Goal: Information Seeking & Learning: Learn about a topic

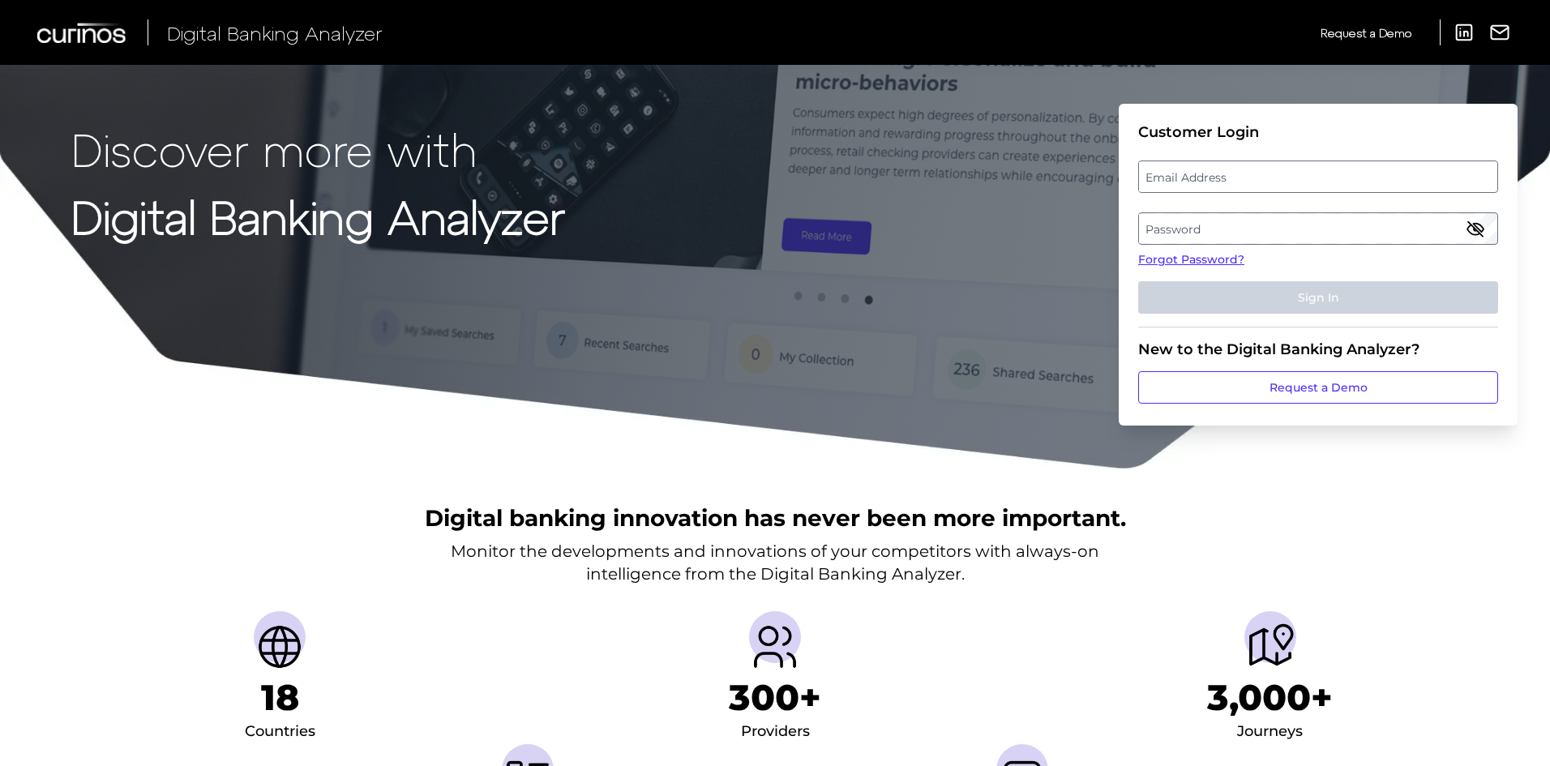
click at [1258, 176] on label "Email Address" at bounding box center [1318, 176] width 358 height 29
click at [1258, 176] on input "email" at bounding box center [1318, 177] width 360 height 32
click at [1237, 182] on input "Email Address" at bounding box center [1318, 177] width 360 height 32
type input "[EMAIL_ADDRESS][PERSON_NAME][DOMAIN_NAME]"
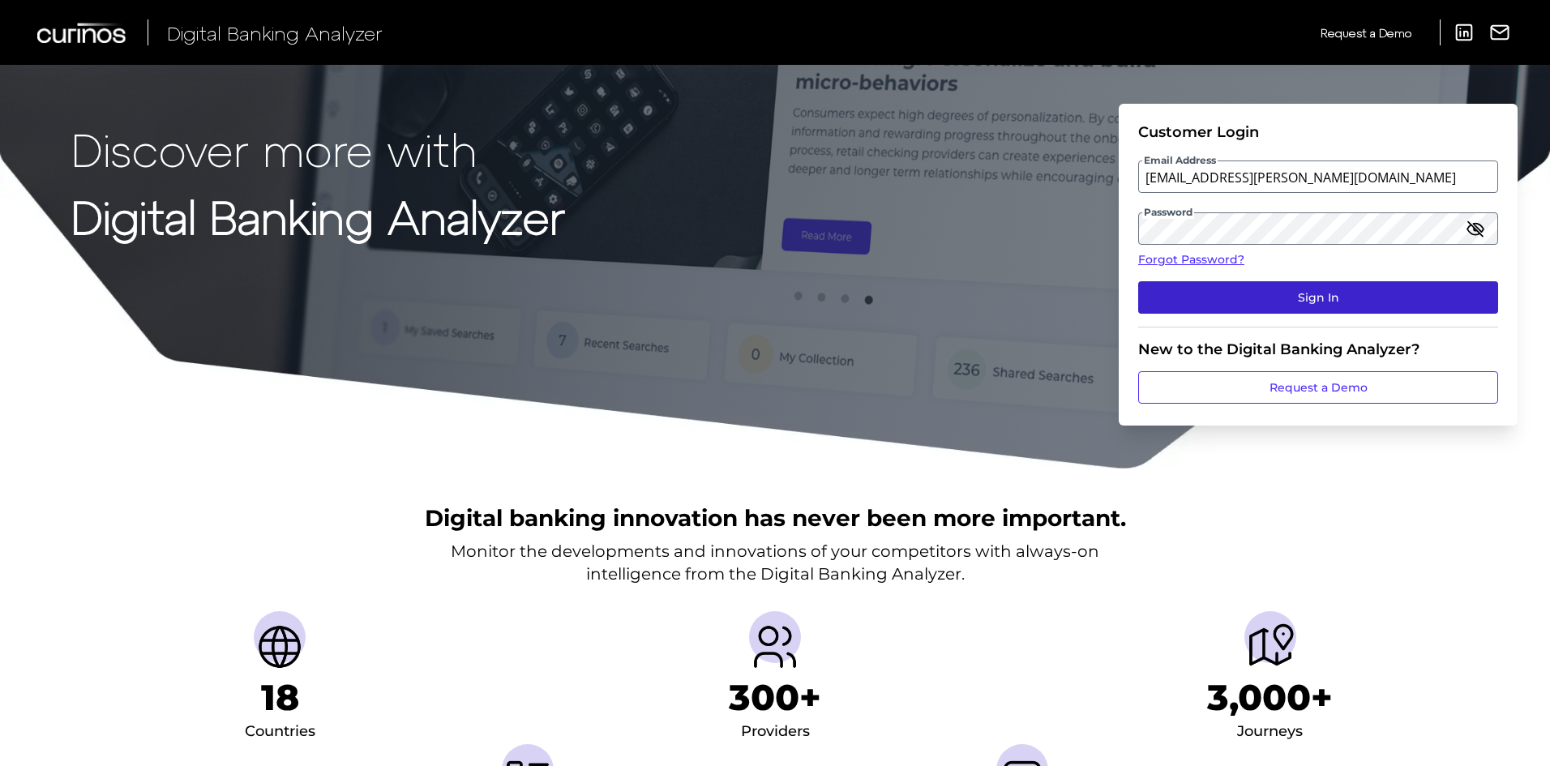
click at [1290, 305] on button "Sign In" at bounding box center [1318, 297] width 360 height 32
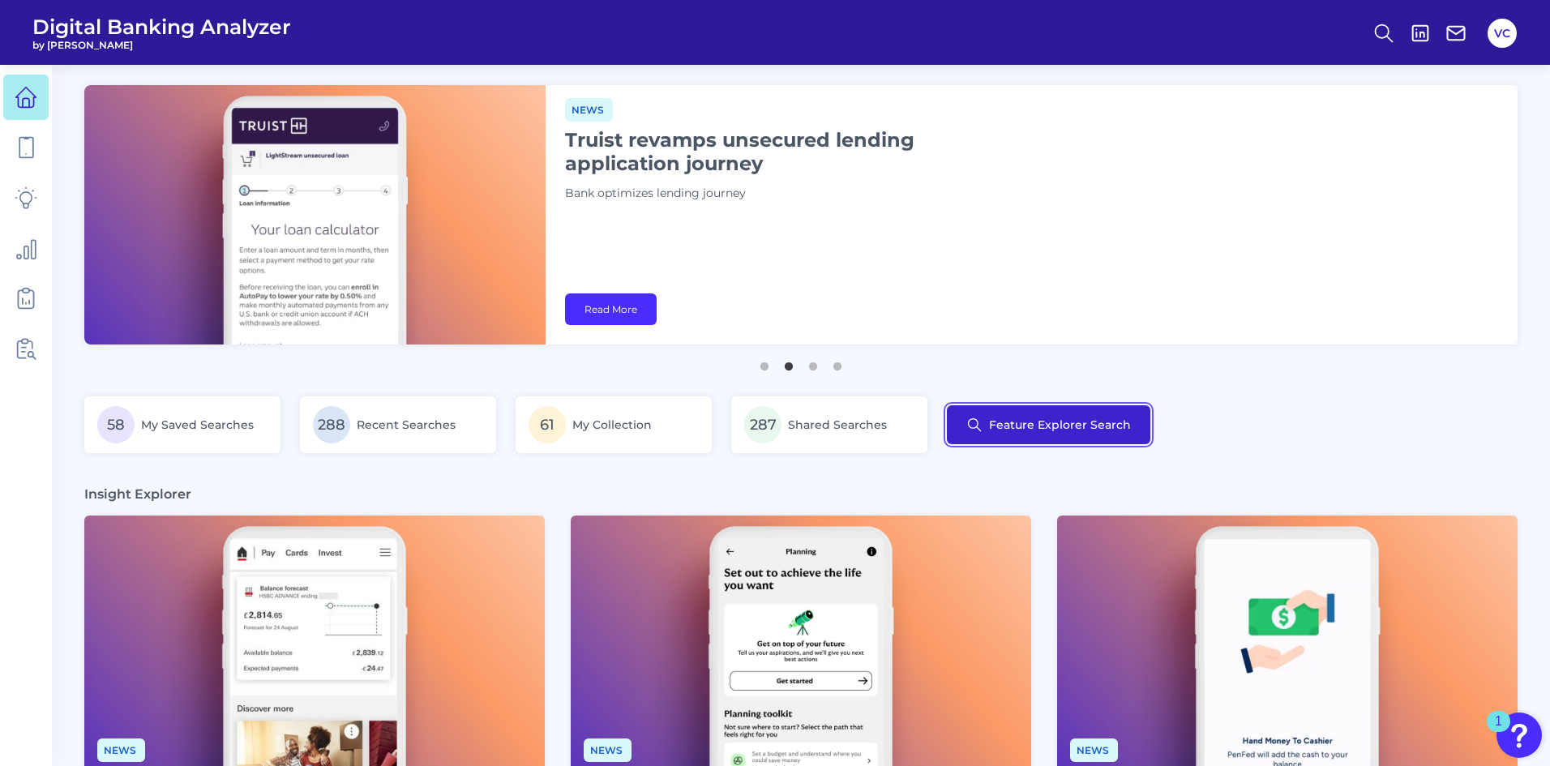
click at [1025, 421] on button "Feature Explorer Search" at bounding box center [1048, 424] width 203 height 39
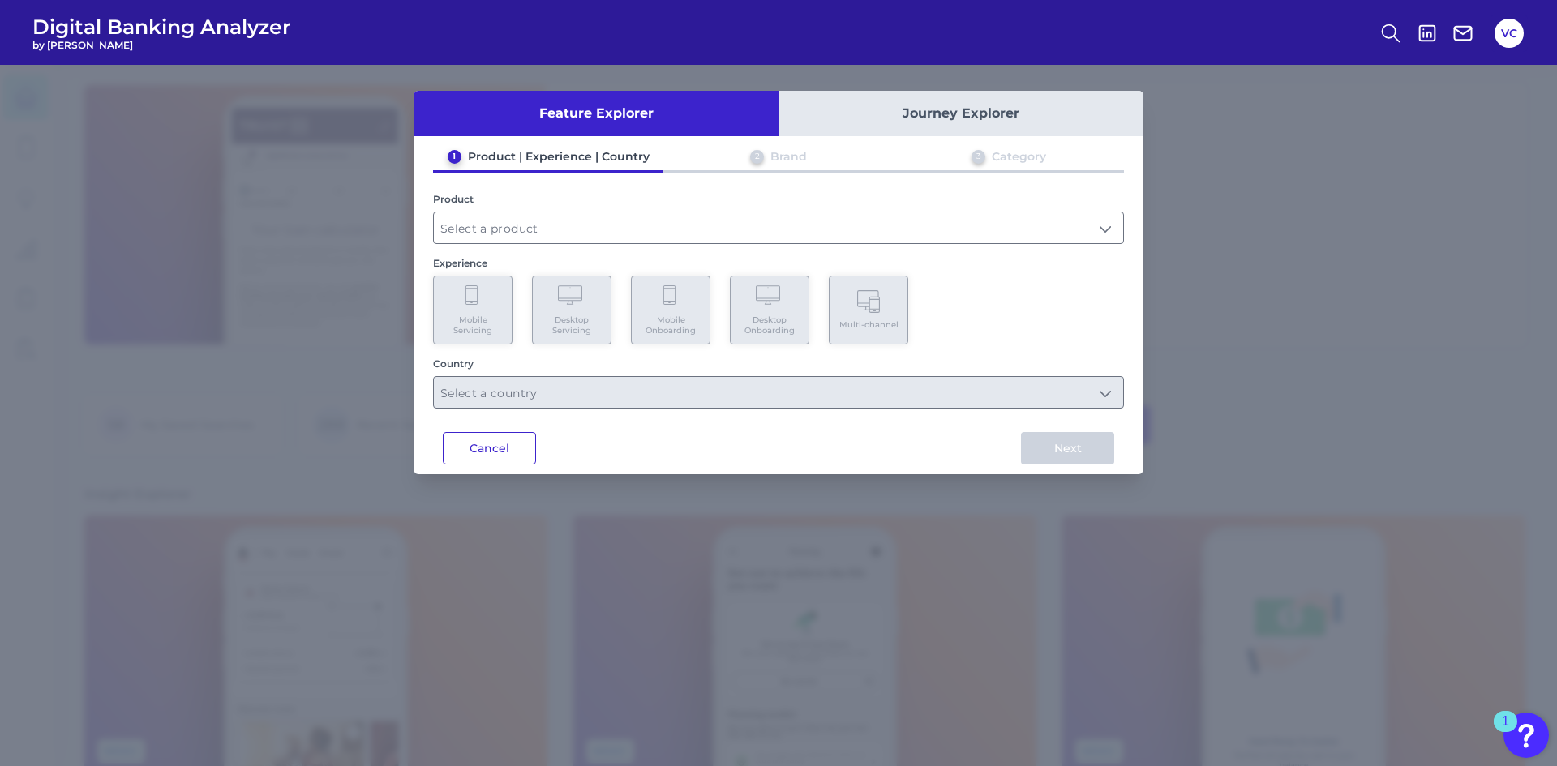
click at [494, 453] on button "Cancel" at bounding box center [489, 448] width 93 height 32
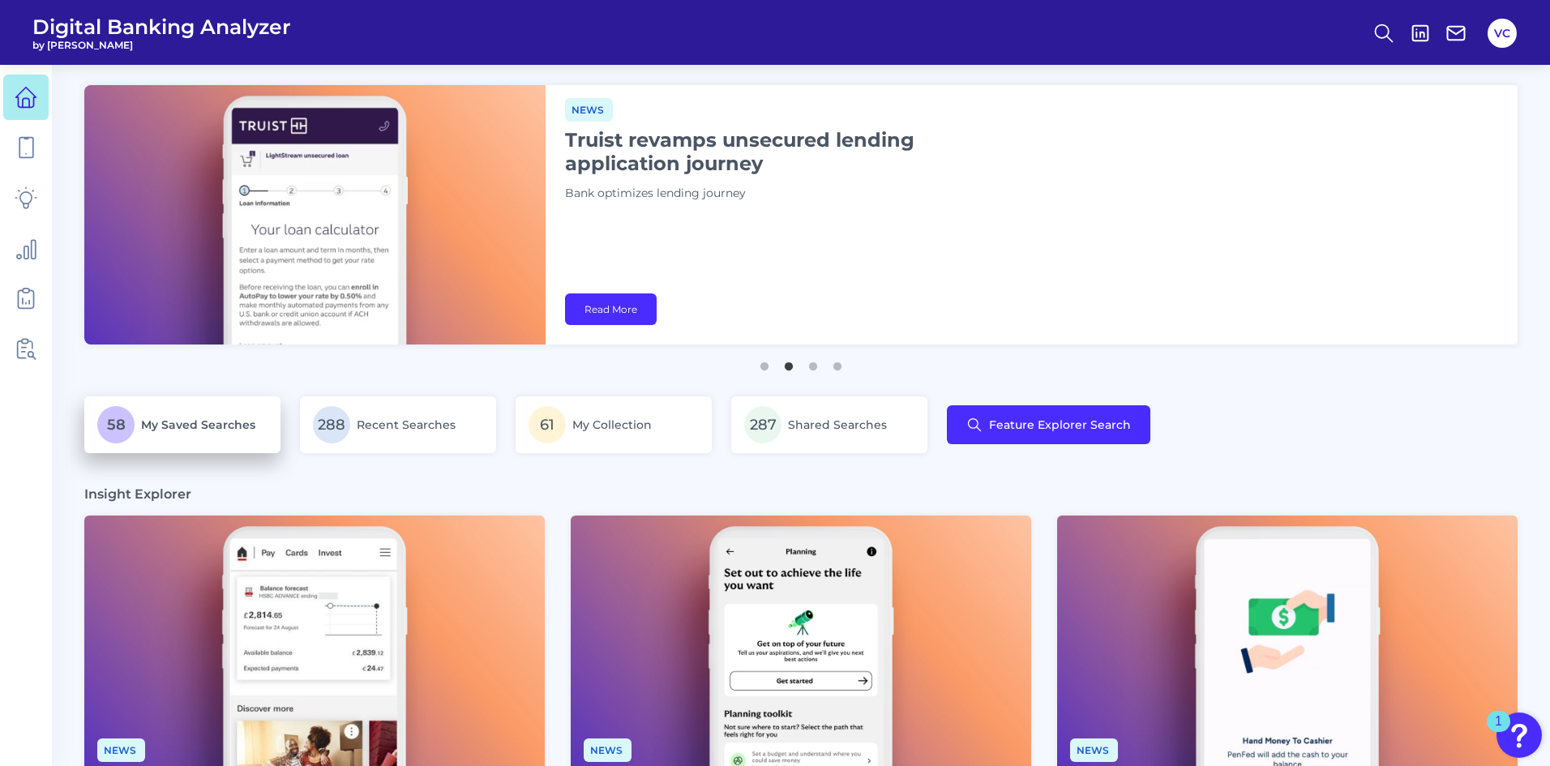
click at [203, 445] on link "58 My Saved Searches" at bounding box center [182, 424] width 196 height 57
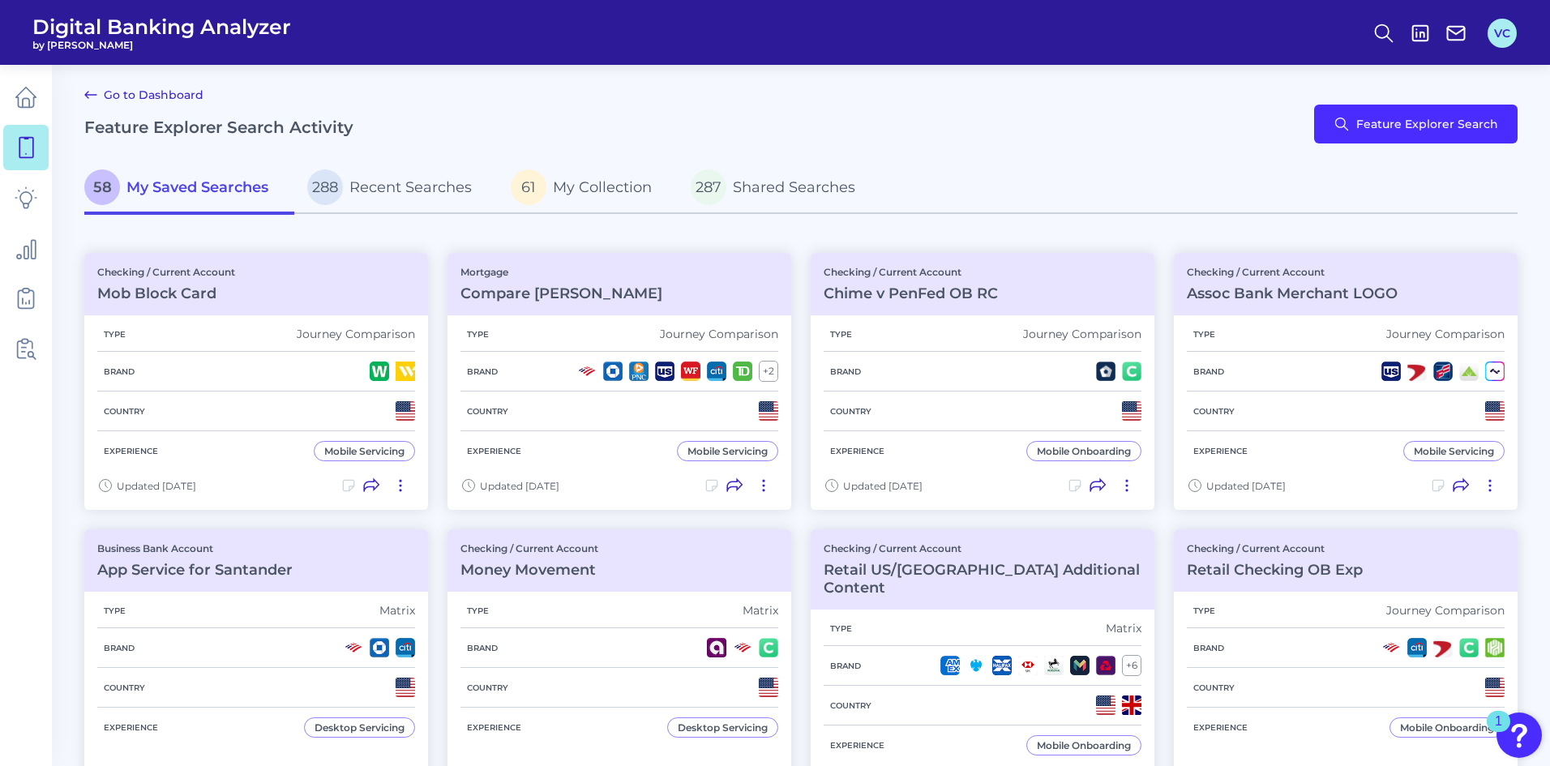
click at [1505, 37] on button "VC" at bounding box center [1502, 33] width 29 height 29
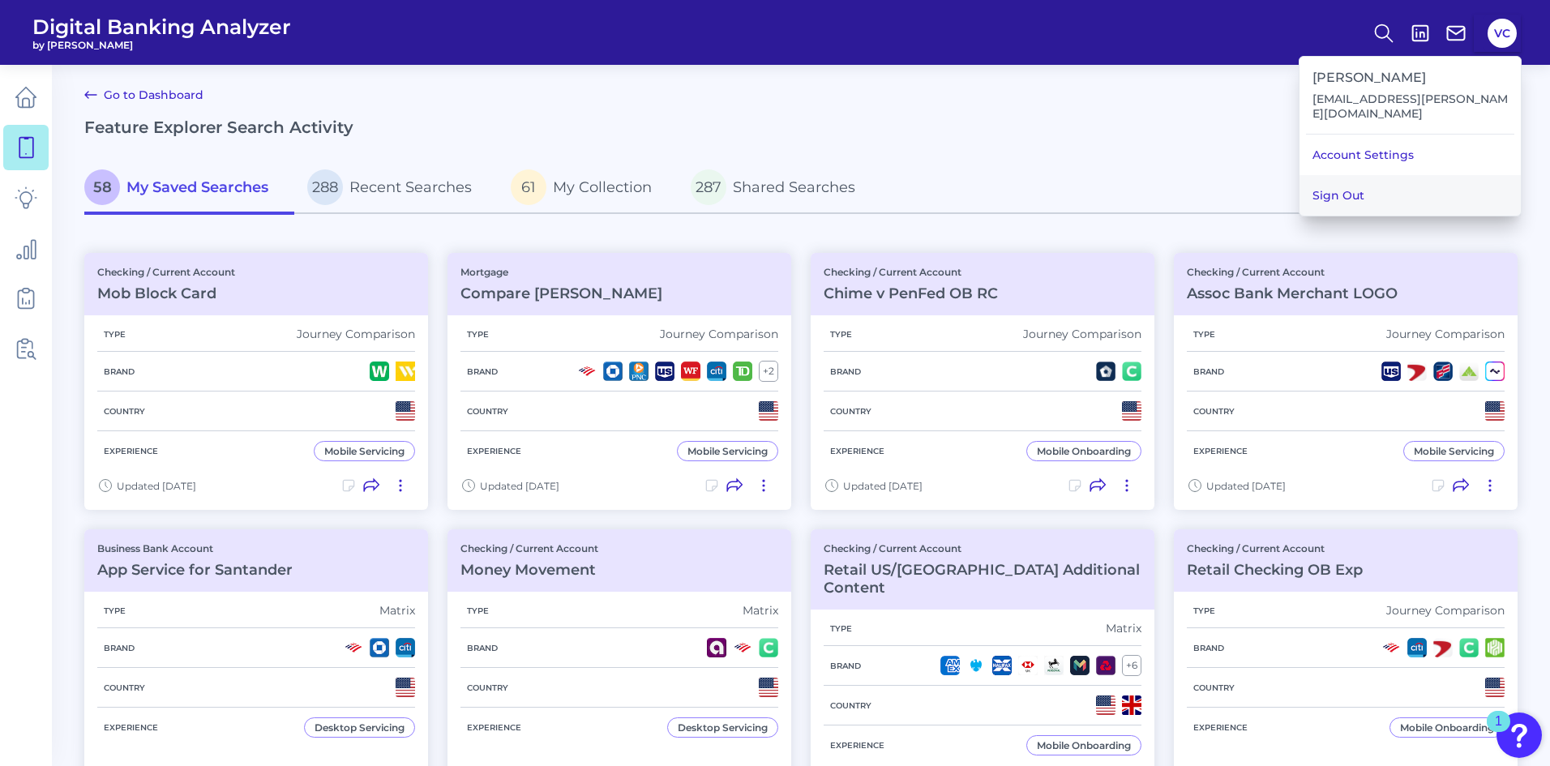
click at [1406, 189] on button "Sign Out" at bounding box center [1410, 195] width 221 height 41
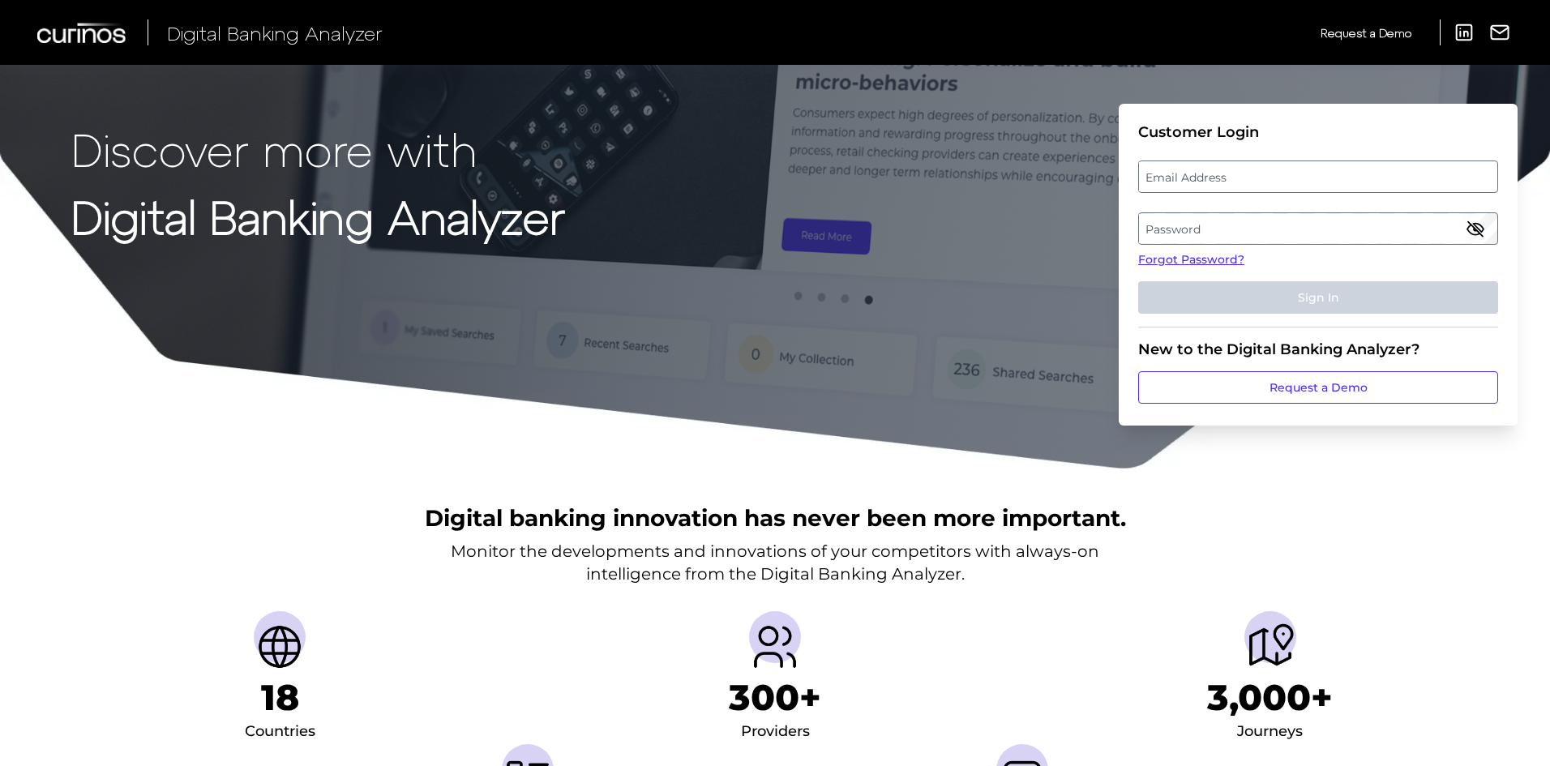
click at [1304, 178] on label "Email Address" at bounding box center [1318, 176] width 358 height 29
click at [1304, 178] on input "email" at bounding box center [1318, 177] width 360 height 32
type input "[EMAIL_ADDRESS][PERSON_NAME][DOMAIN_NAME]"
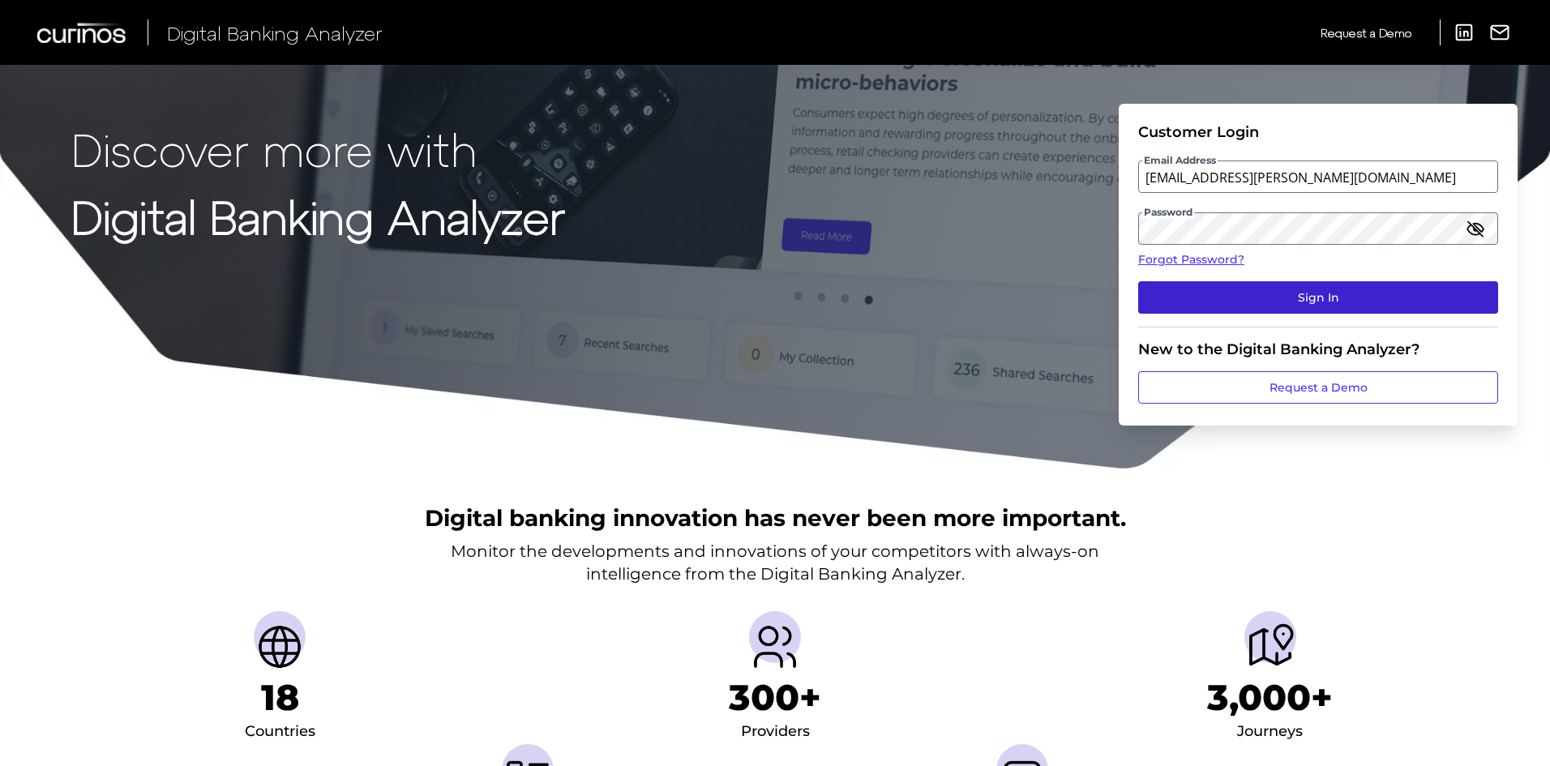
click at [1299, 295] on button "Sign In" at bounding box center [1318, 297] width 360 height 32
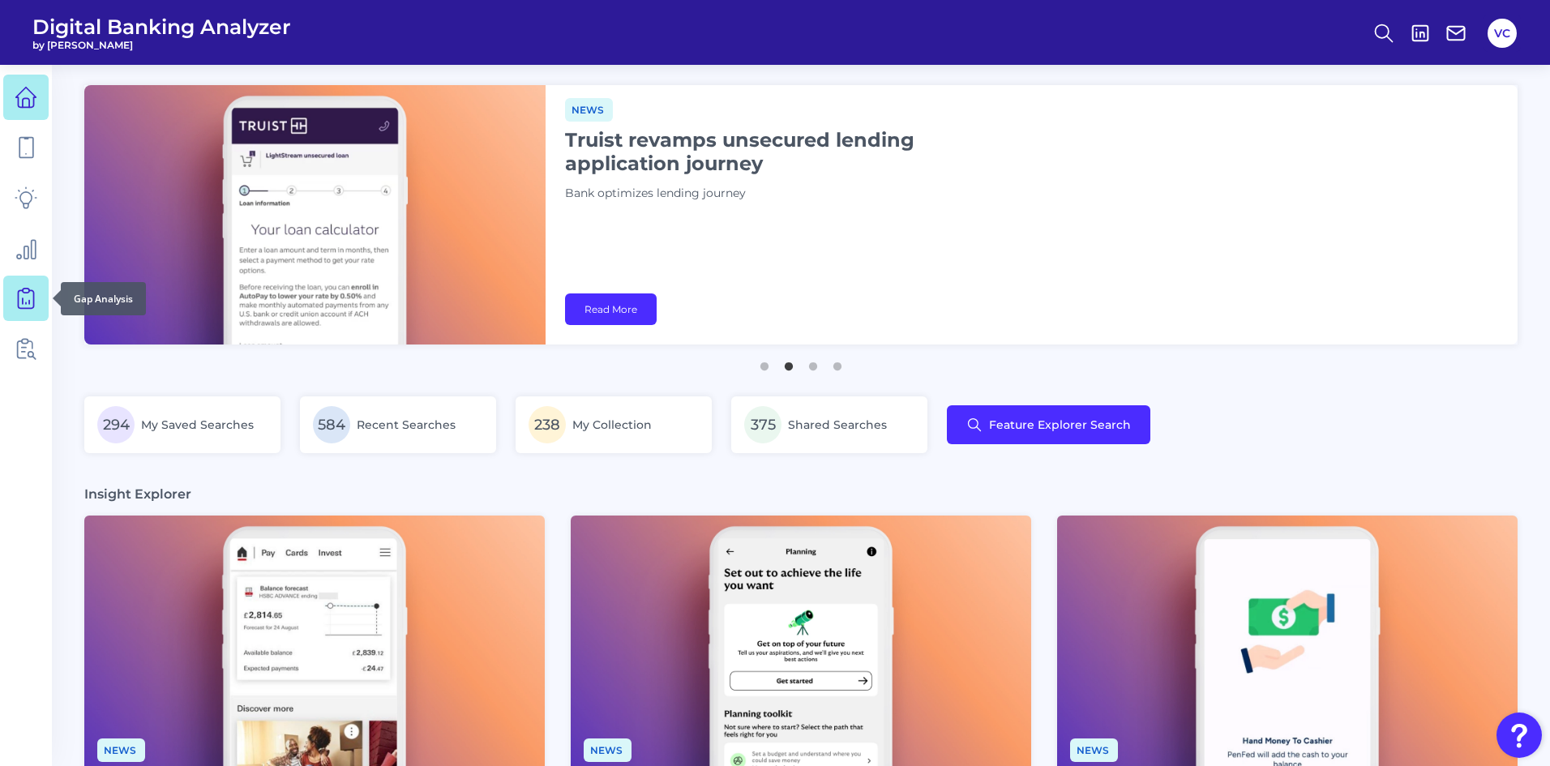
click at [32, 306] on icon at bounding box center [26, 298] width 23 height 23
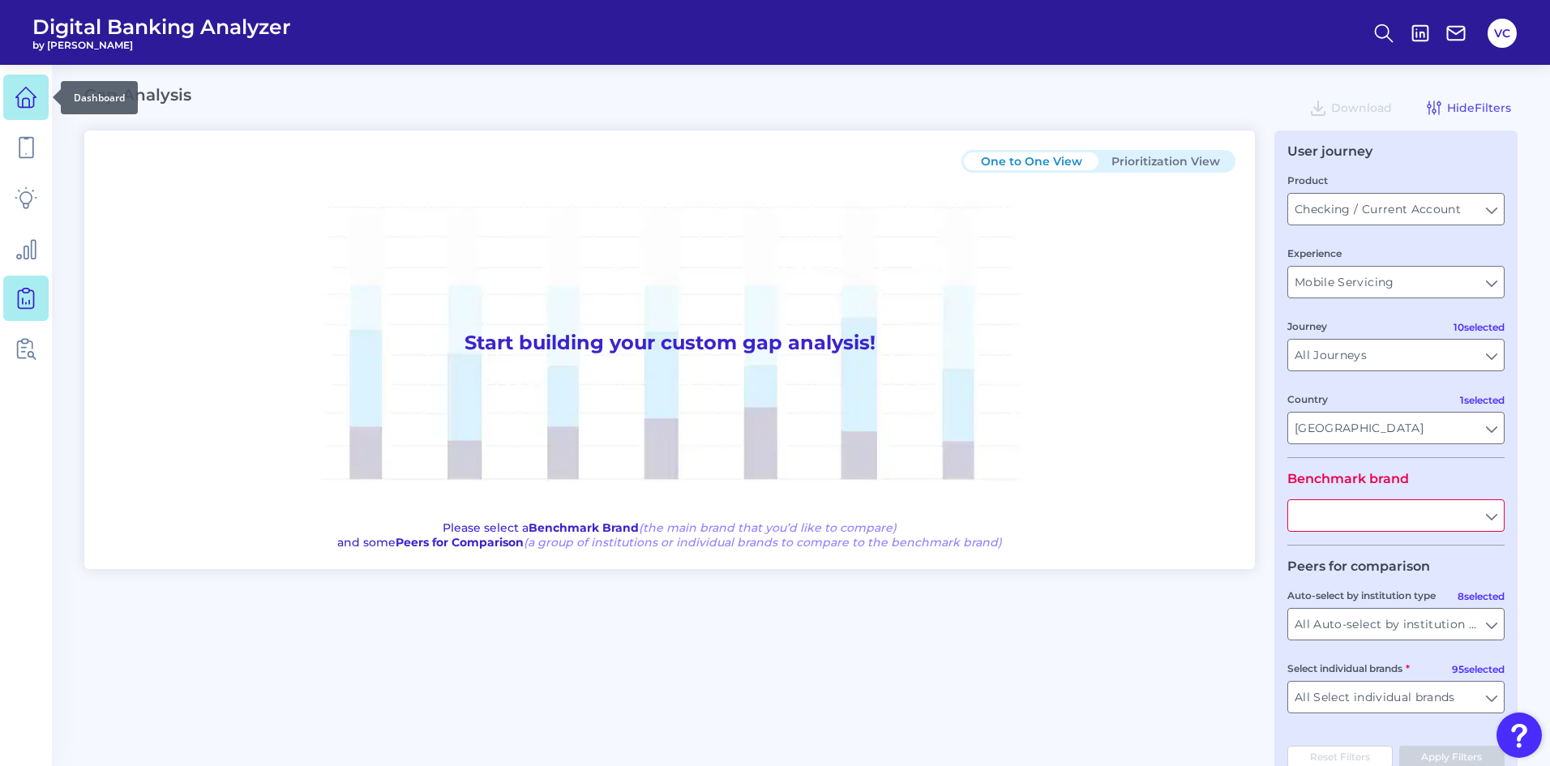
click at [32, 105] on icon at bounding box center [26, 97] width 23 height 23
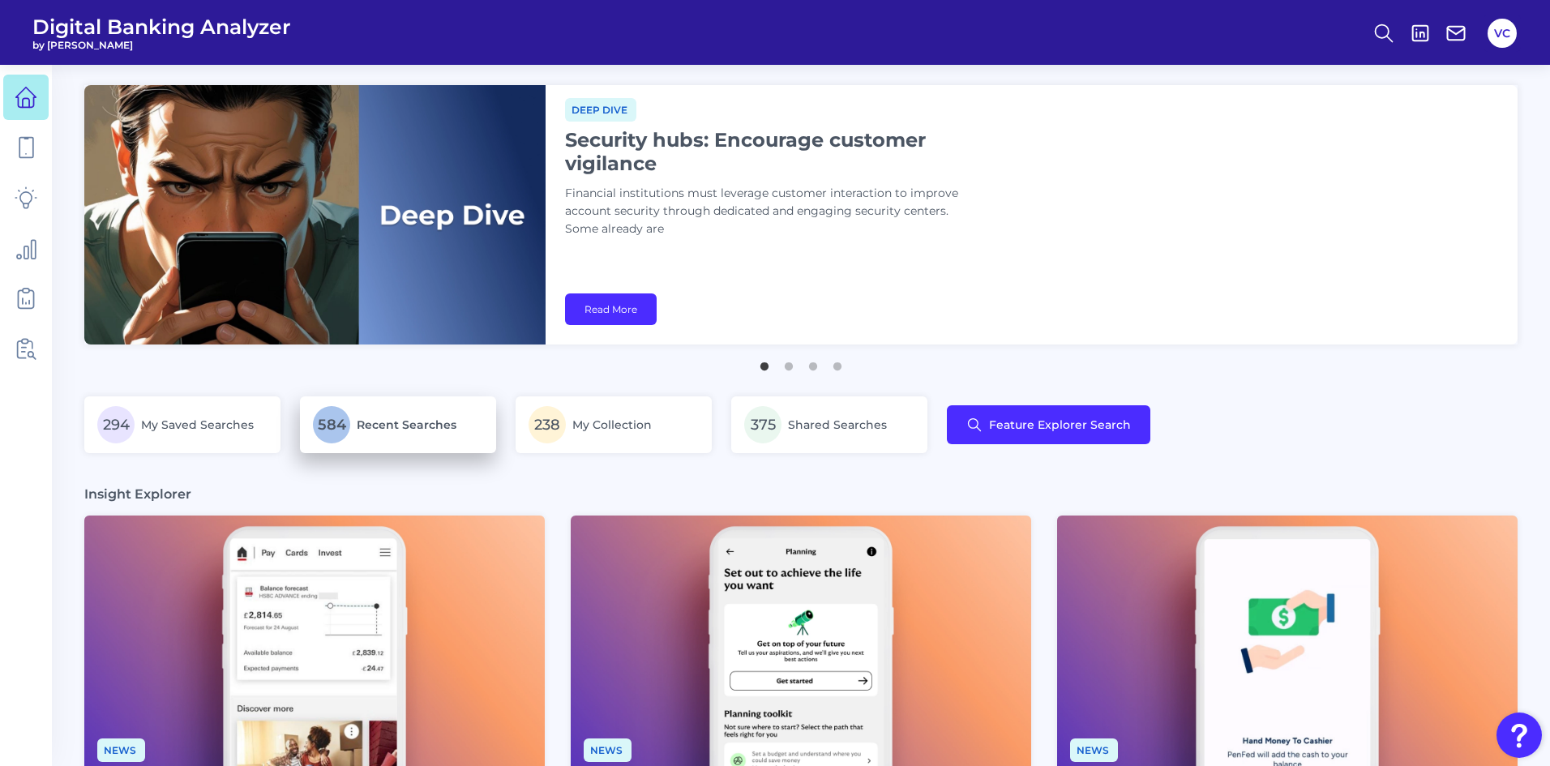
click at [448, 429] on span "Recent Searches" at bounding box center [407, 425] width 100 height 15
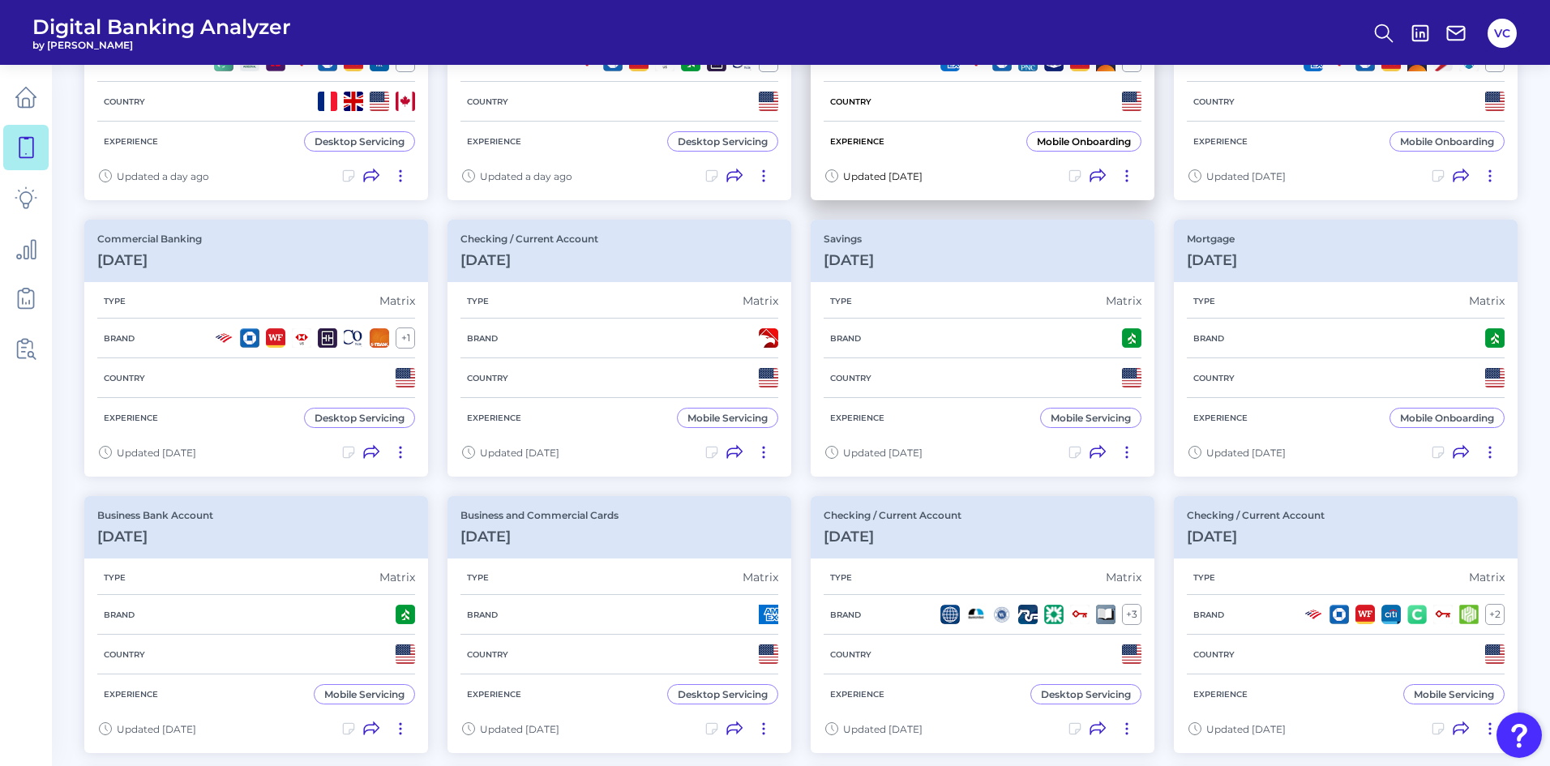
scroll to position [324, 0]
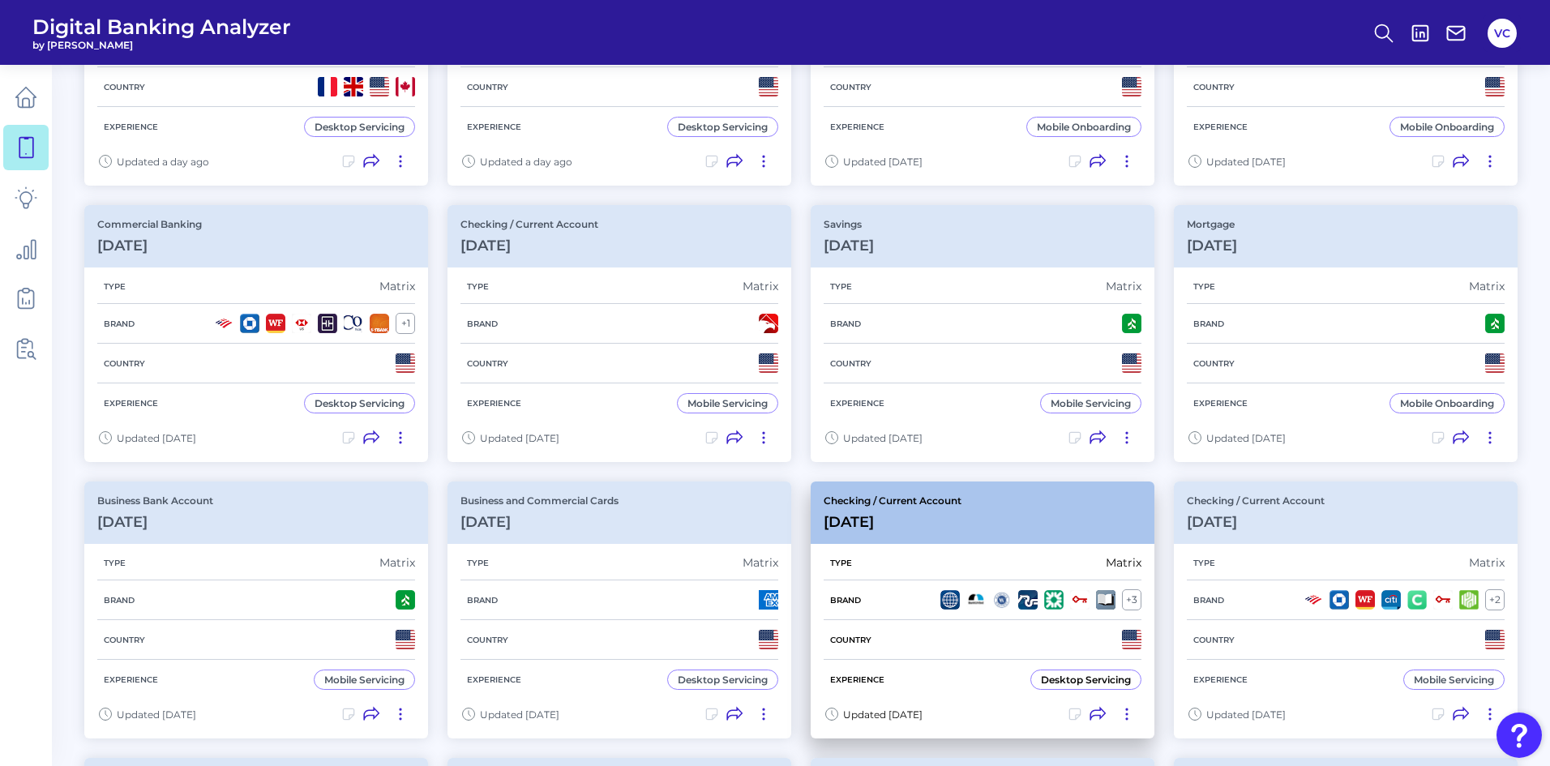
click at [916, 614] on div "Brand + 3" at bounding box center [983, 600] width 318 height 40
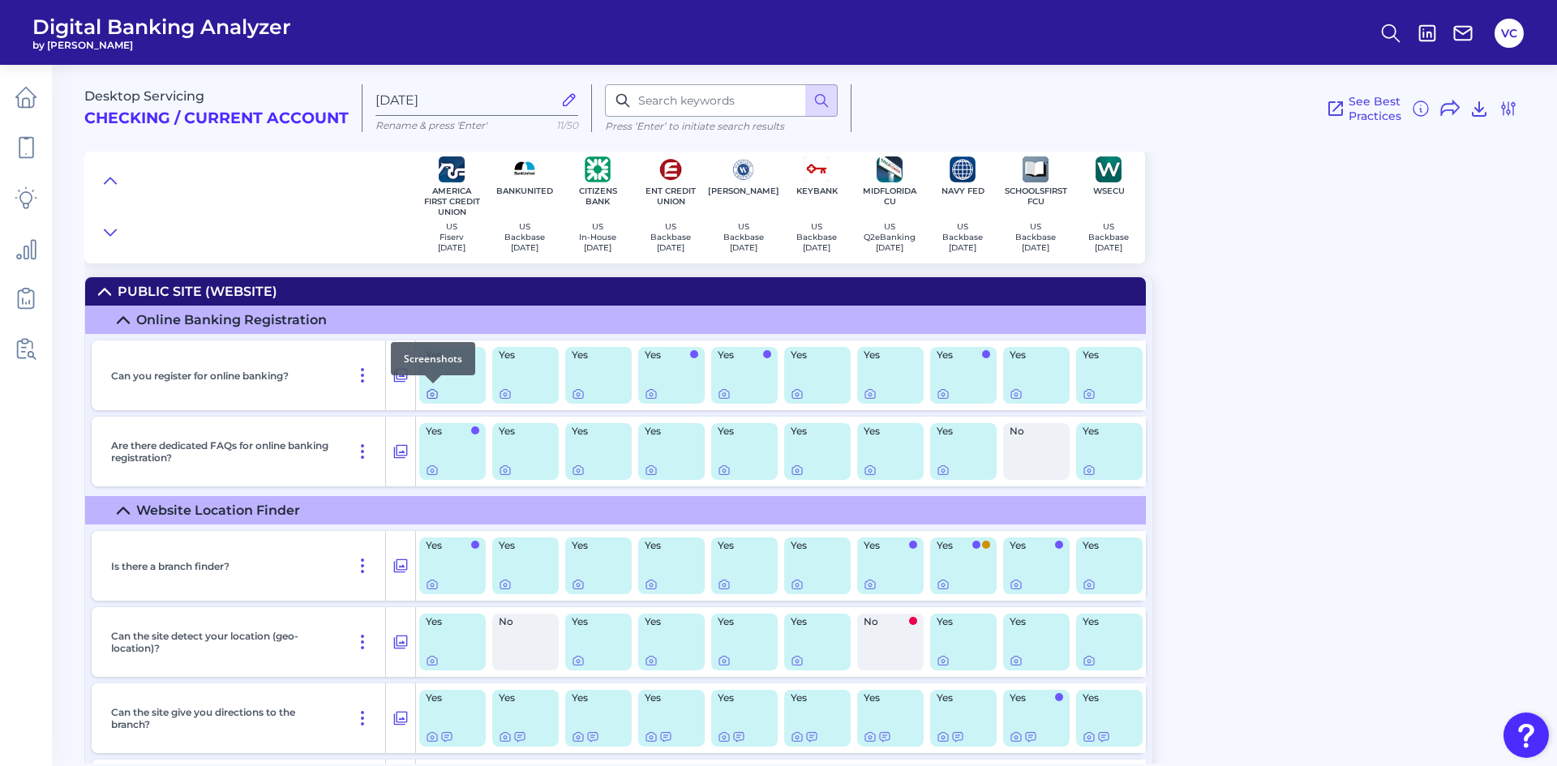
click at [434, 393] on icon at bounding box center [432, 394] width 13 height 13
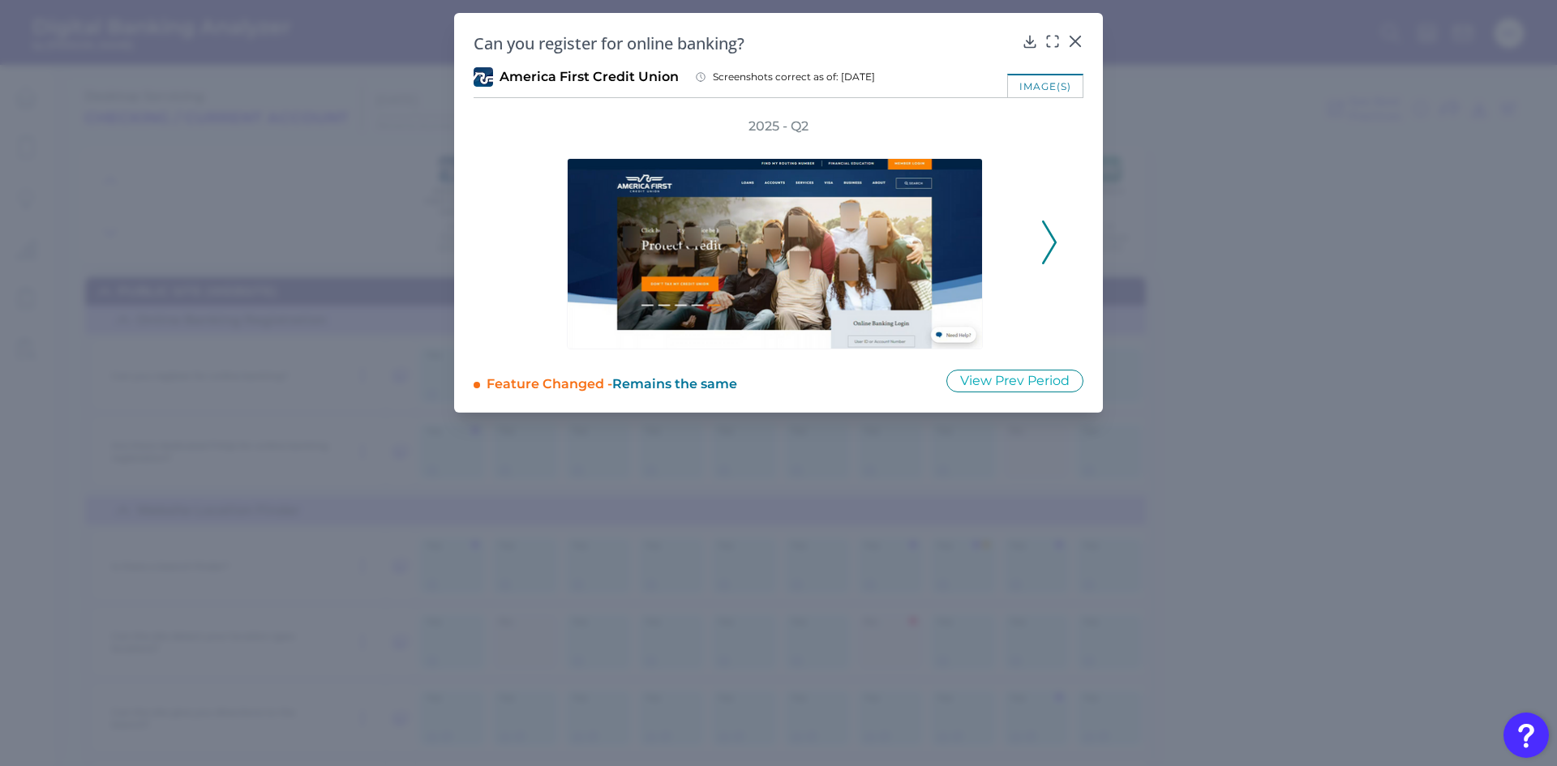
click at [1050, 237] on icon at bounding box center [1049, 243] width 15 height 44
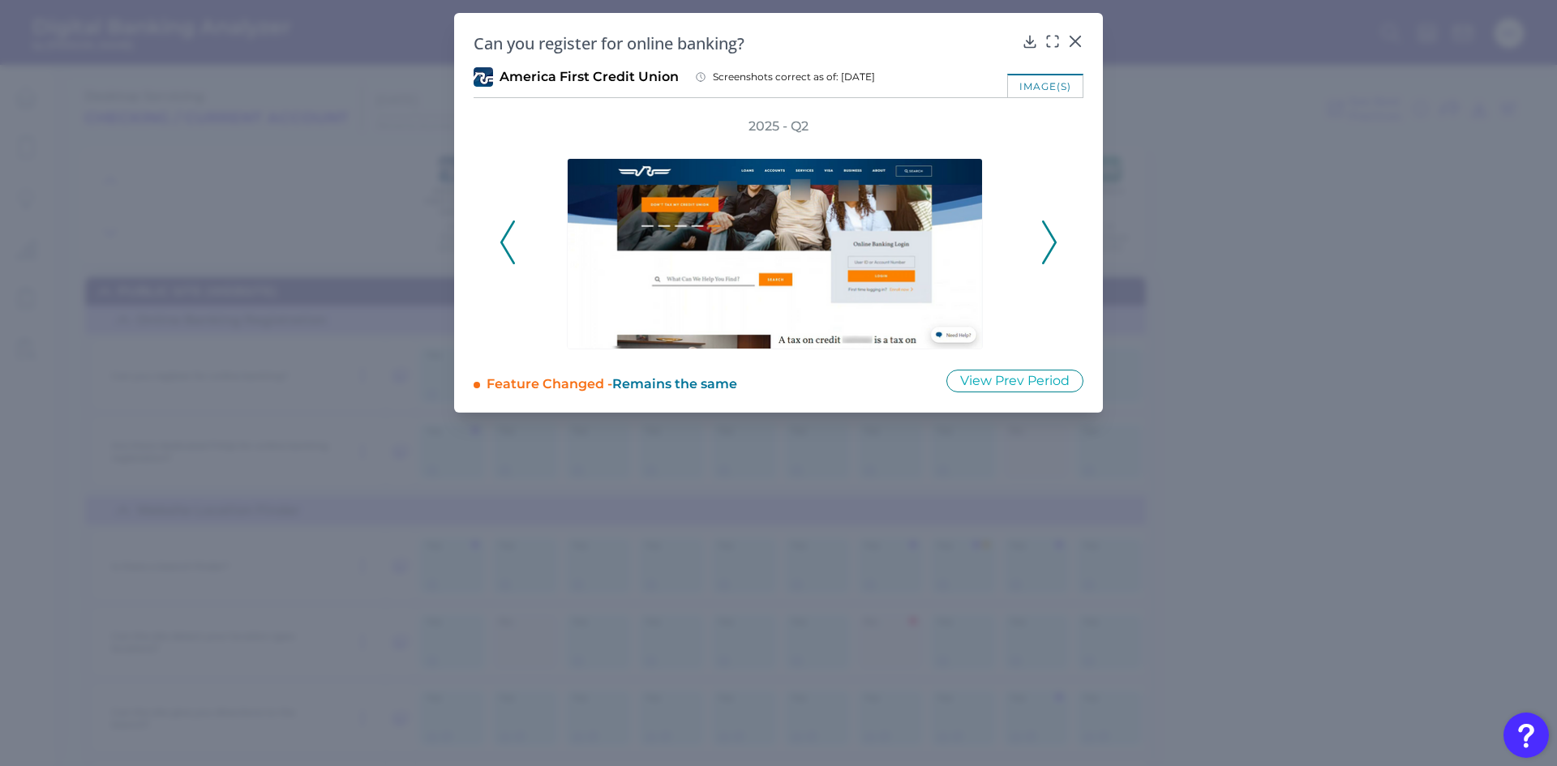
click at [1050, 237] on icon at bounding box center [1049, 243] width 15 height 44
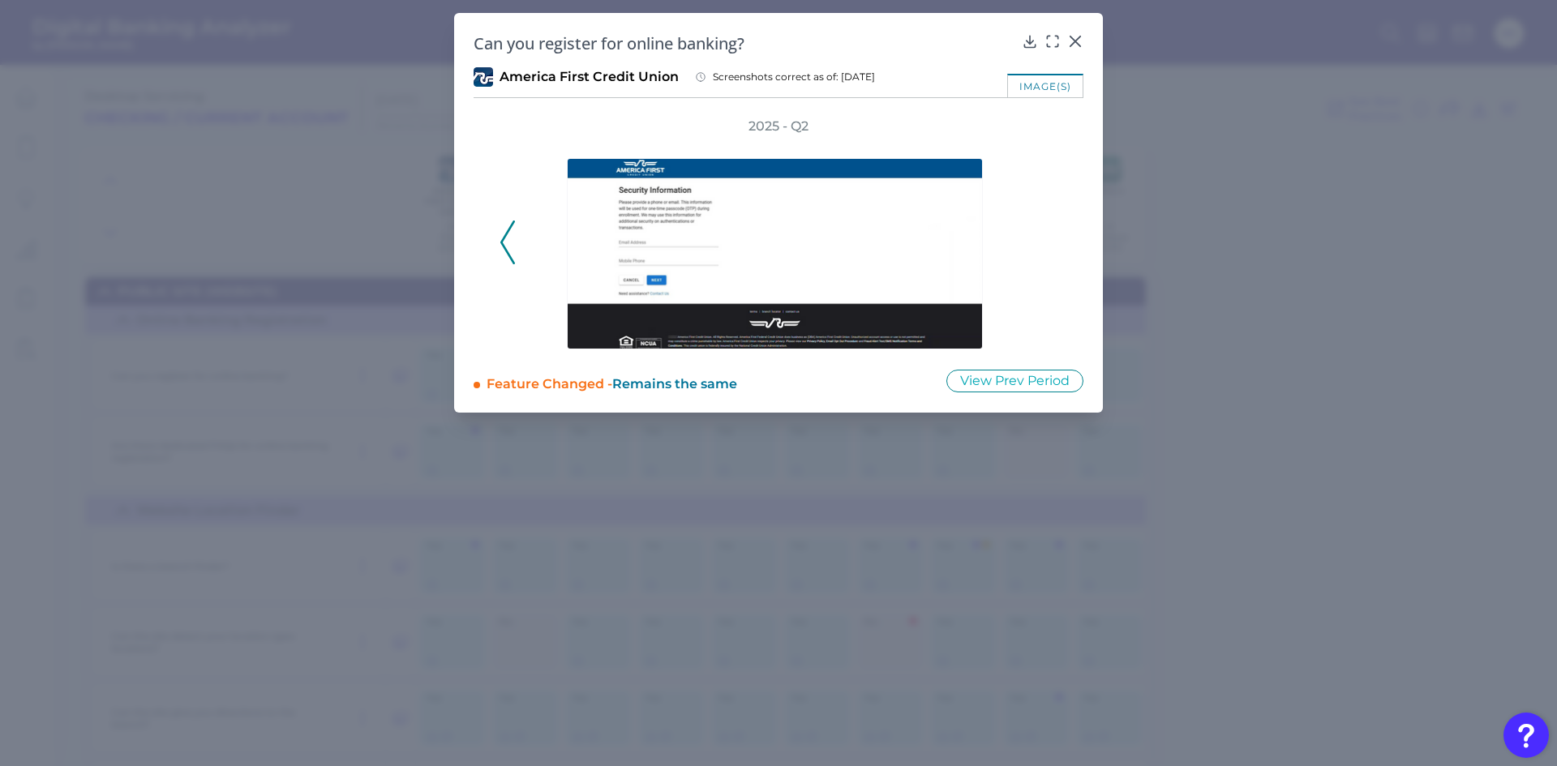
click at [1050, 237] on div "2025 - Q2" at bounding box center [778, 234] width 558 height 232
click at [1073, 45] on div at bounding box center [1075, 53] width 16 height 16
click at [1073, 35] on icon at bounding box center [1075, 41] width 16 height 16
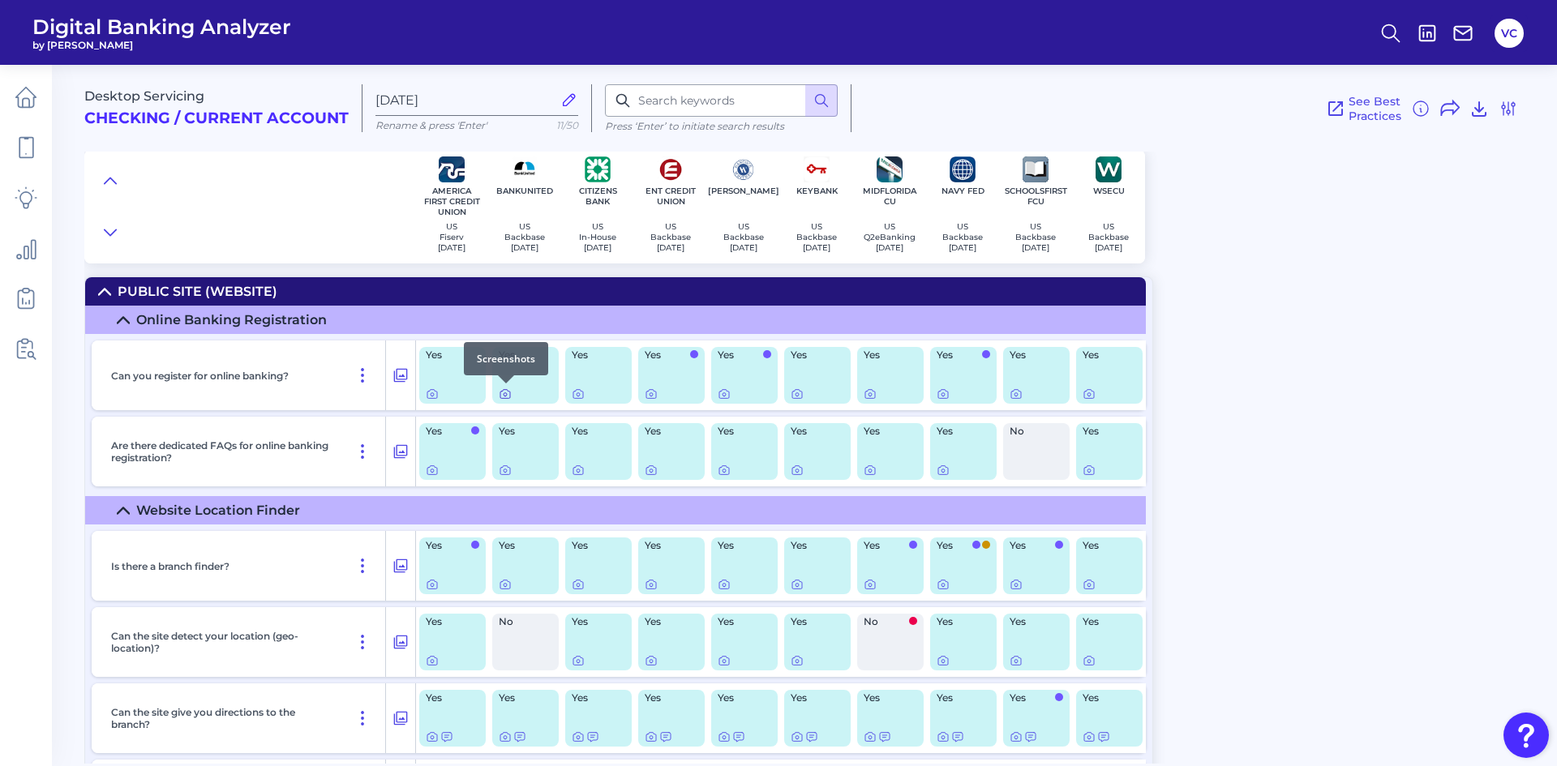
click at [503, 396] on icon at bounding box center [504, 394] width 3 height 3
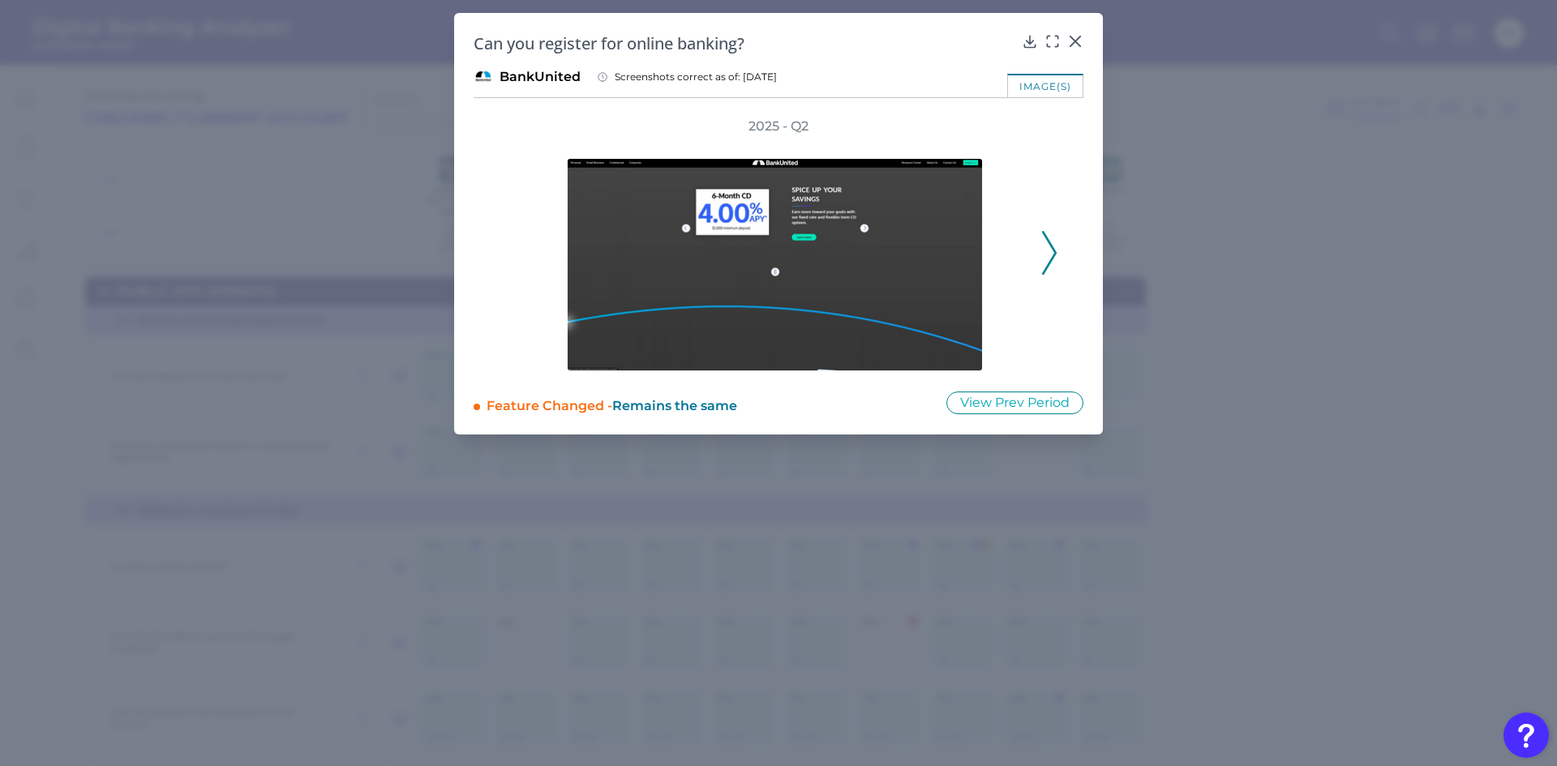
click at [1043, 256] on icon at bounding box center [1049, 253] width 15 height 44
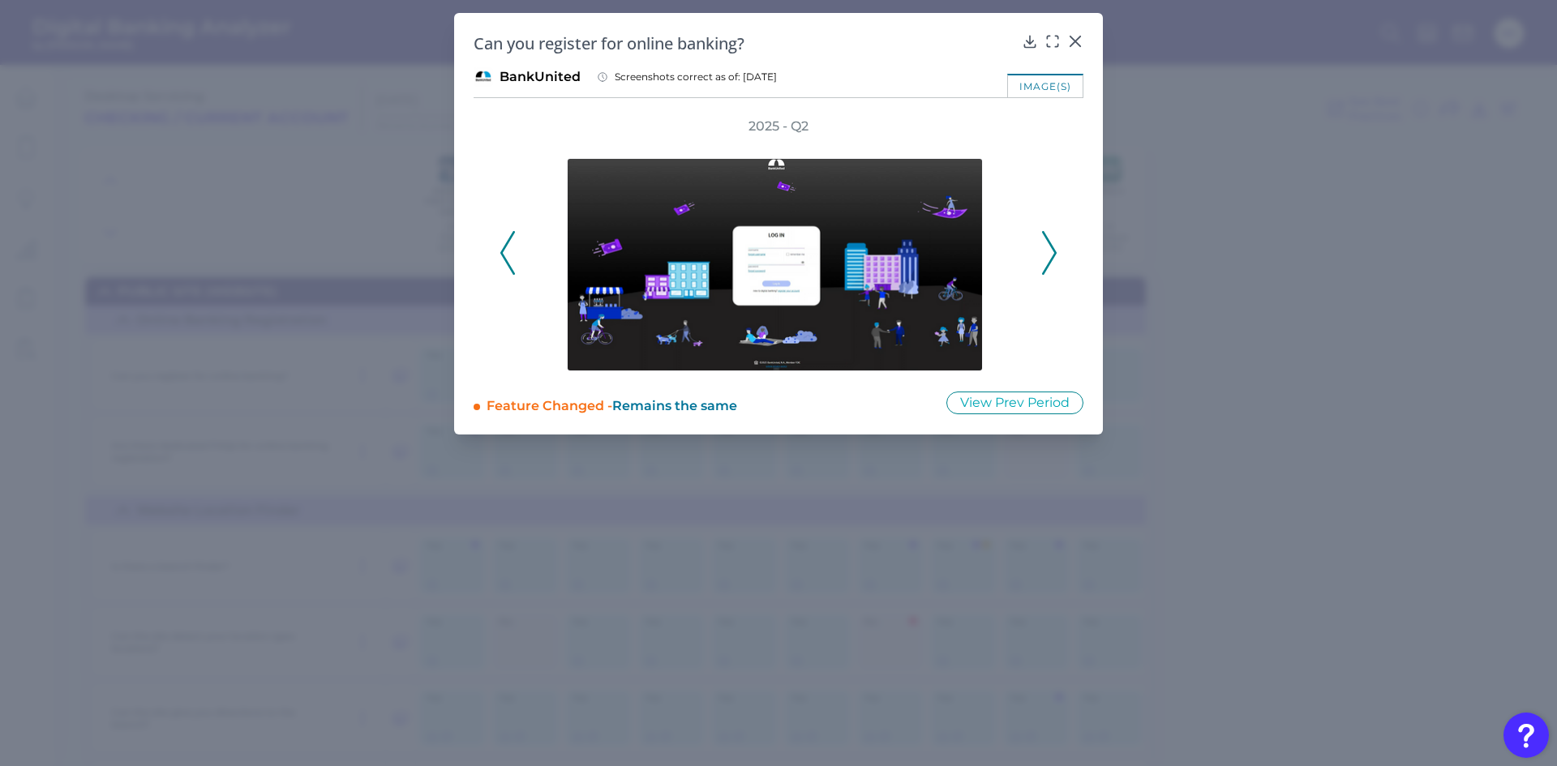
click at [1043, 256] on icon at bounding box center [1049, 253] width 15 height 44
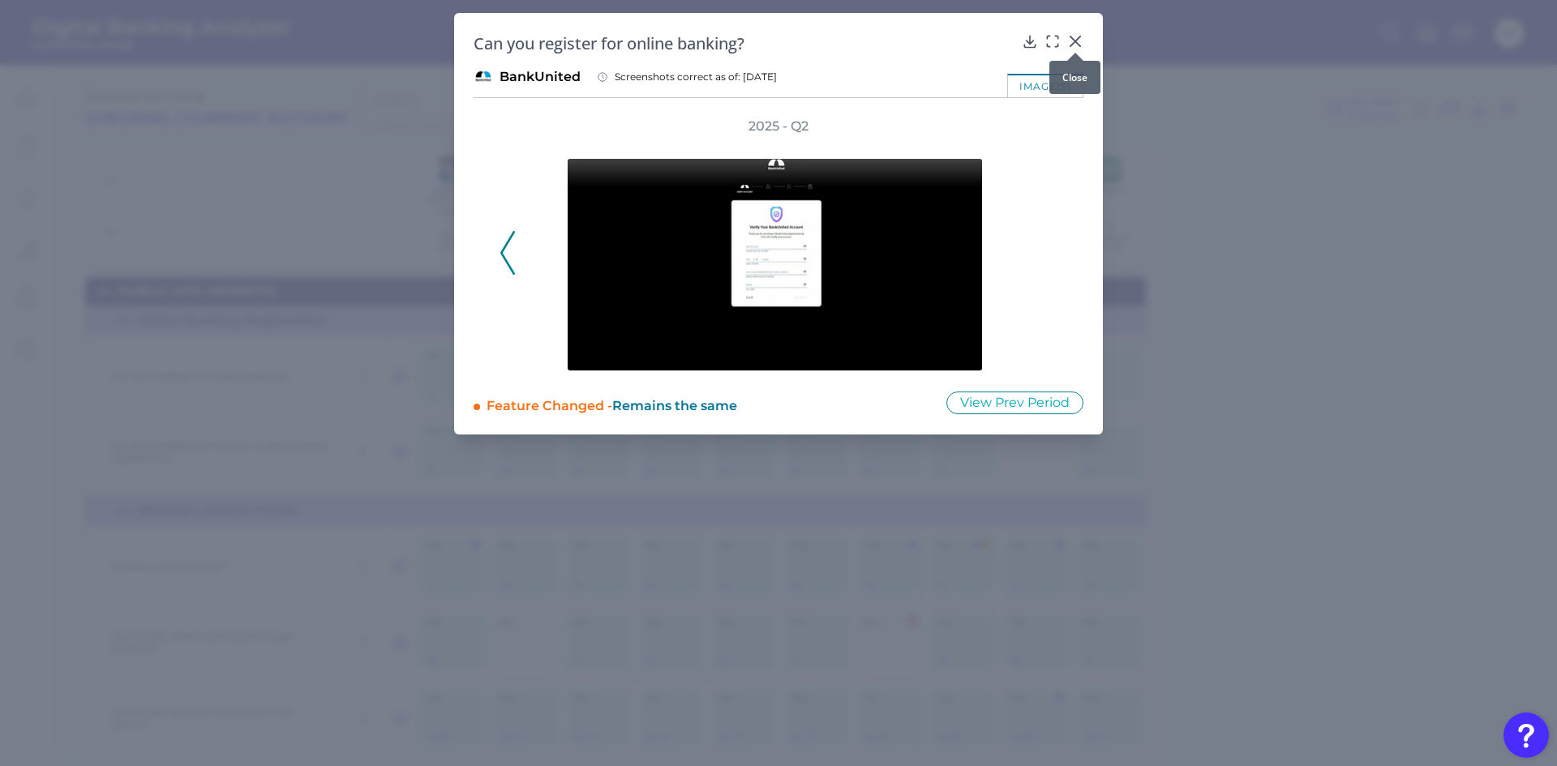
click at [1081, 35] on icon at bounding box center [1075, 41] width 16 height 16
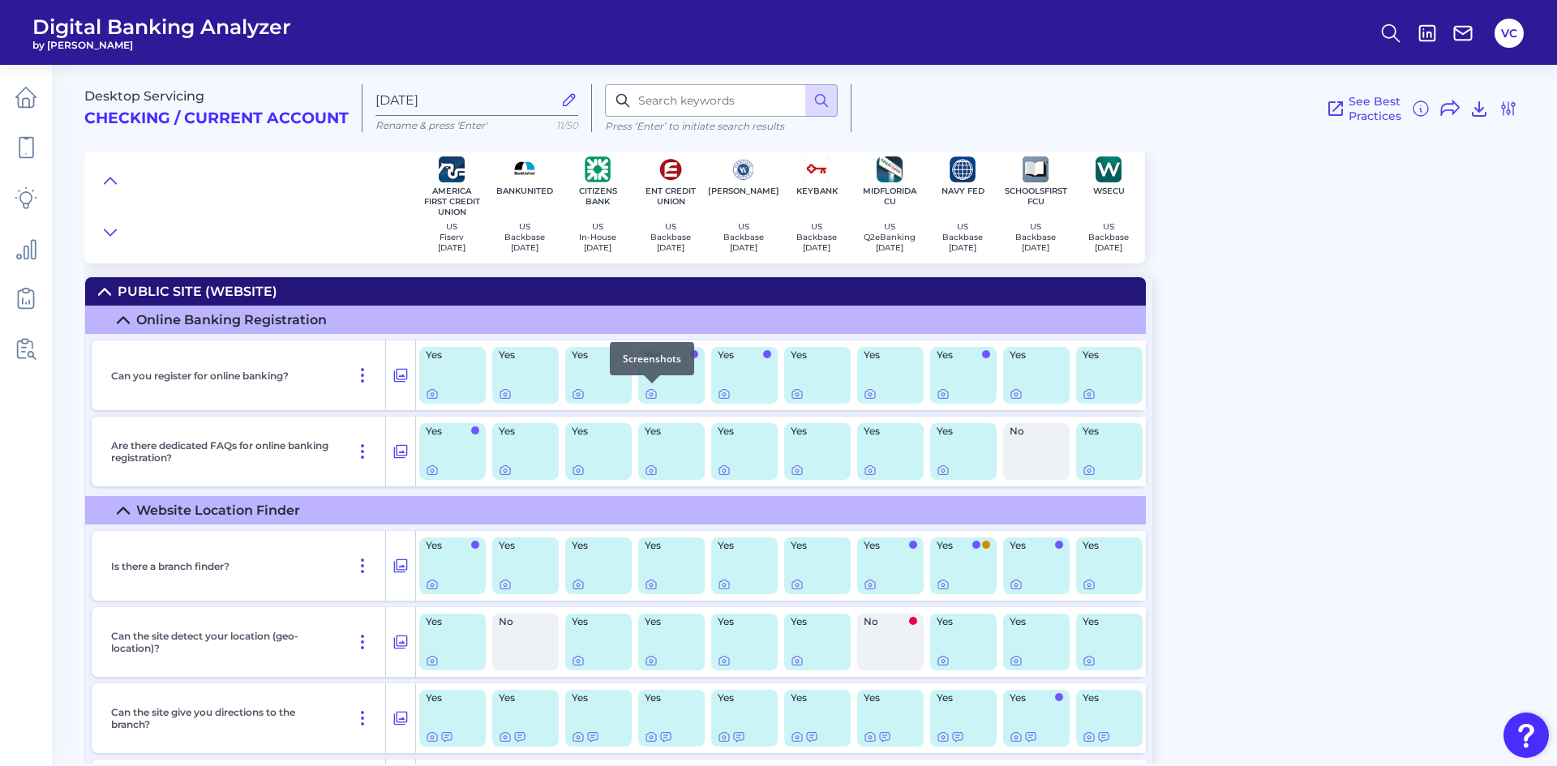
click at [653, 389] on div at bounding box center [652, 383] width 16 height 16
click at [654, 392] on icon at bounding box center [651, 394] width 10 height 9
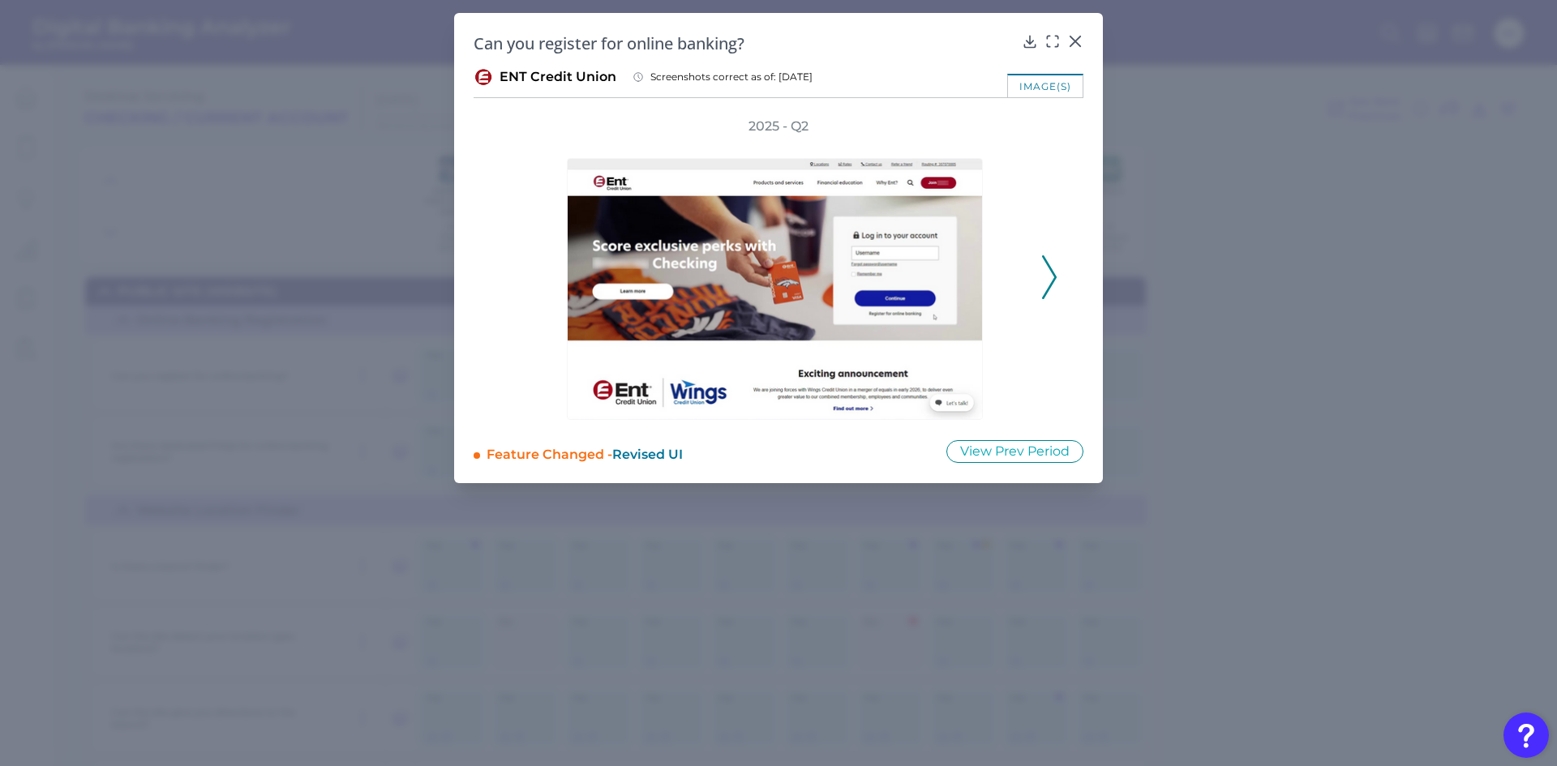
click at [1051, 281] on icon at bounding box center [1049, 277] width 15 height 44
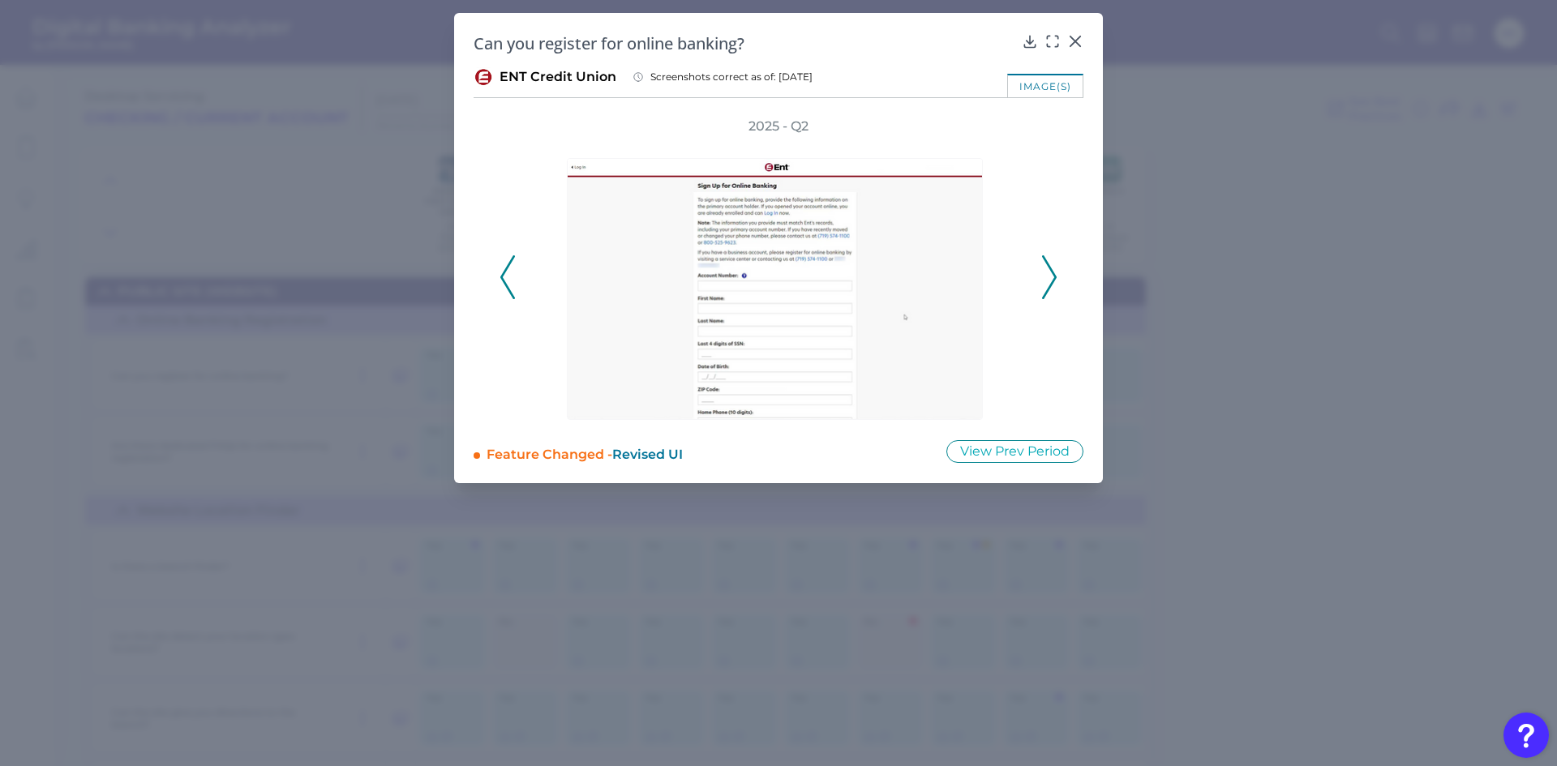
click at [1047, 281] on icon at bounding box center [1049, 277] width 15 height 44
click at [1047, 281] on div "2025 - Q2" at bounding box center [778, 269] width 558 height 302
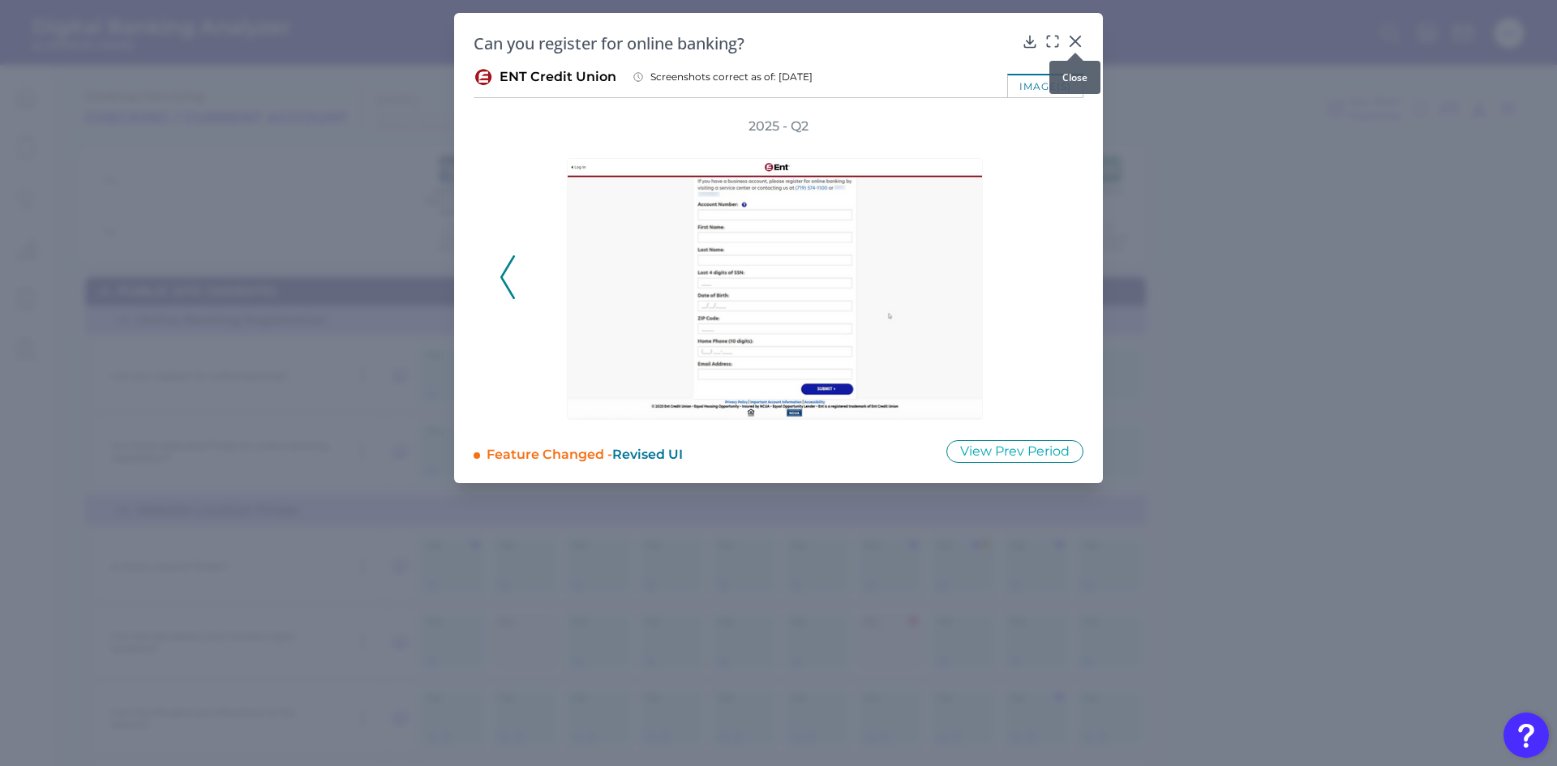
click at [1074, 48] on div at bounding box center [1075, 53] width 16 height 16
click at [1072, 41] on icon at bounding box center [1075, 41] width 16 height 16
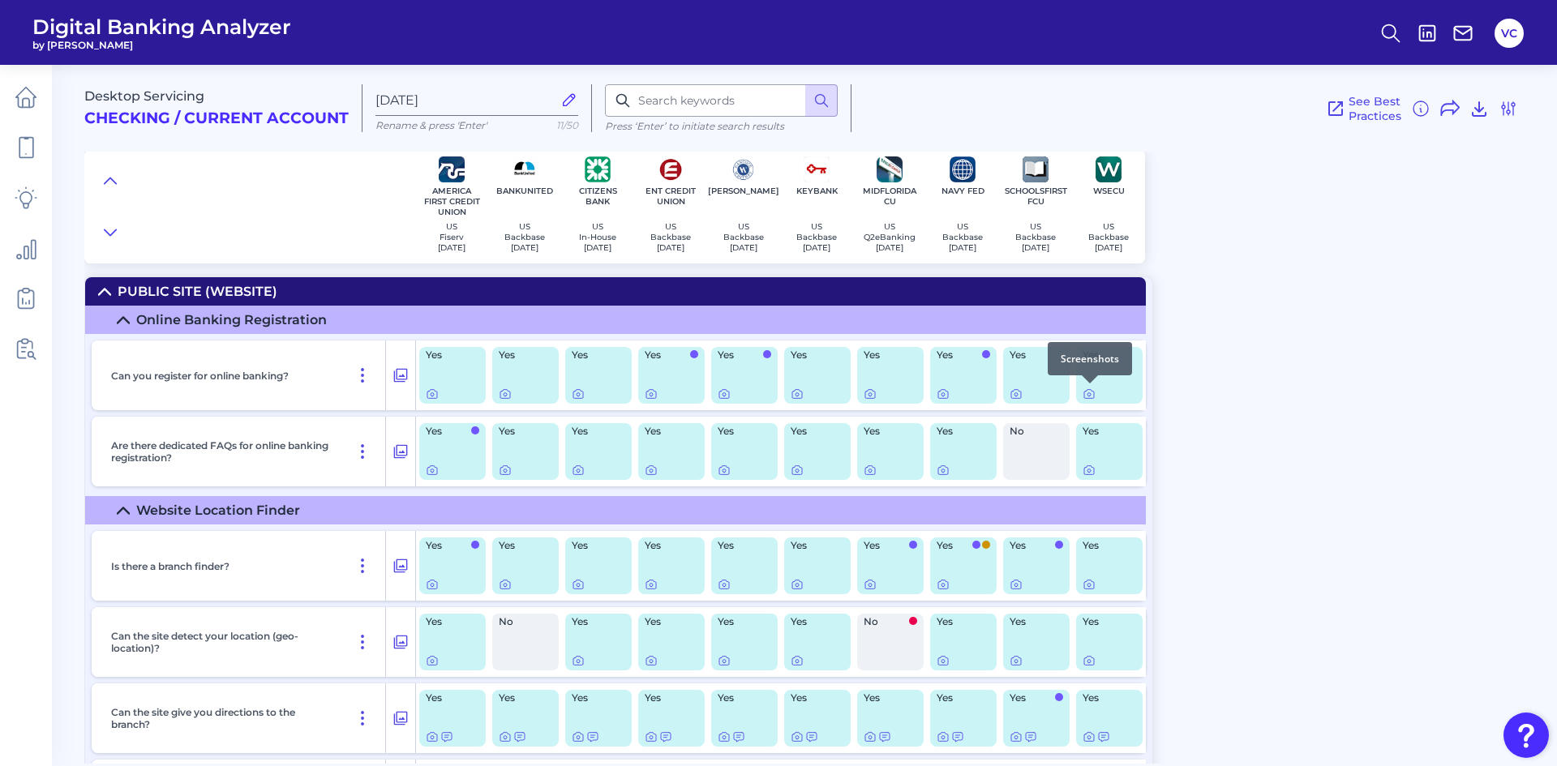
click at [1090, 391] on div at bounding box center [1089, 383] width 16 height 16
click at [1090, 392] on icon at bounding box center [1088, 394] width 13 height 13
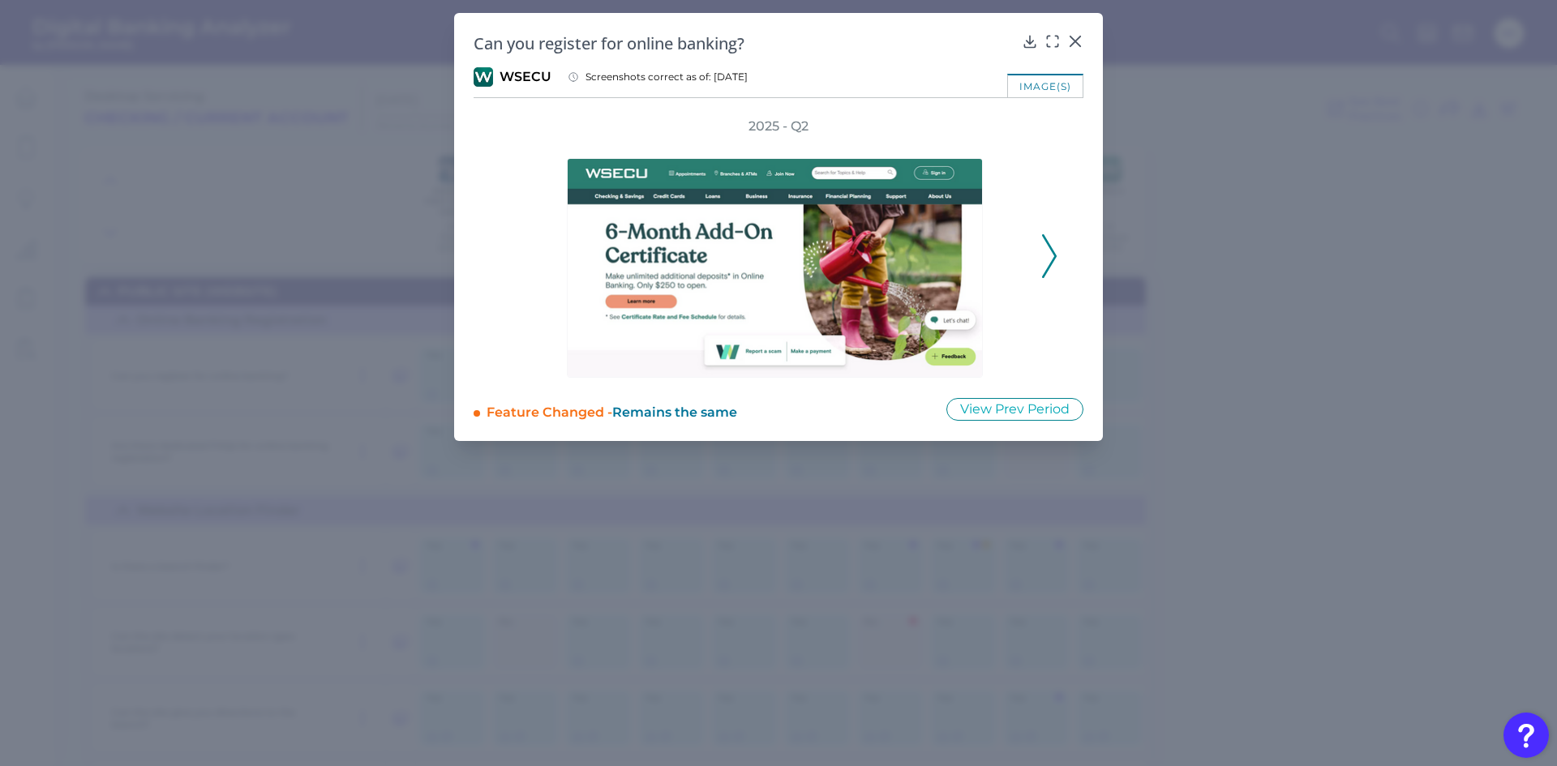
click at [1047, 261] on icon at bounding box center [1049, 256] width 15 height 44
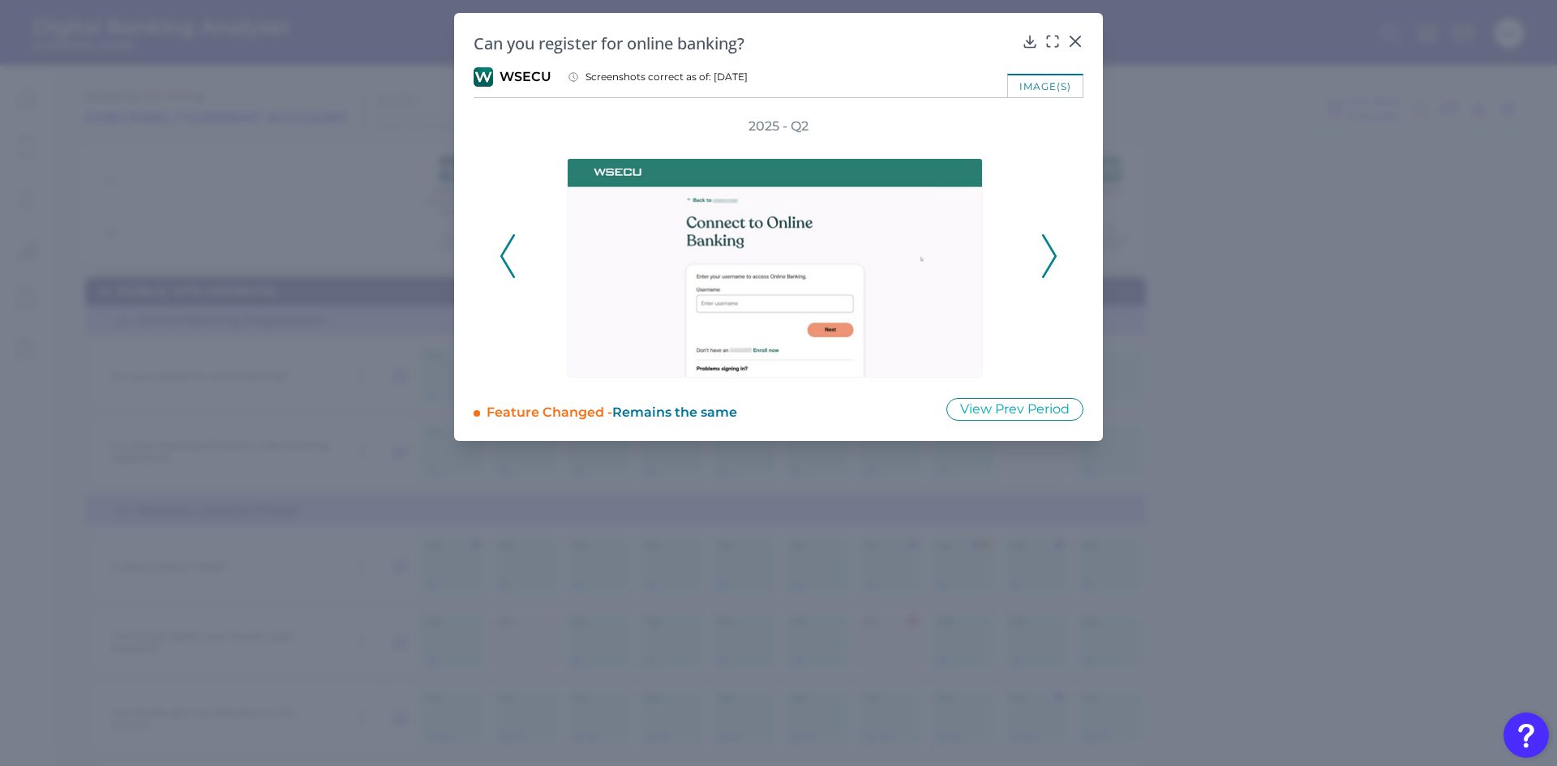
click at [1047, 261] on icon at bounding box center [1049, 256] width 15 height 44
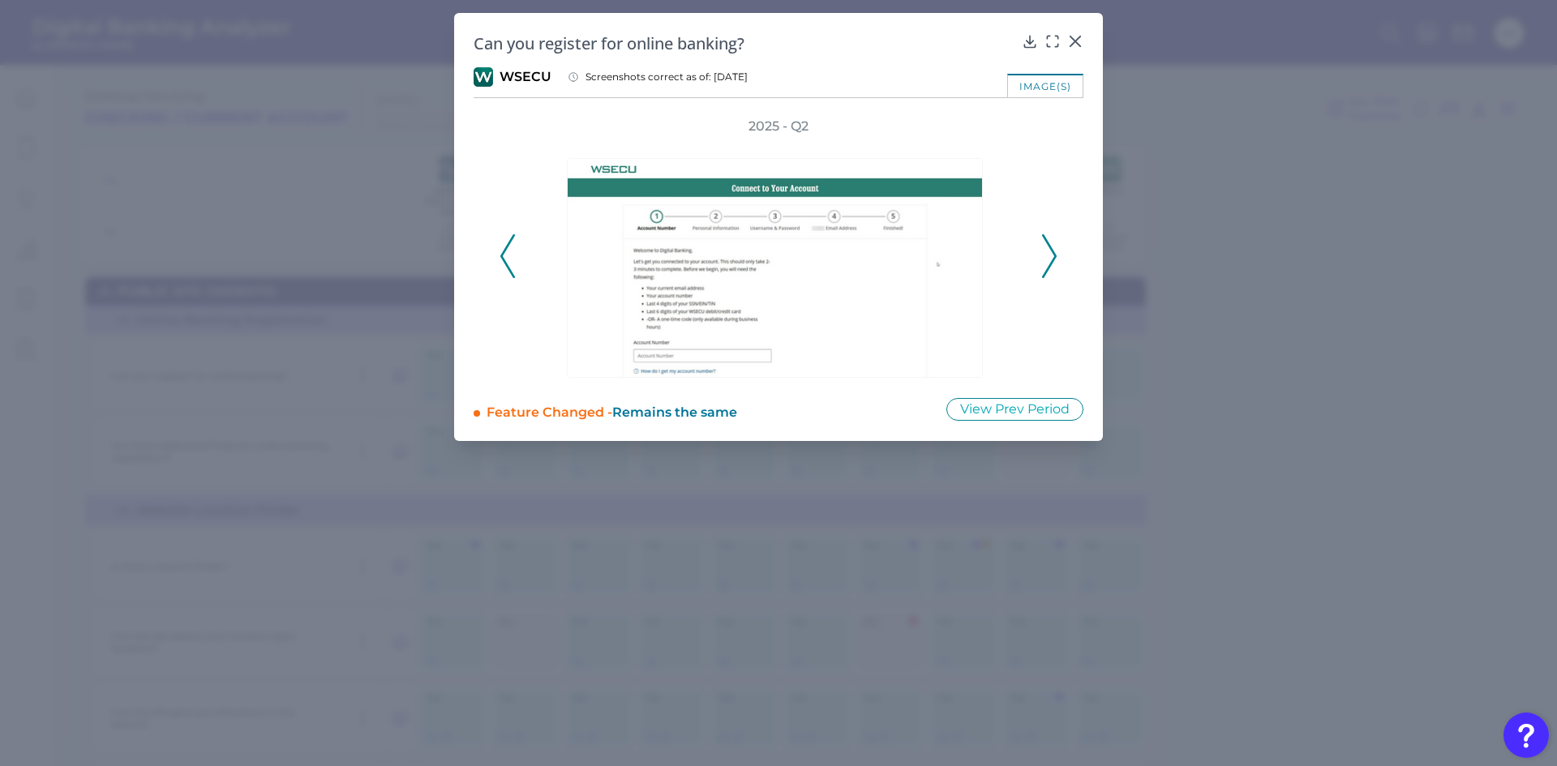
click at [1047, 261] on icon at bounding box center [1049, 256] width 15 height 44
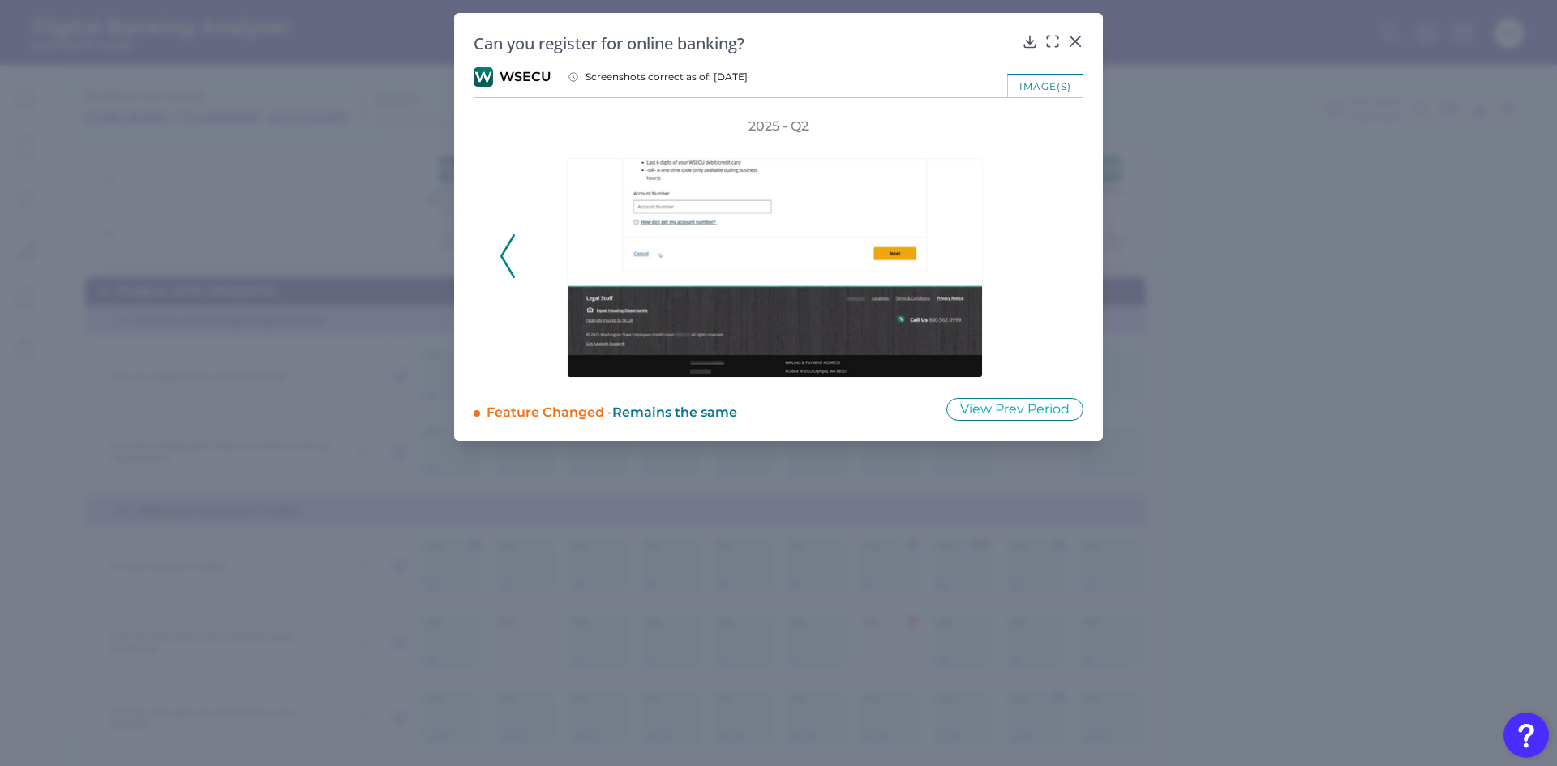
click at [1047, 261] on div "2025 - Q2" at bounding box center [778, 248] width 558 height 260
click at [1075, 36] on icon at bounding box center [1075, 41] width 16 height 16
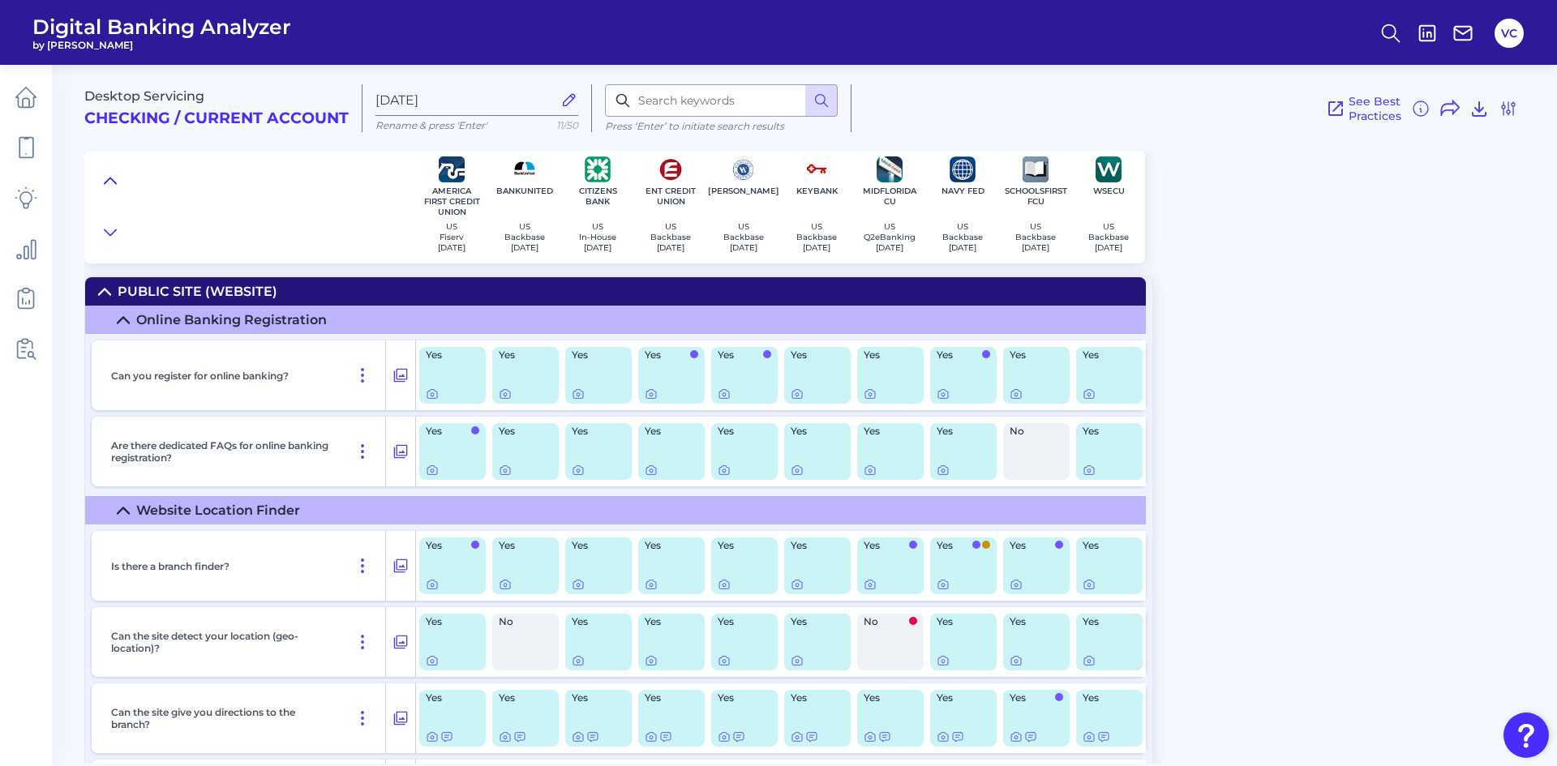
click at [104, 176] on icon at bounding box center [110, 181] width 13 height 16
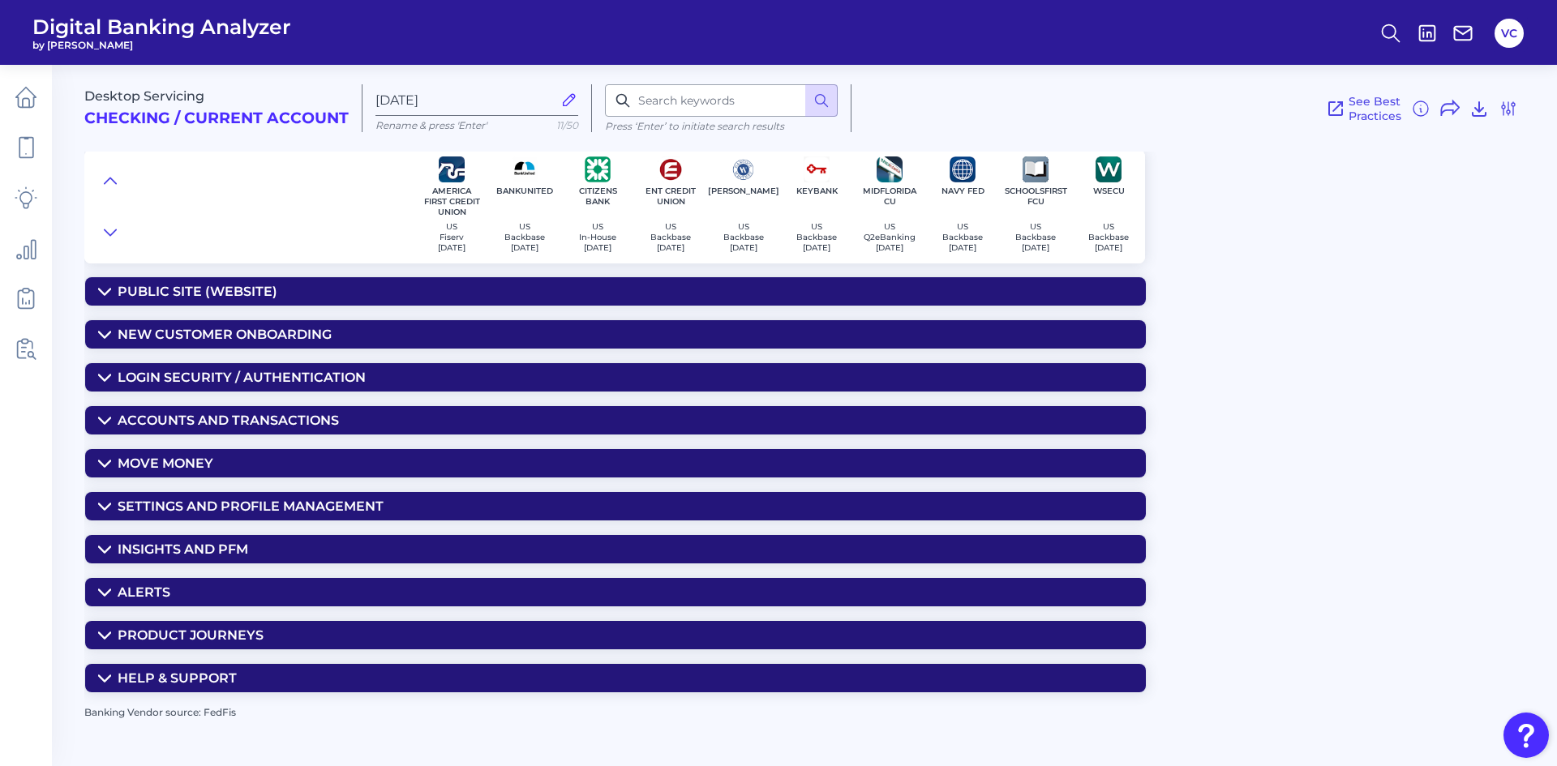
click at [225, 329] on div "New Customer Onboarding" at bounding box center [225, 334] width 214 height 15
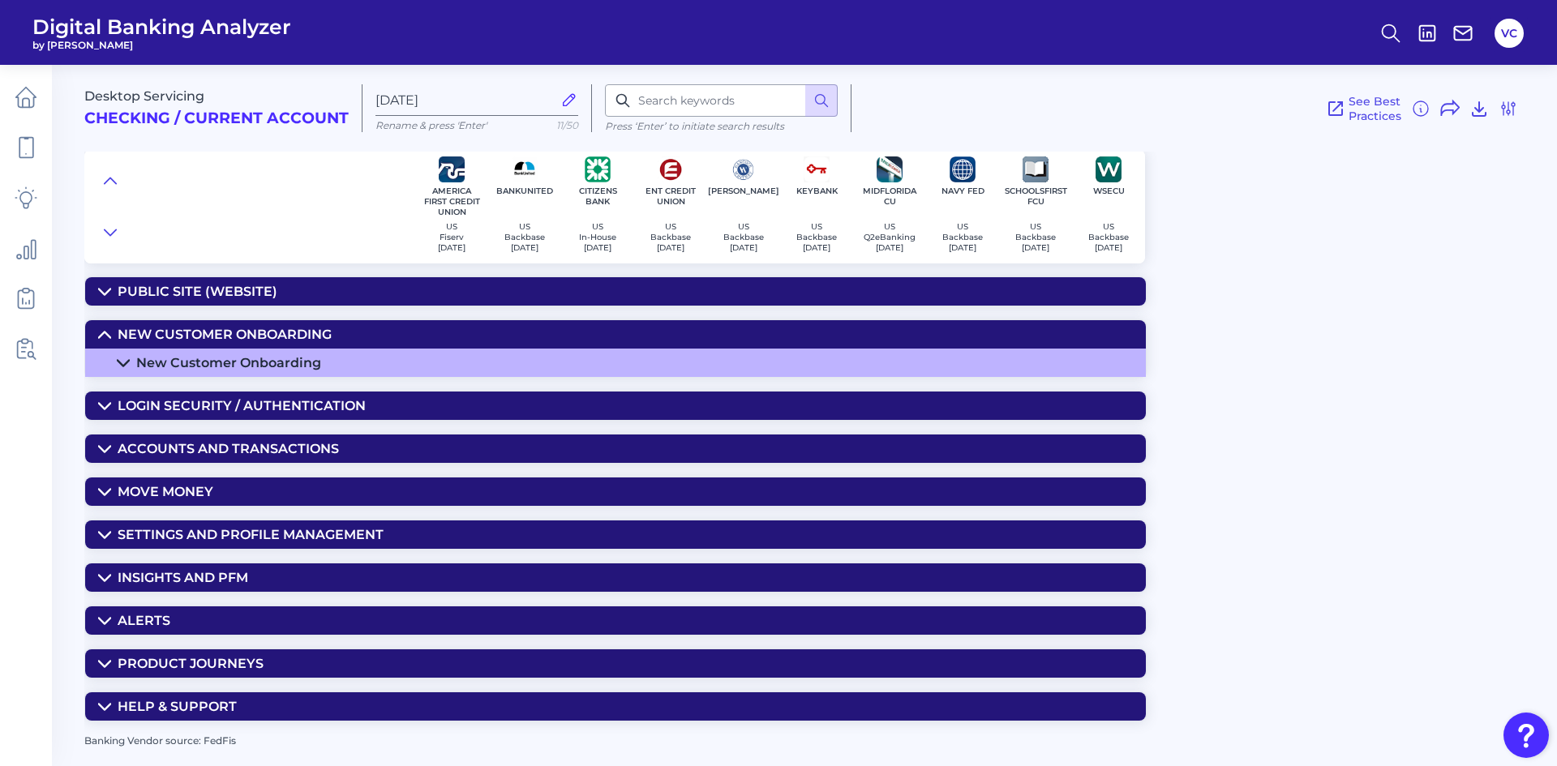
click at [227, 357] on div "New Customer Onboarding" at bounding box center [228, 362] width 185 height 15
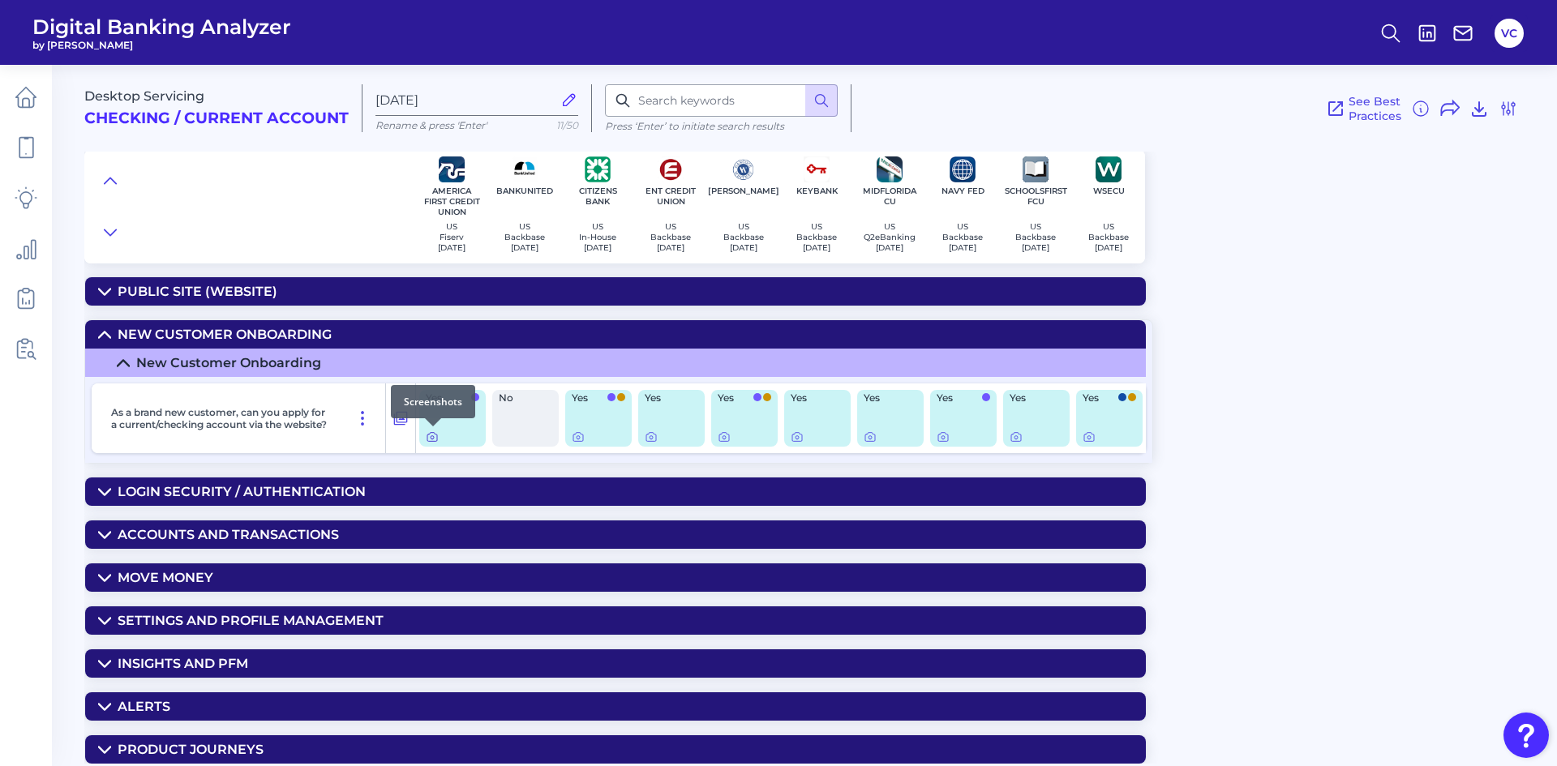
click at [433, 435] on icon at bounding box center [432, 436] width 13 height 13
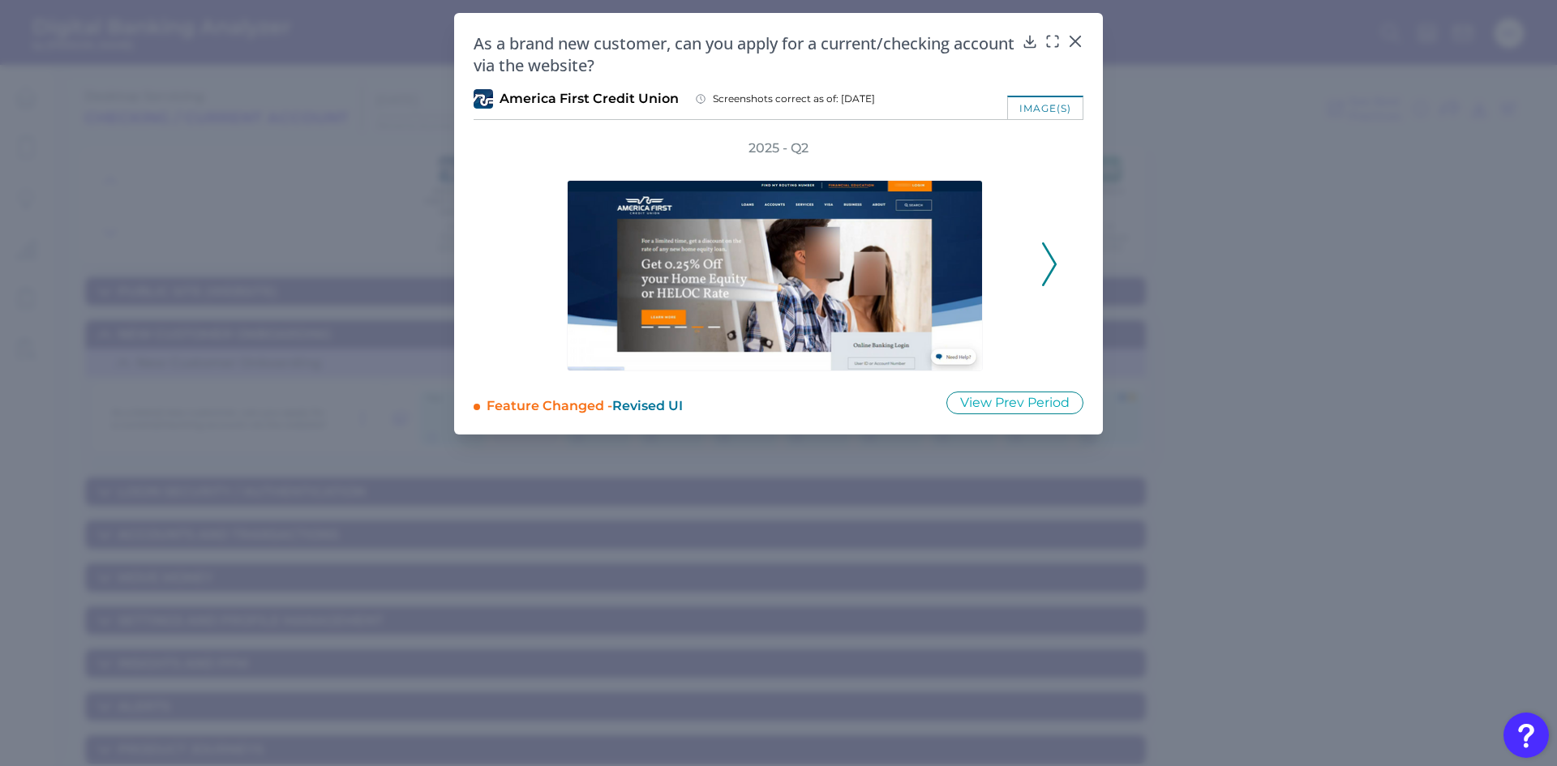
click at [1051, 267] on icon at bounding box center [1049, 264] width 15 height 44
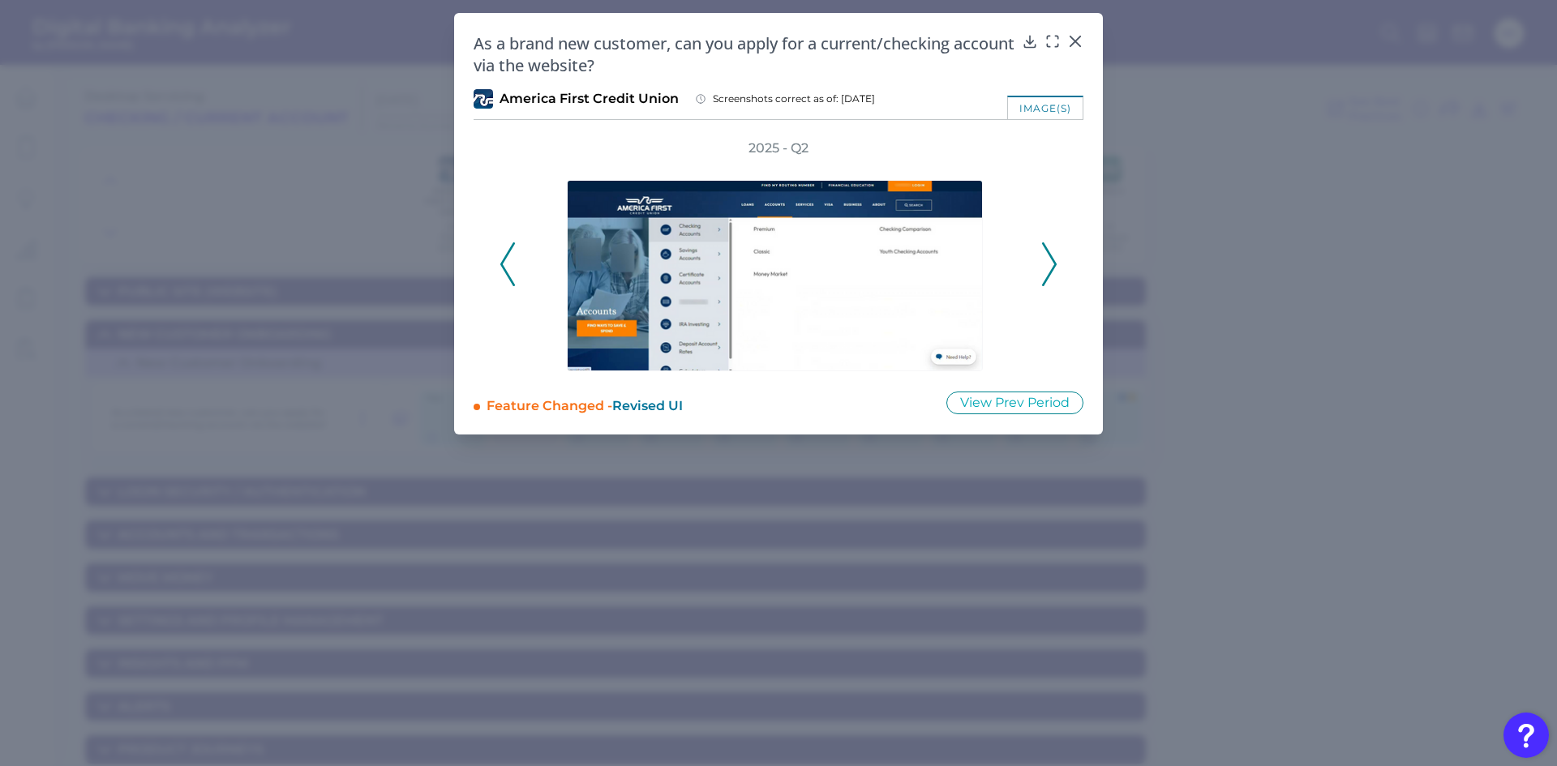
click at [1051, 267] on icon at bounding box center [1049, 264] width 15 height 44
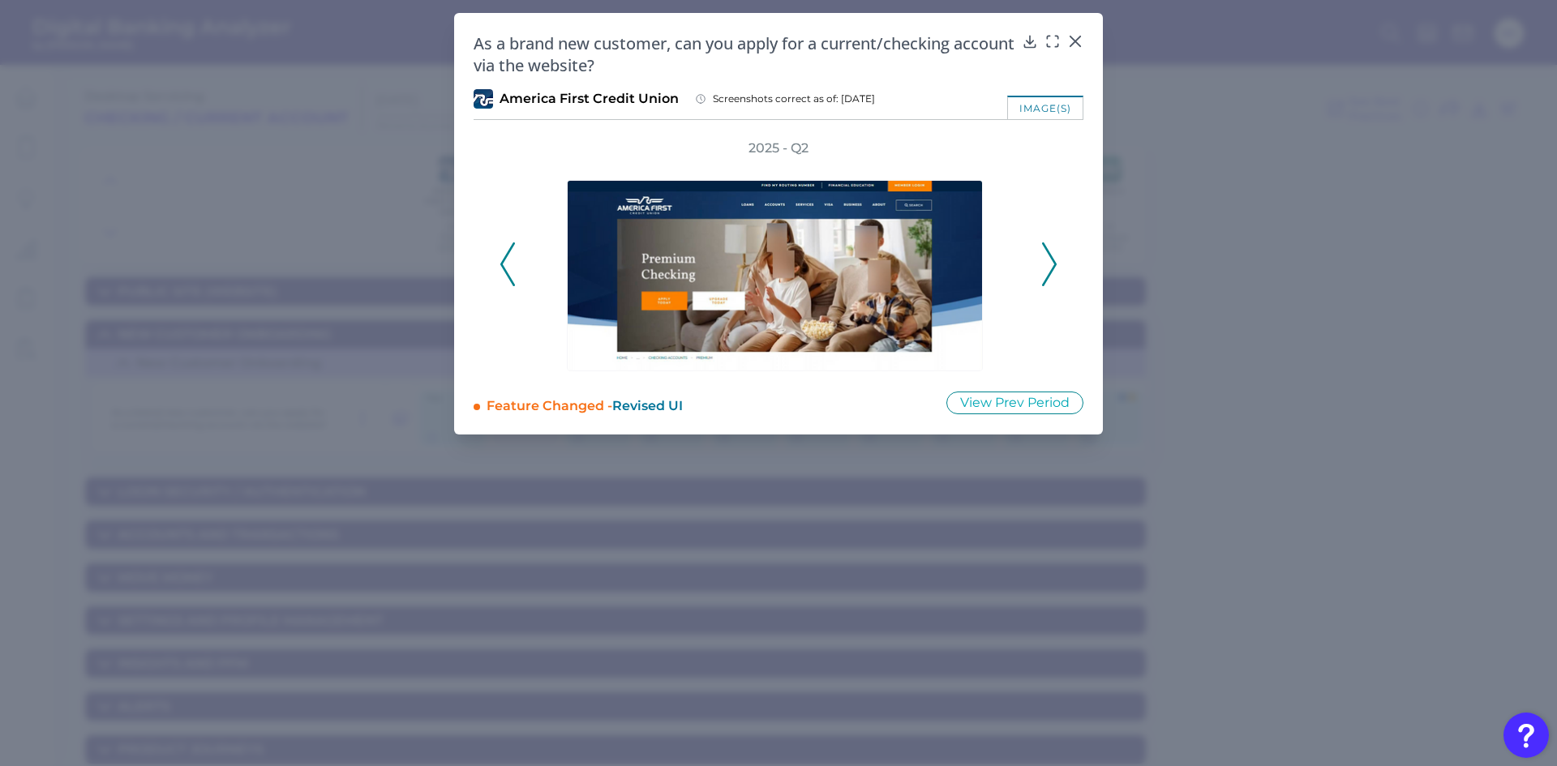
click at [1051, 267] on icon at bounding box center [1049, 264] width 15 height 44
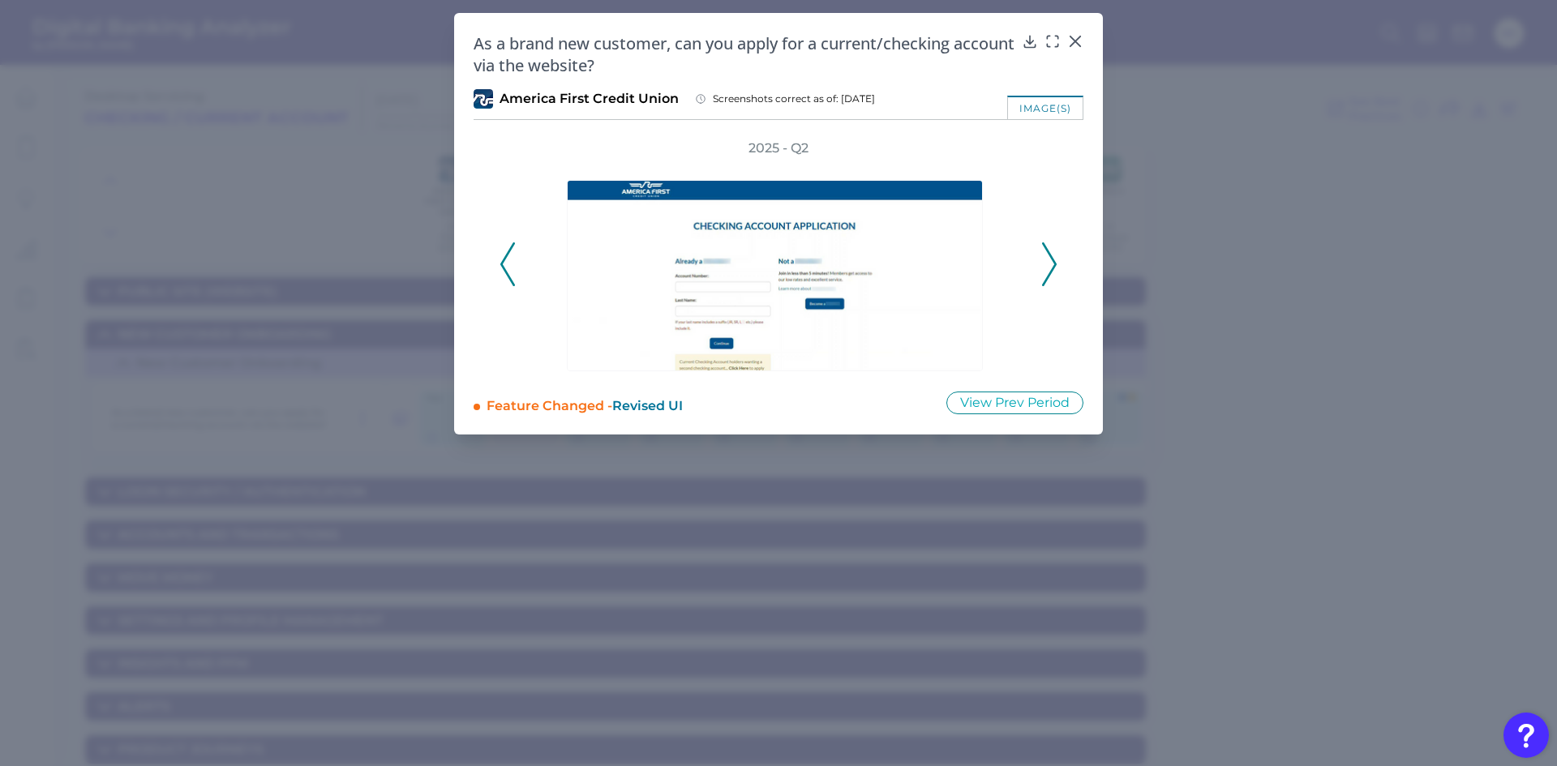
click at [1051, 267] on icon at bounding box center [1049, 264] width 15 height 44
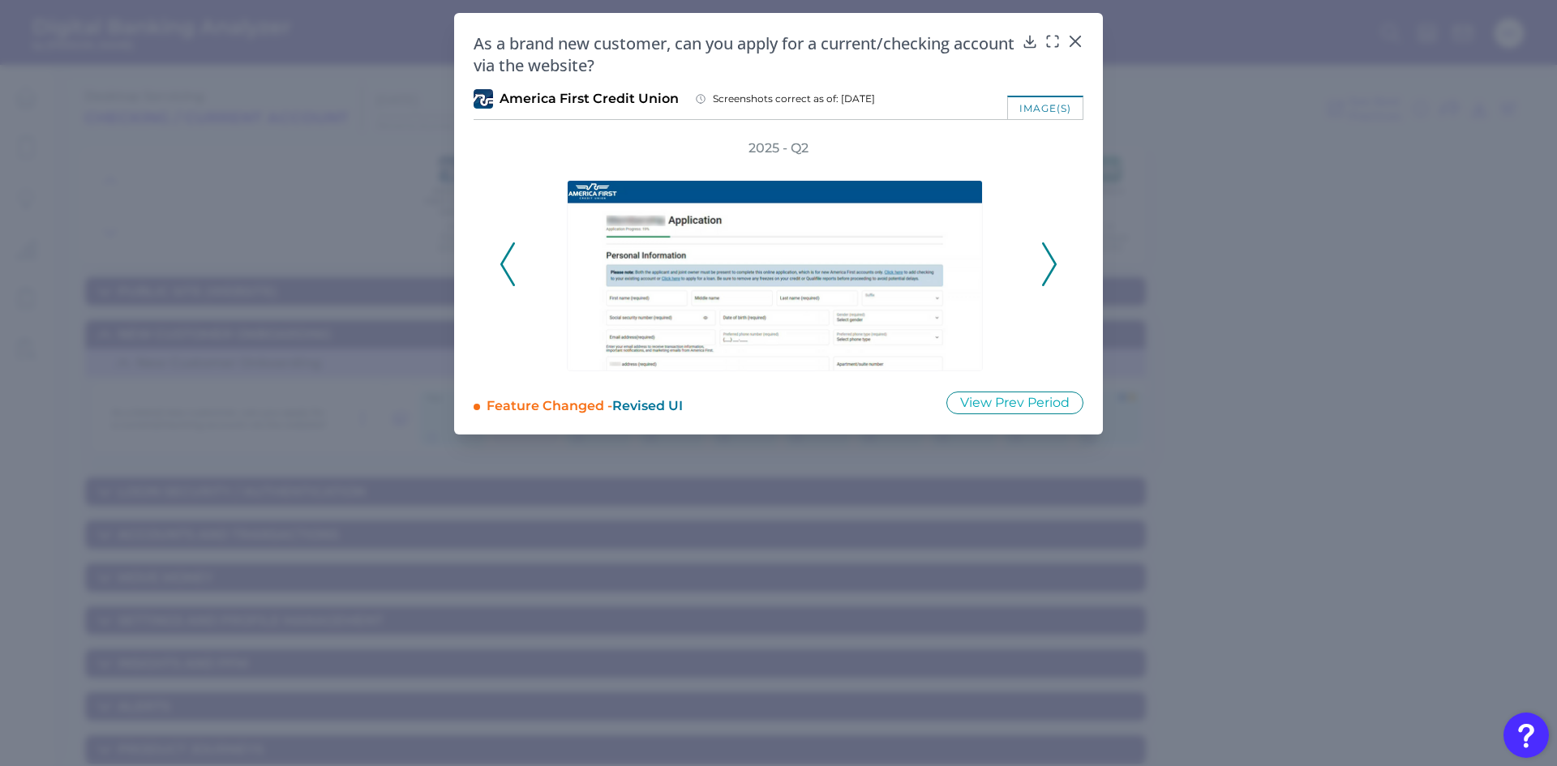
click at [1051, 267] on icon at bounding box center [1049, 264] width 15 height 44
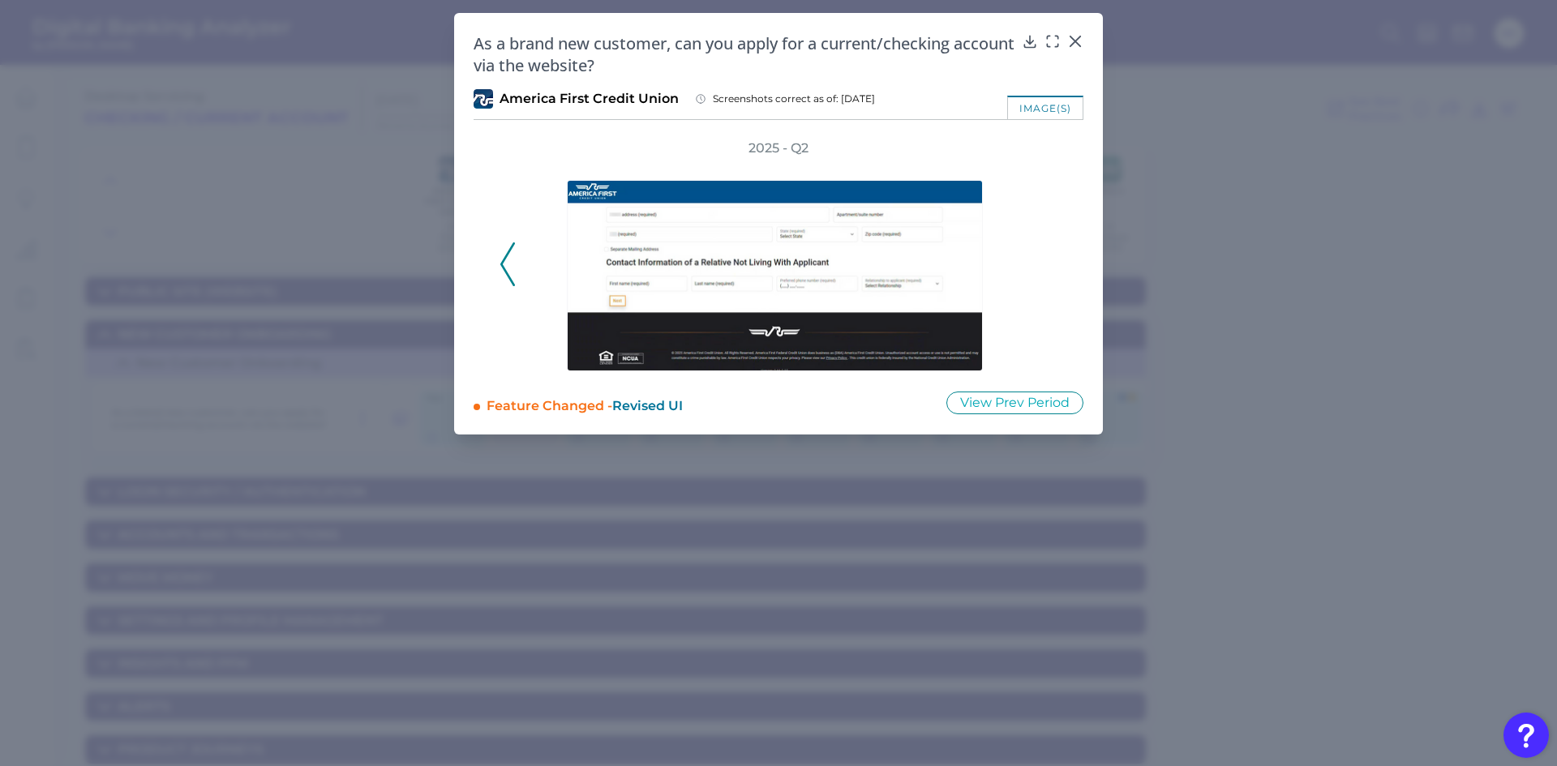
click at [1051, 267] on div "2025 - Q2" at bounding box center [778, 255] width 558 height 232
click at [1075, 49] on div at bounding box center [1075, 53] width 16 height 16
click at [1077, 37] on icon at bounding box center [1075, 41] width 16 height 16
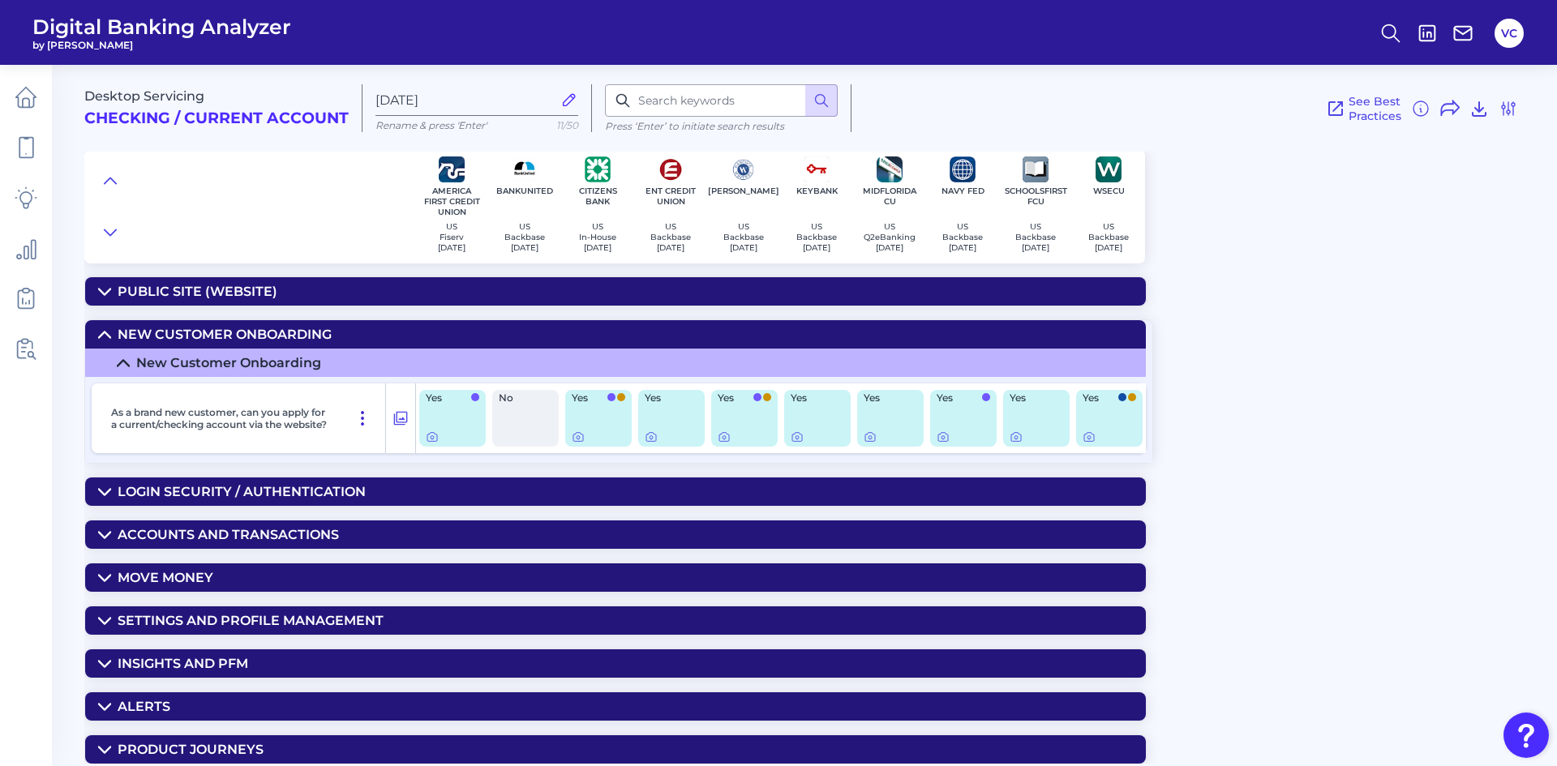
click at [361, 418] on icon at bounding box center [362, 418] width 19 height 19
click at [340, 452] on span "Pin Feature" at bounding box center [316, 453] width 68 height 15
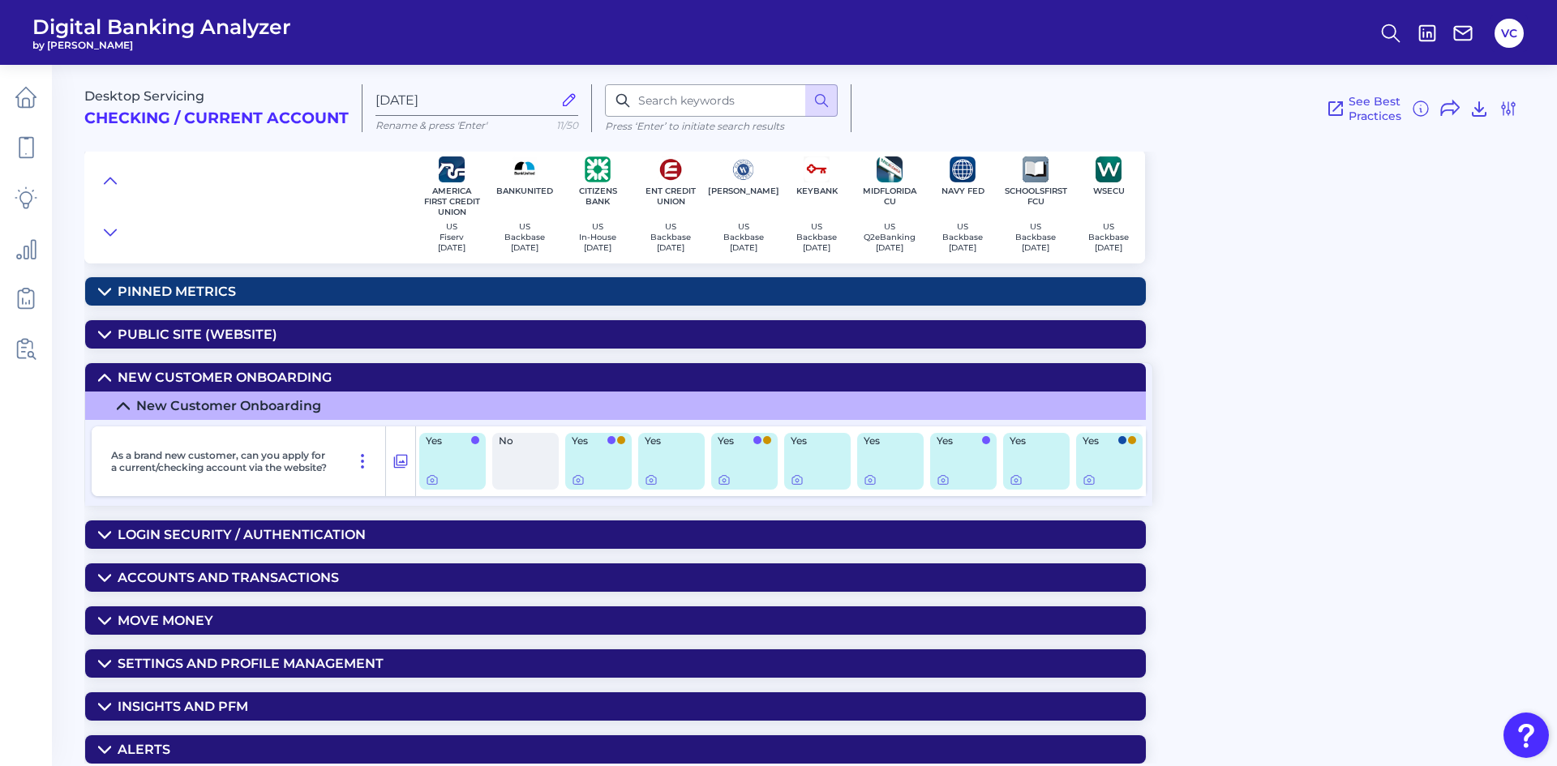
click at [273, 332] on div "Public Site (Website)" at bounding box center [198, 334] width 160 height 15
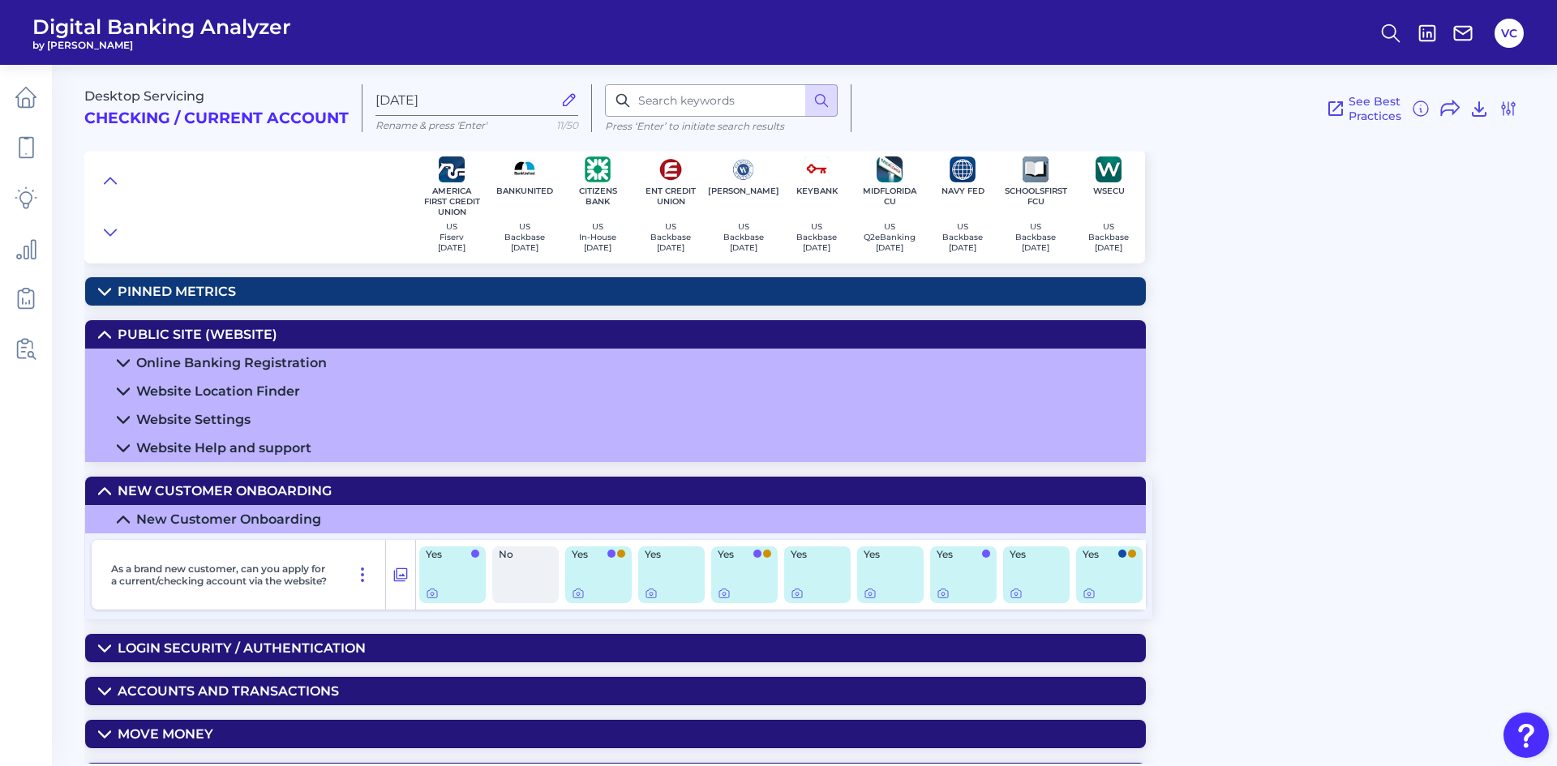
click at [259, 357] on div "Online Banking Registration" at bounding box center [231, 362] width 191 height 15
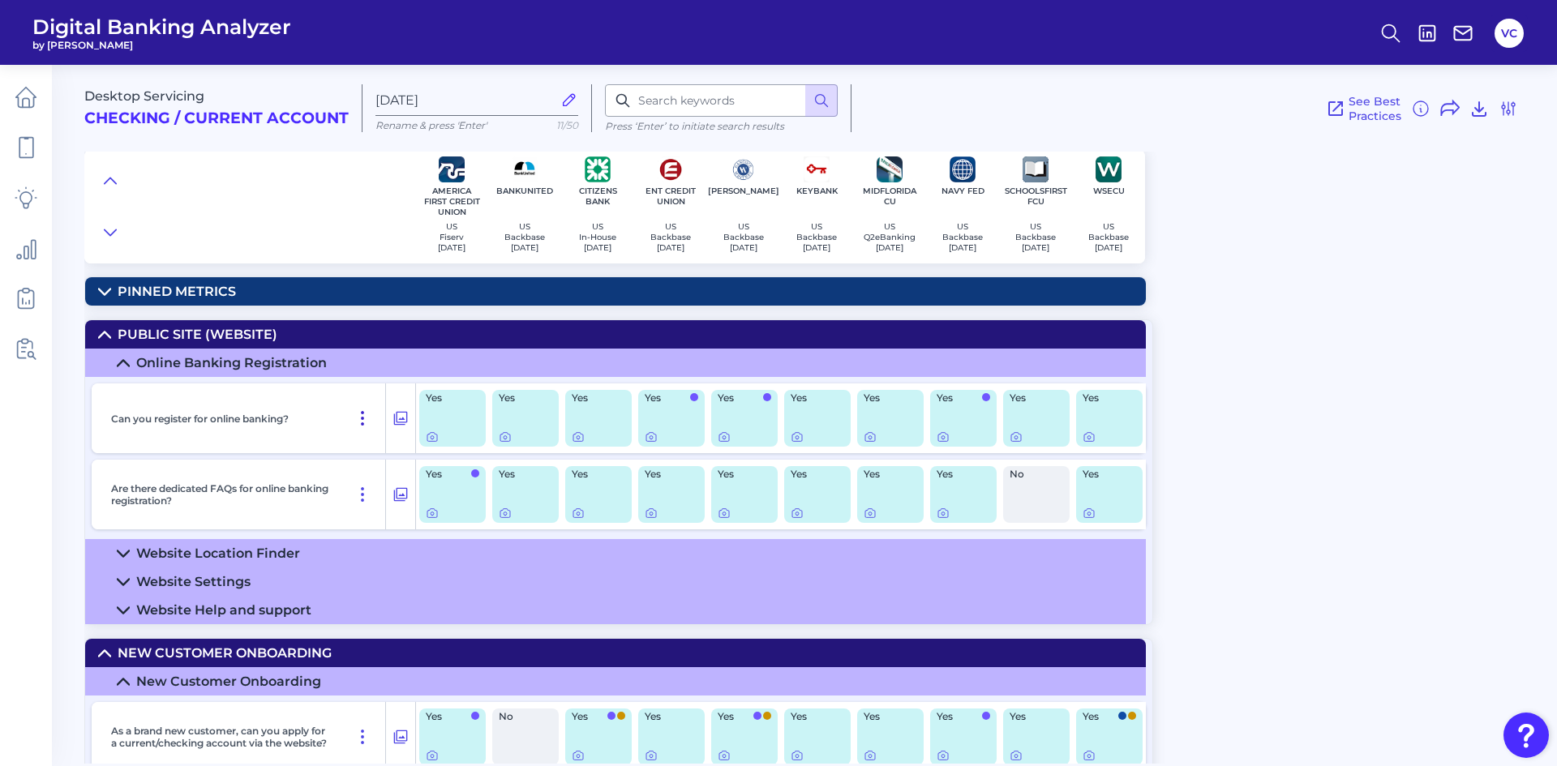
click at [358, 418] on icon at bounding box center [362, 418] width 19 height 19
click at [336, 456] on span "Pin Feature" at bounding box center [316, 453] width 68 height 15
click at [303, 293] on summary "Pinned Metrics" at bounding box center [615, 291] width 1060 height 28
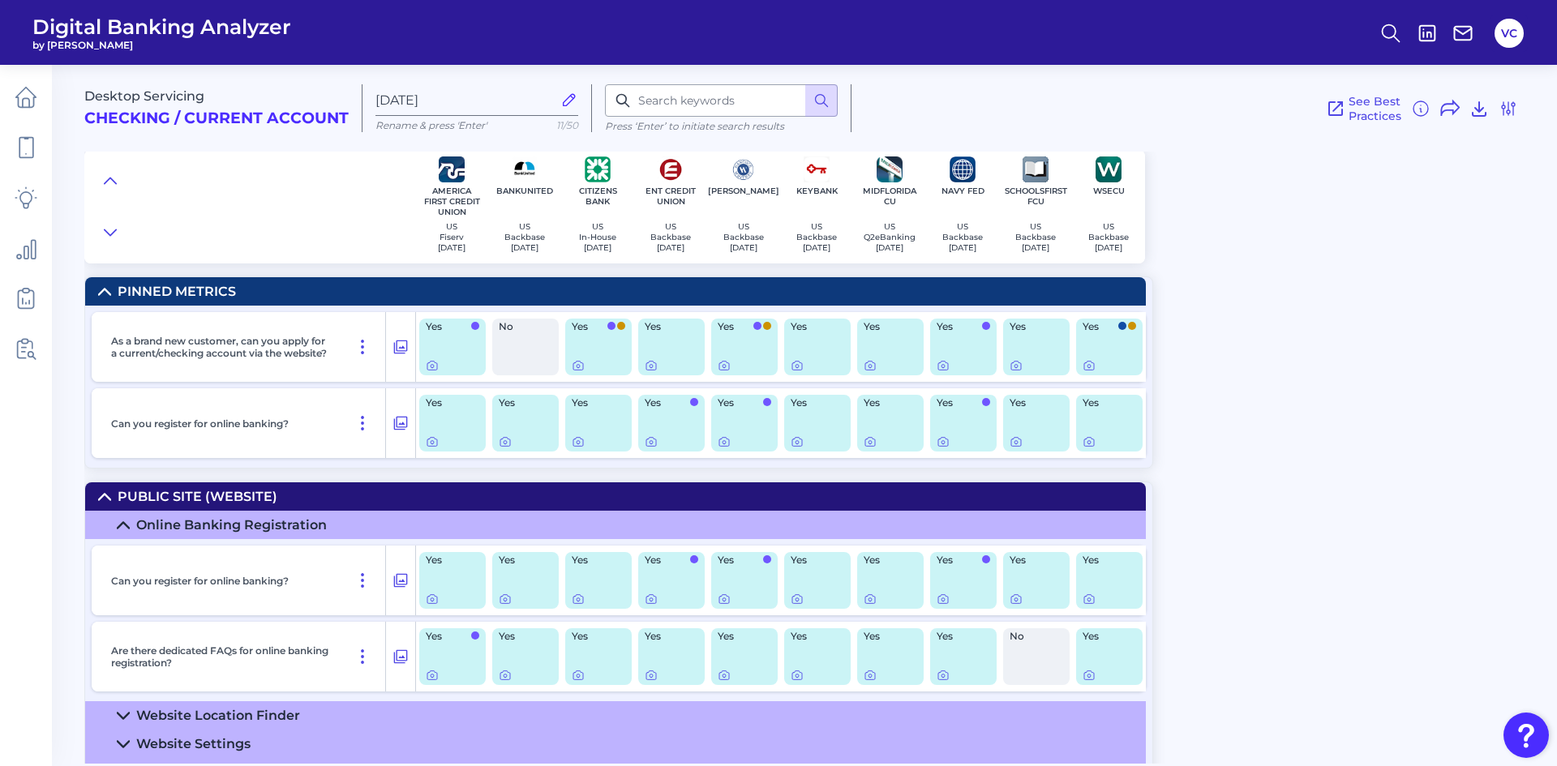
click at [303, 293] on summary "Pinned Metrics" at bounding box center [615, 291] width 1060 height 28
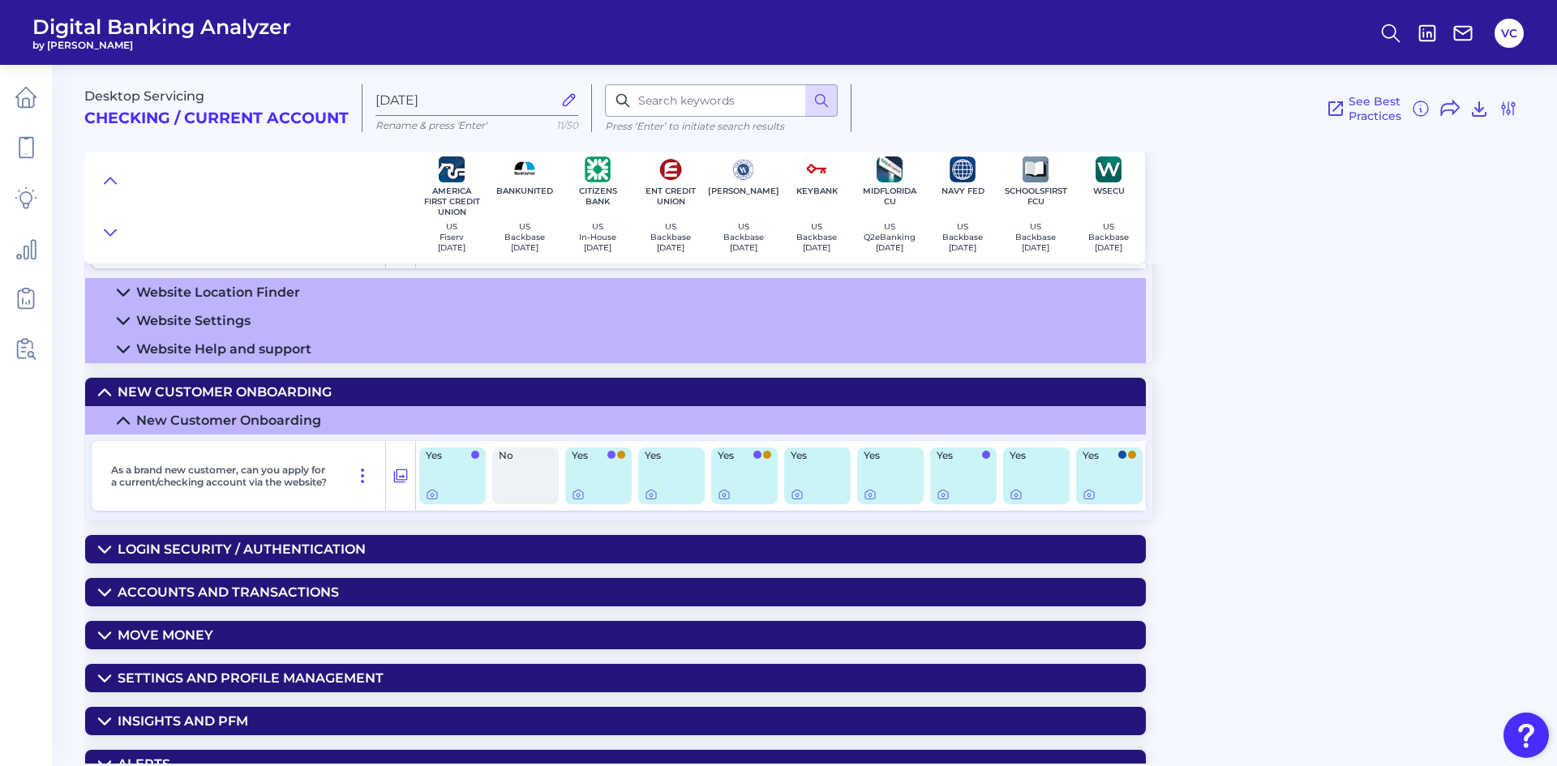
scroll to position [396, 0]
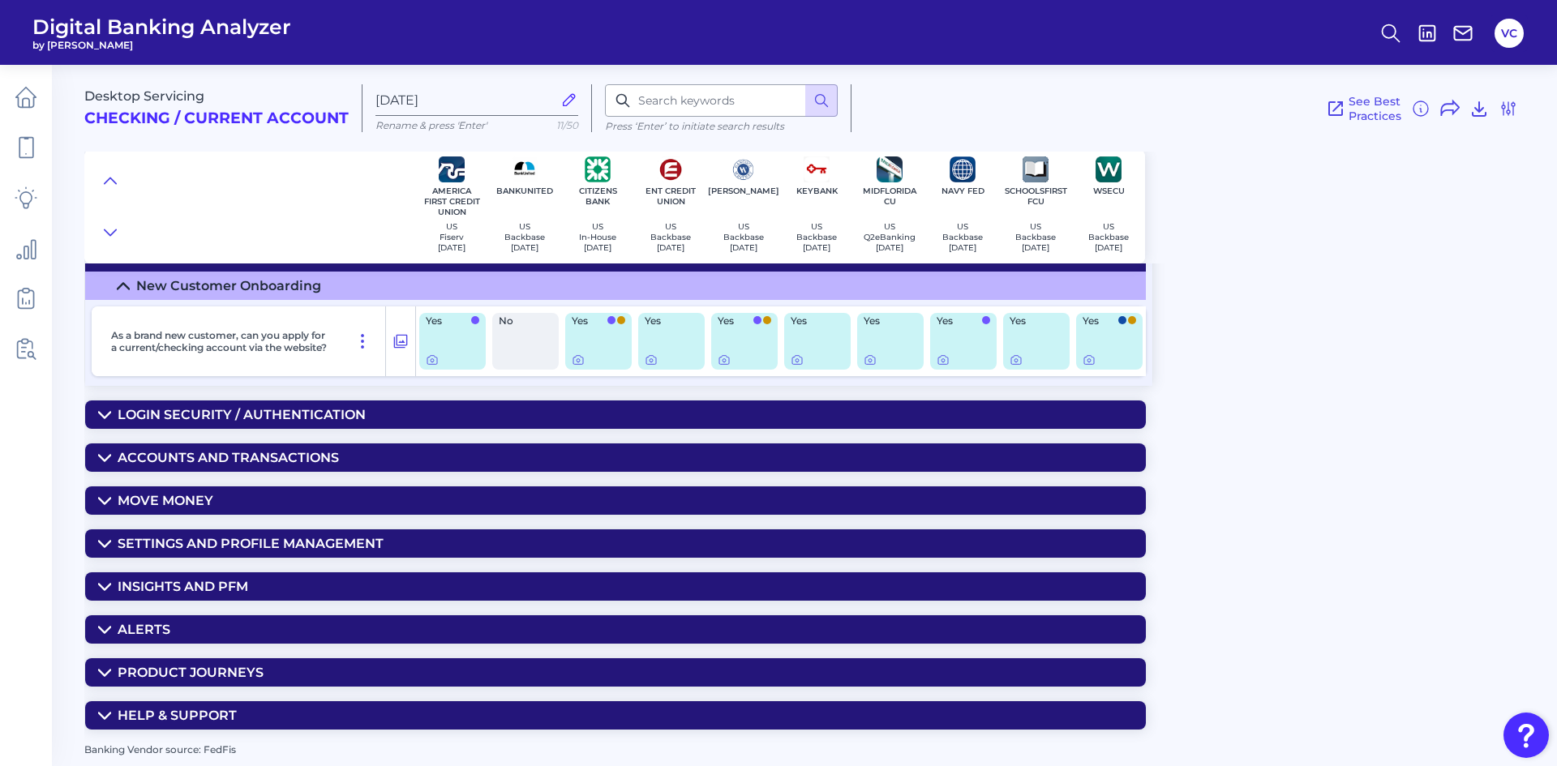
click at [332, 415] on div "Login Security / Authentication" at bounding box center [242, 414] width 248 height 15
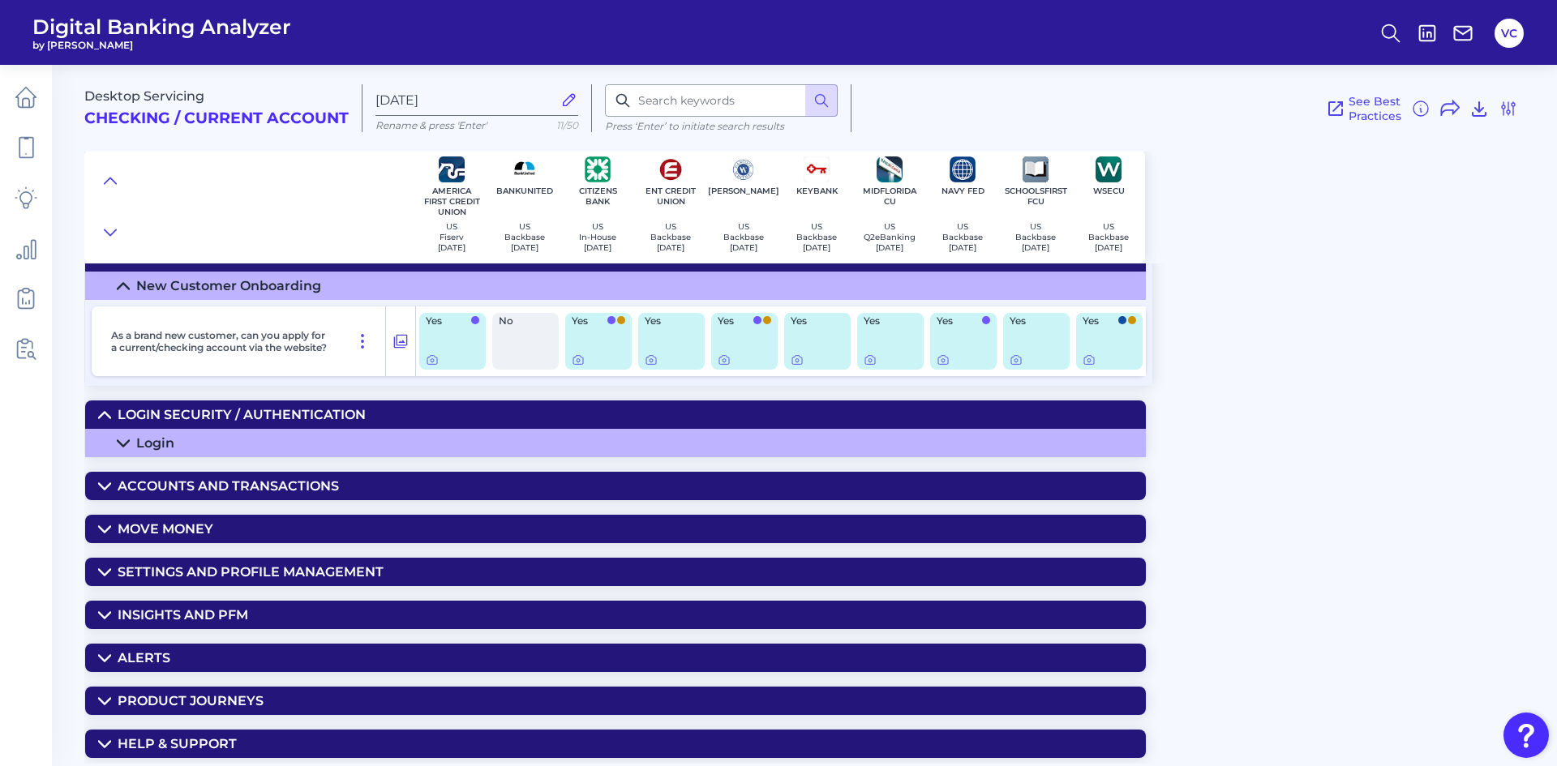
click at [250, 444] on summary "Login" at bounding box center [615, 443] width 1060 height 28
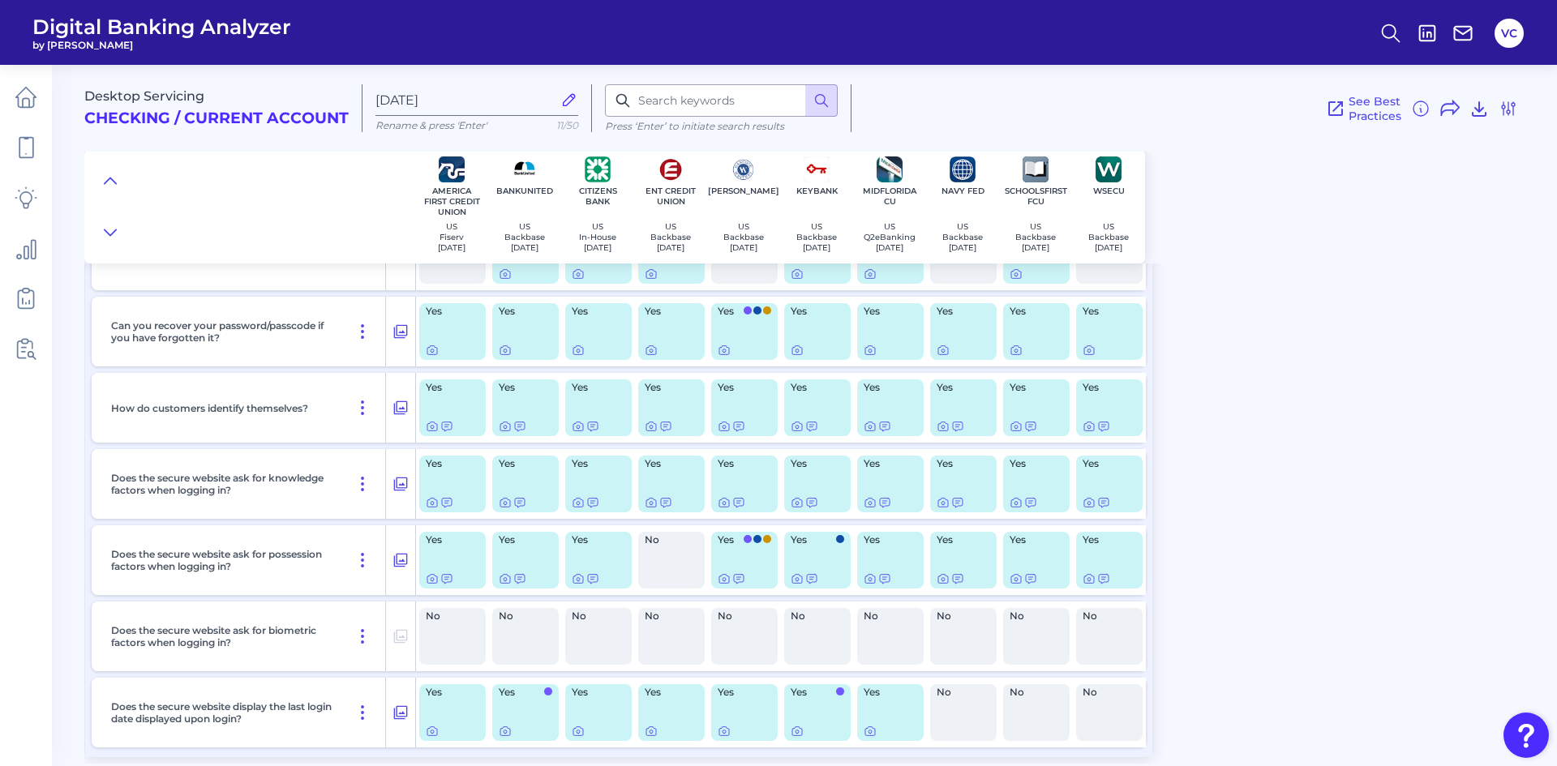
scroll to position [720, 0]
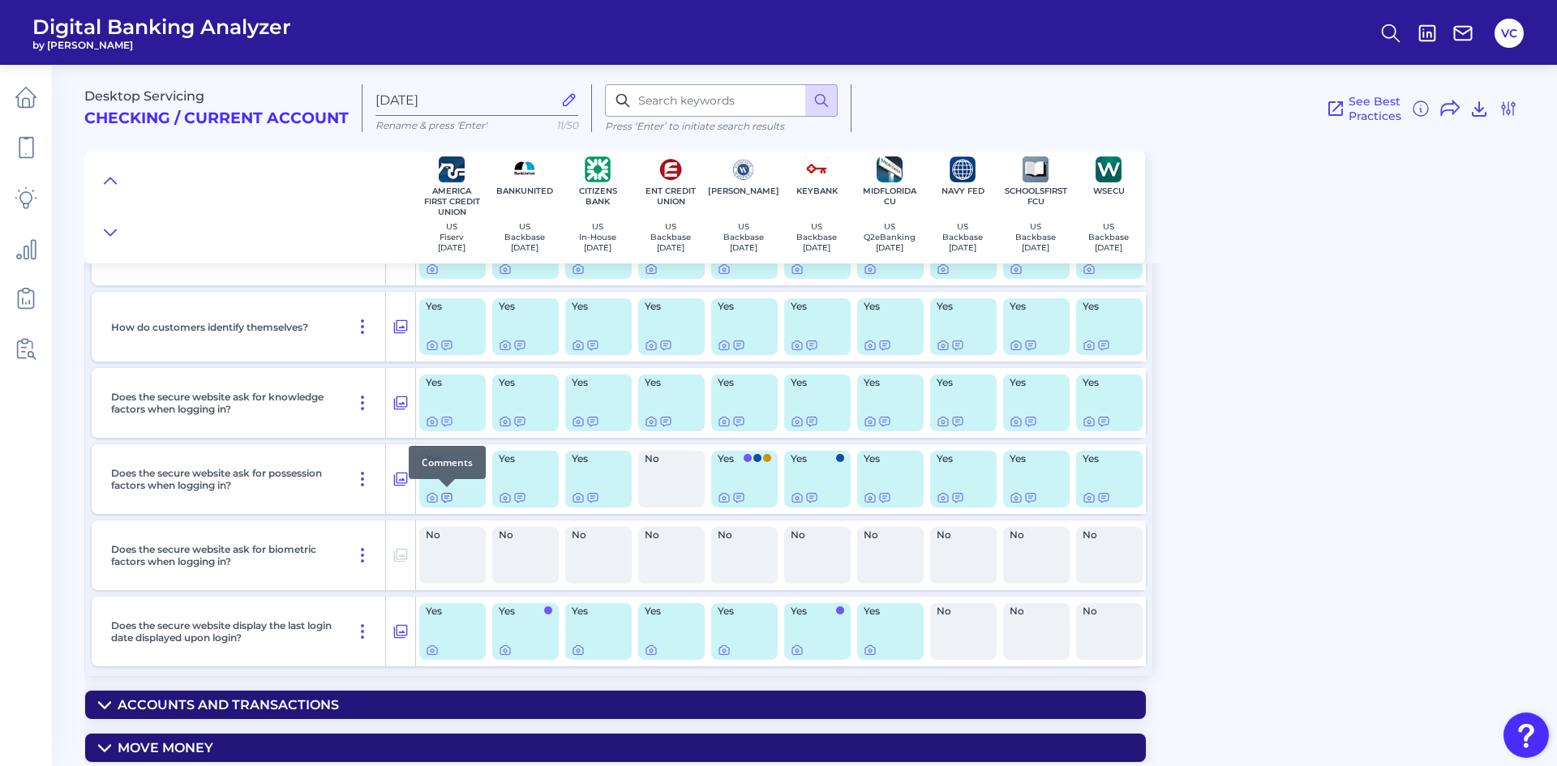
click at [443, 502] on icon at bounding box center [446, 497] width 13 height 13
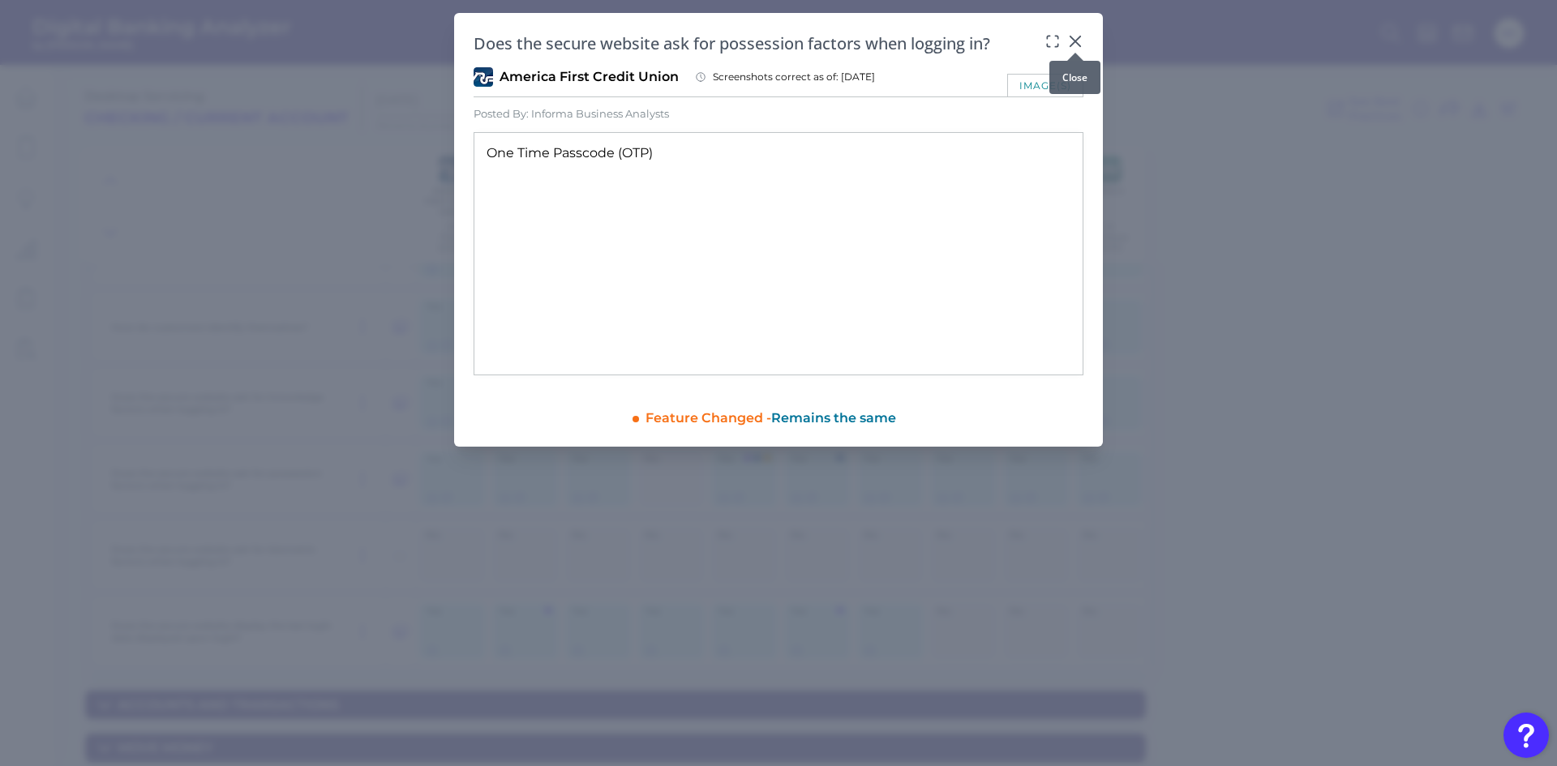
click at [1077, 43] on icon at bounding box center [1075, 41] width 10 height 10
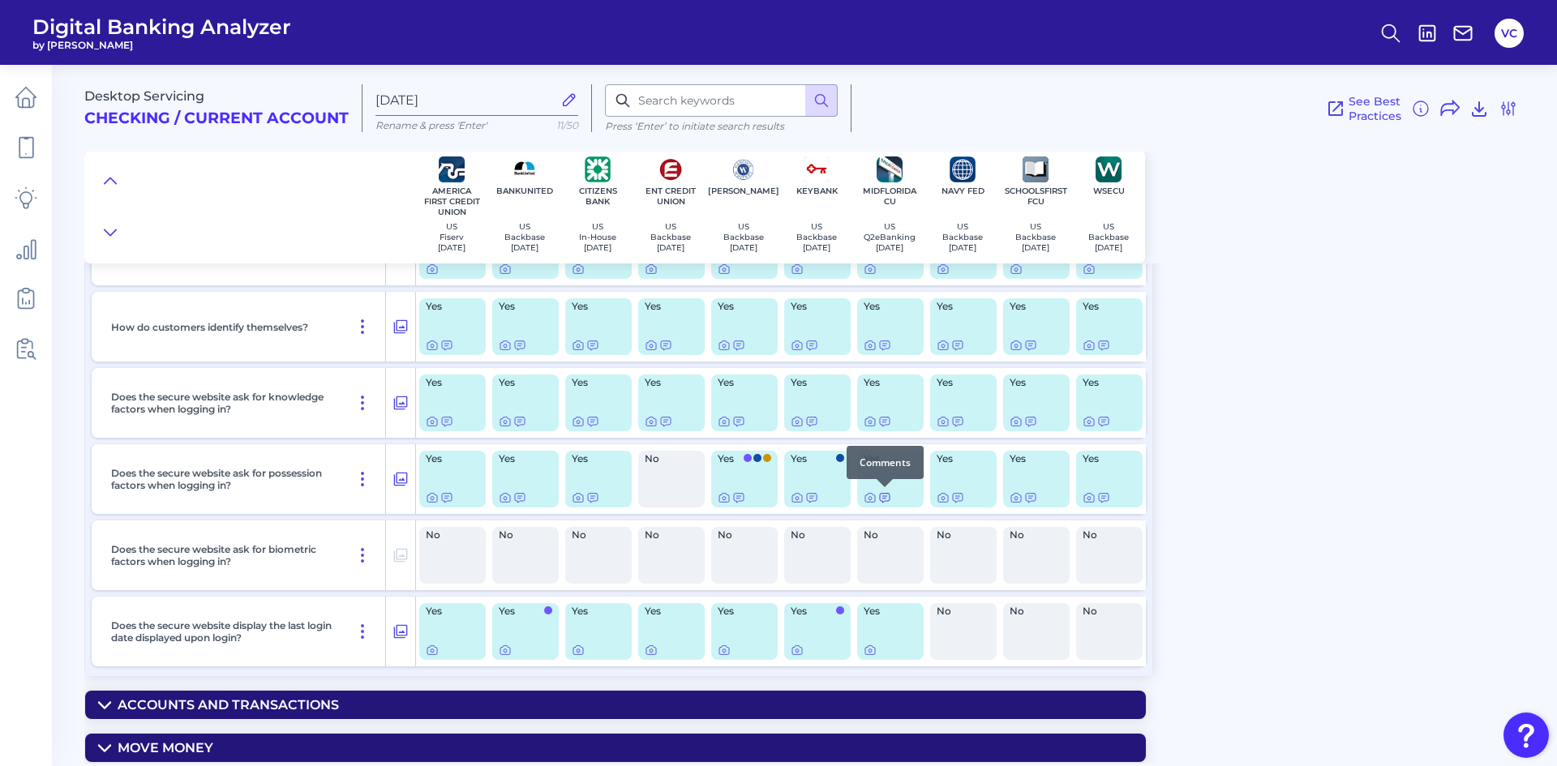
click at [885, 498] on icon at bounding box center [884, 497] width 13 height 13
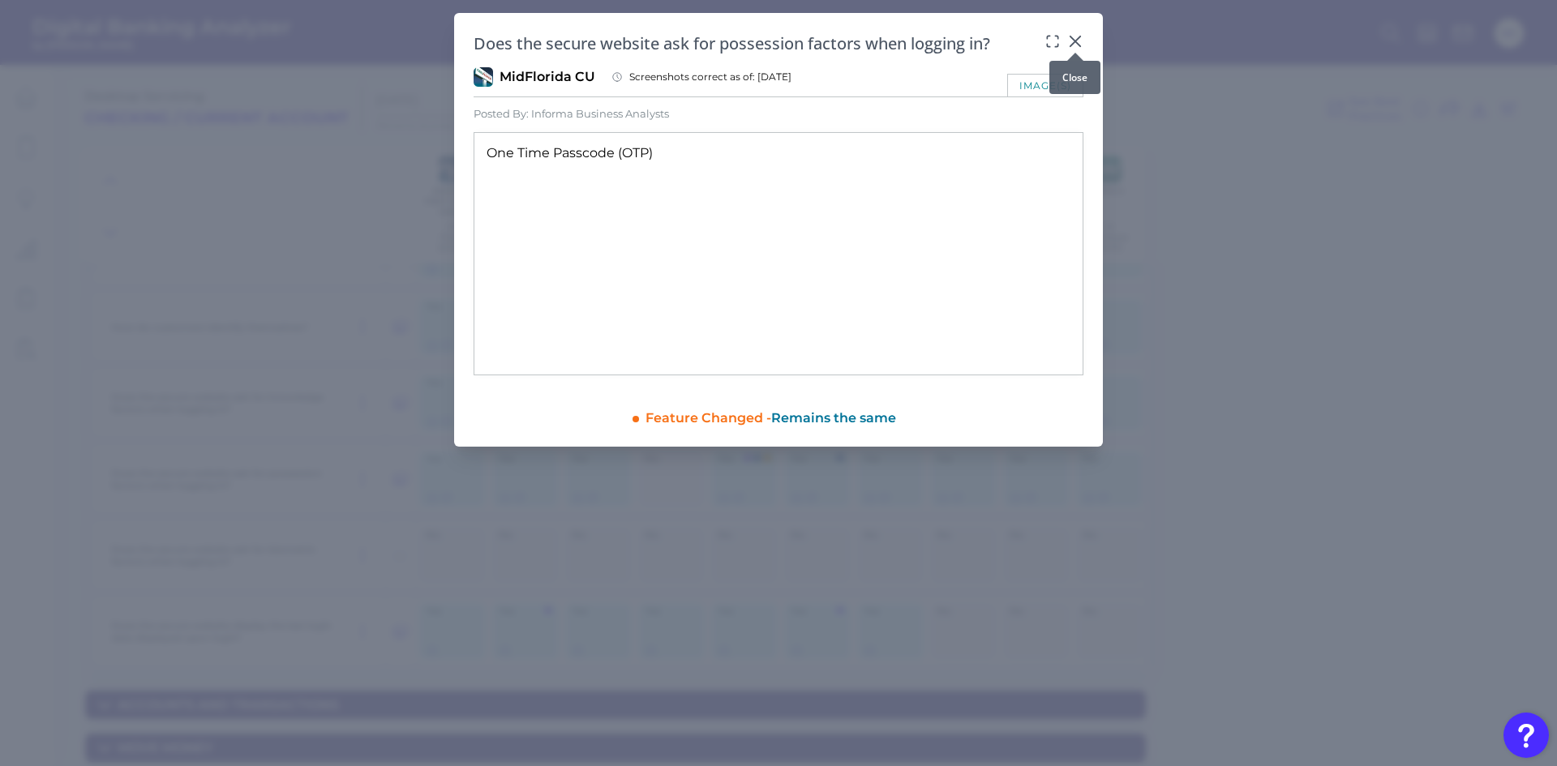
click at [1078, 47] on div at bounding box center [1075, 53] width 16 height 16
click at [1077, 39] on icon at bounding box center [1075, 41] width 10 height 10
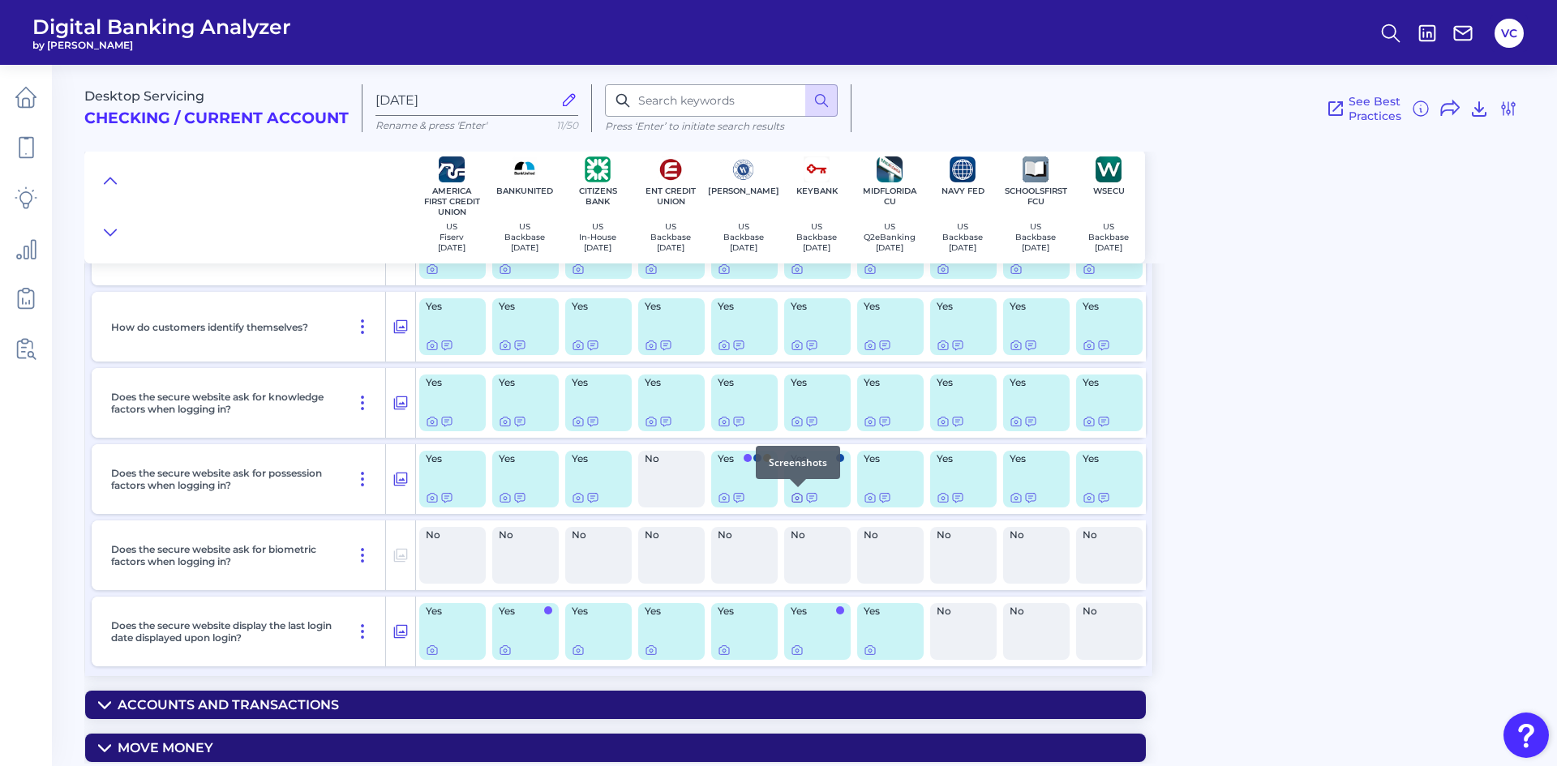
click at [801, 497] on icon at bounding box center [796, 497] width 13 height 13
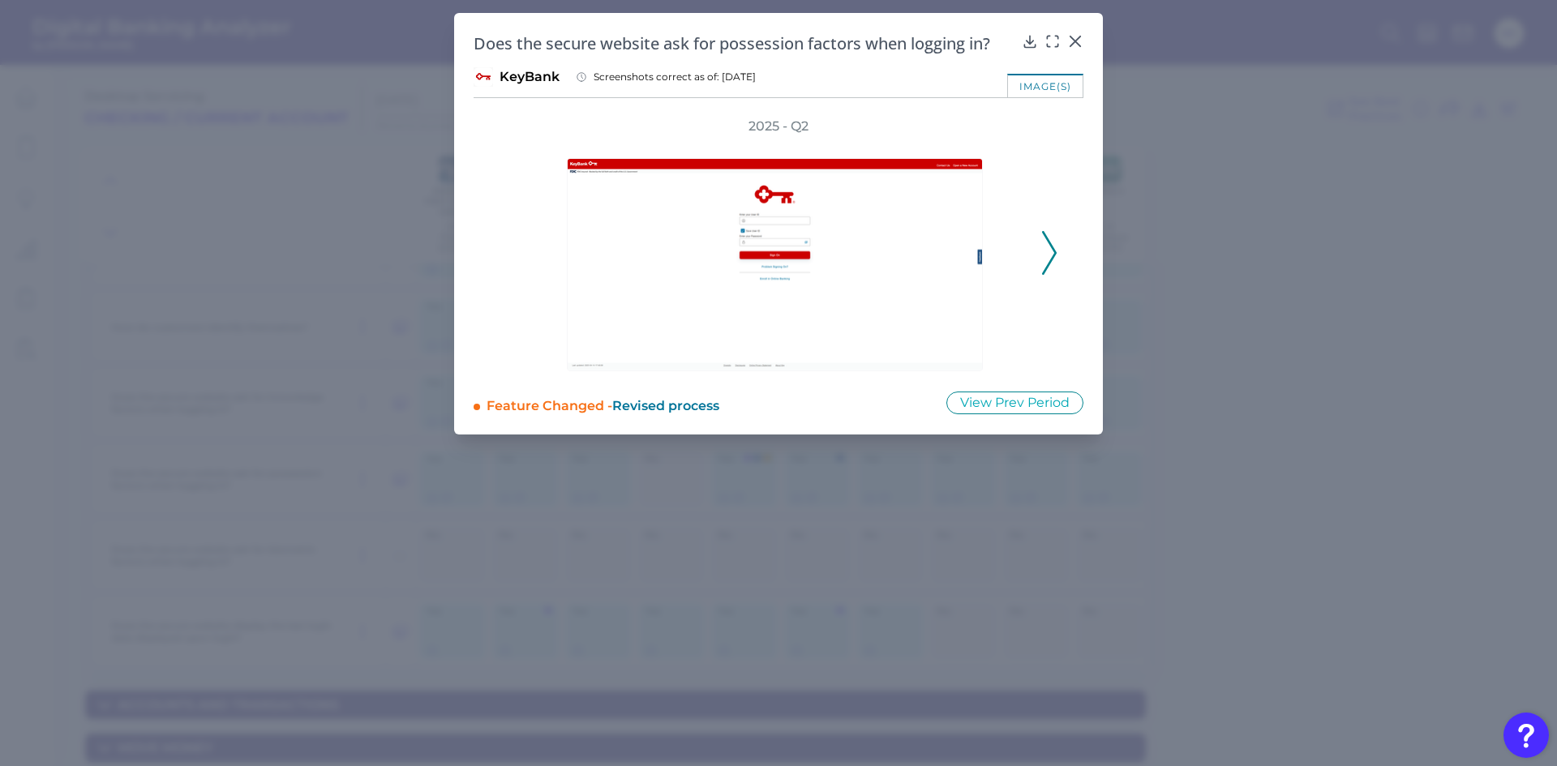
click at [1051, 250] on icon at bounding box center [1049, 253] width 15 height 44
click at [1051, 250] on div "2025 - Q2" at bounding box center [778, 245] width 558 height 254
click at [1079, 37] on icon at bounding box center [1075, 41] width 10 height 10
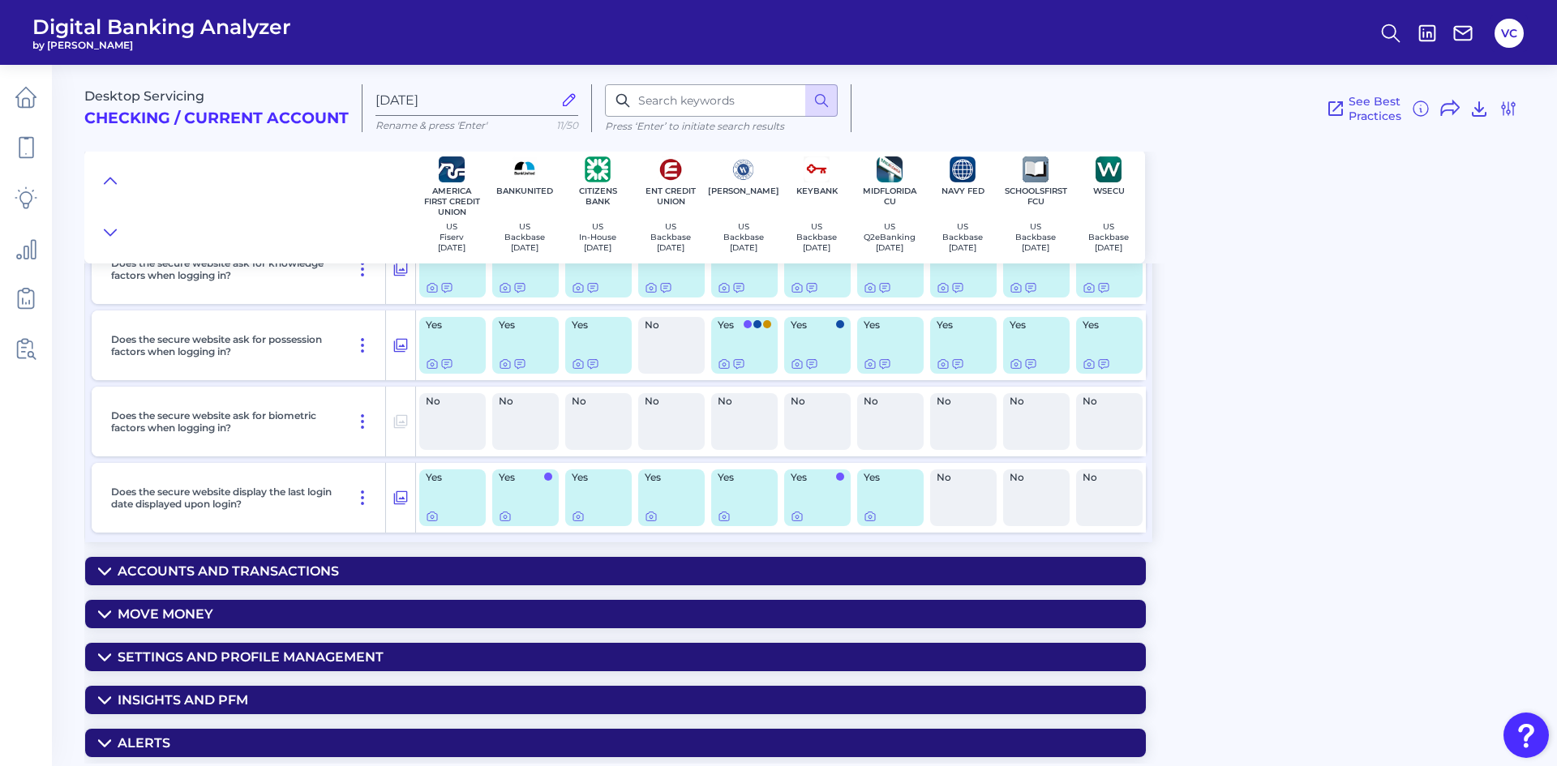
scroll to position [882, 0]
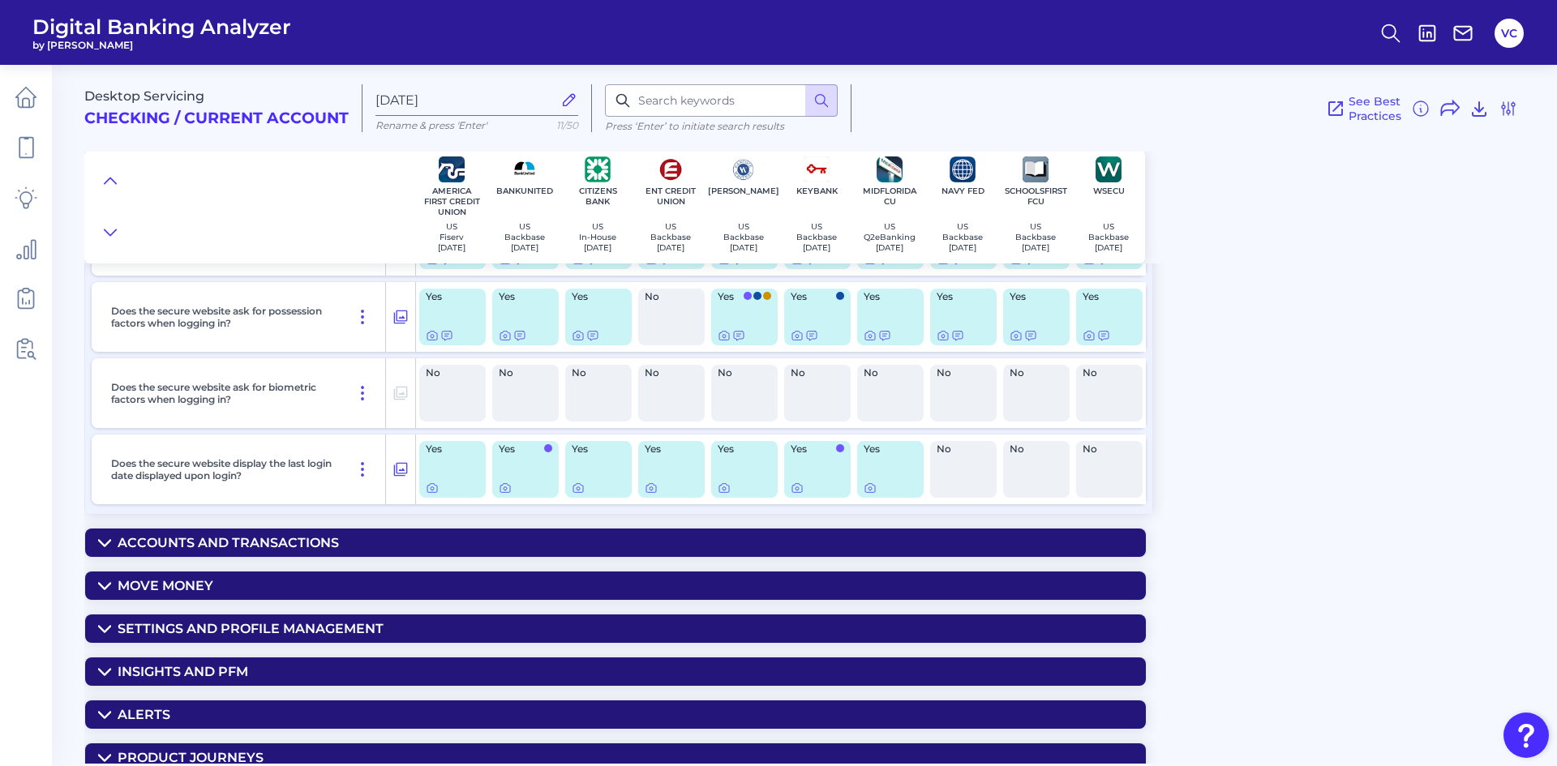
click at [397, 539] on summary "Accounts and Transactions" at bounding box center [615, 543] width 1060 height 28
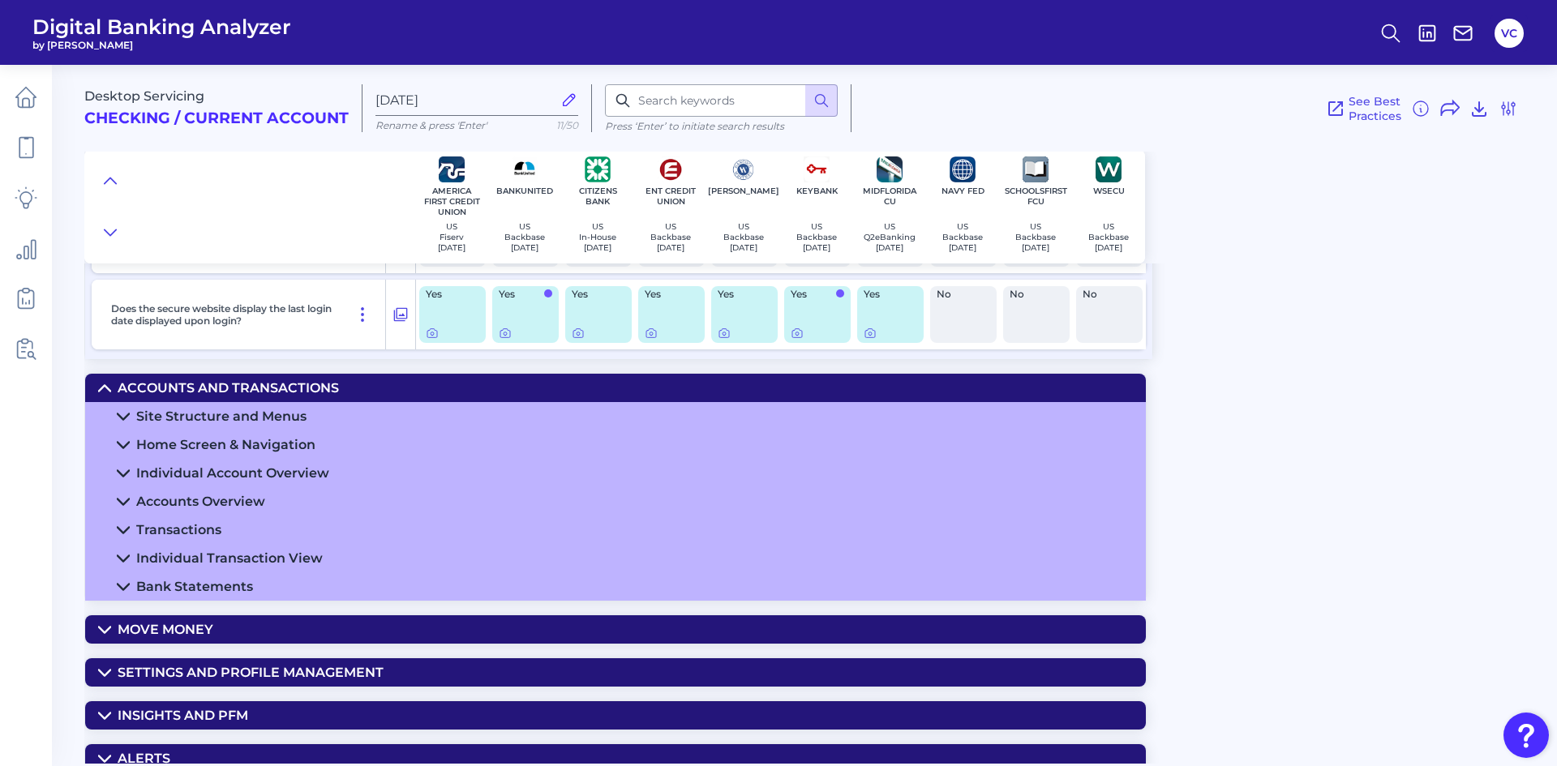
scroll to position [1044, 0]
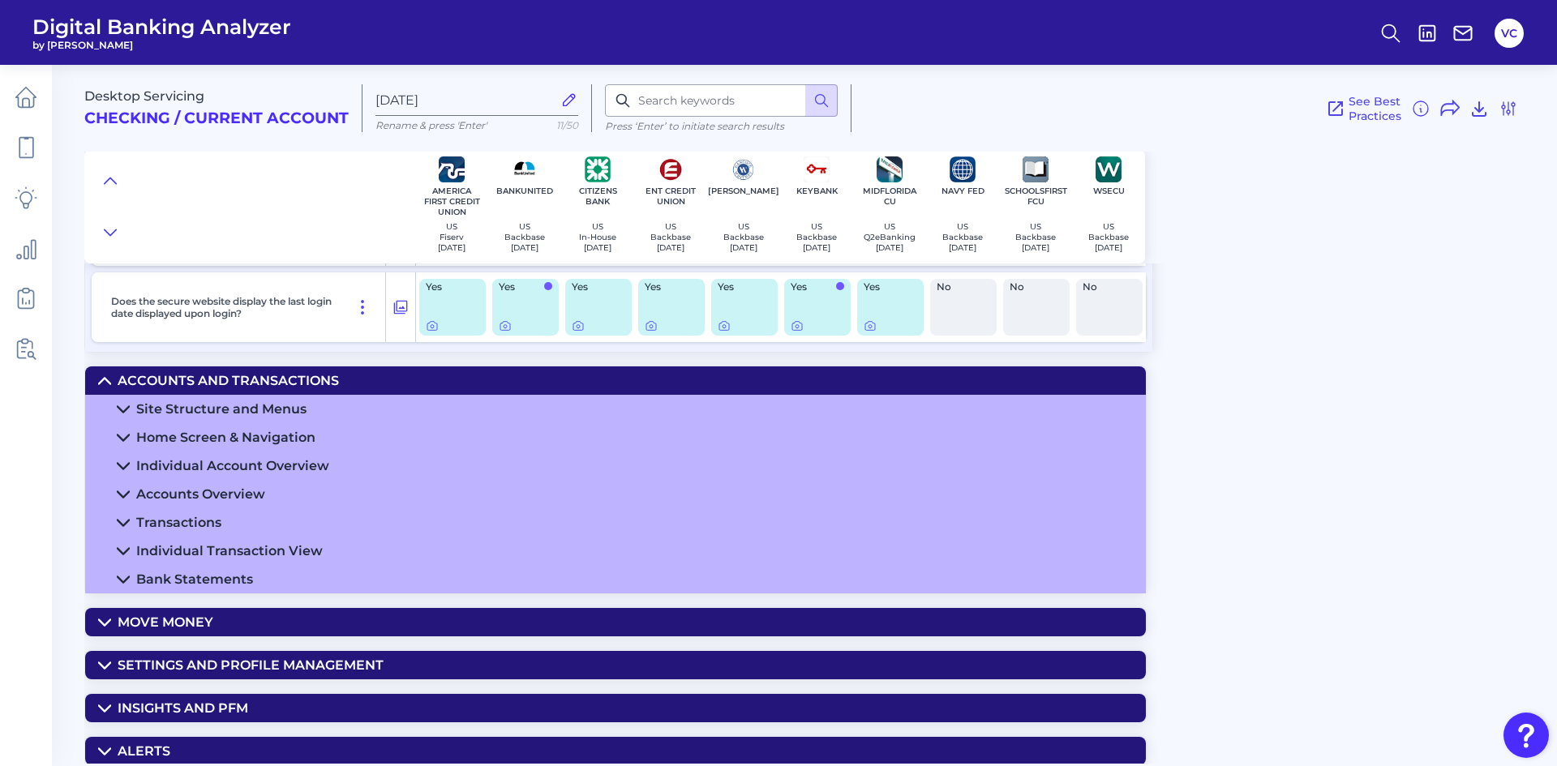
click at [242, 579] on div "Bank Statements" at bounding box center [194, 579] width 117 height 15
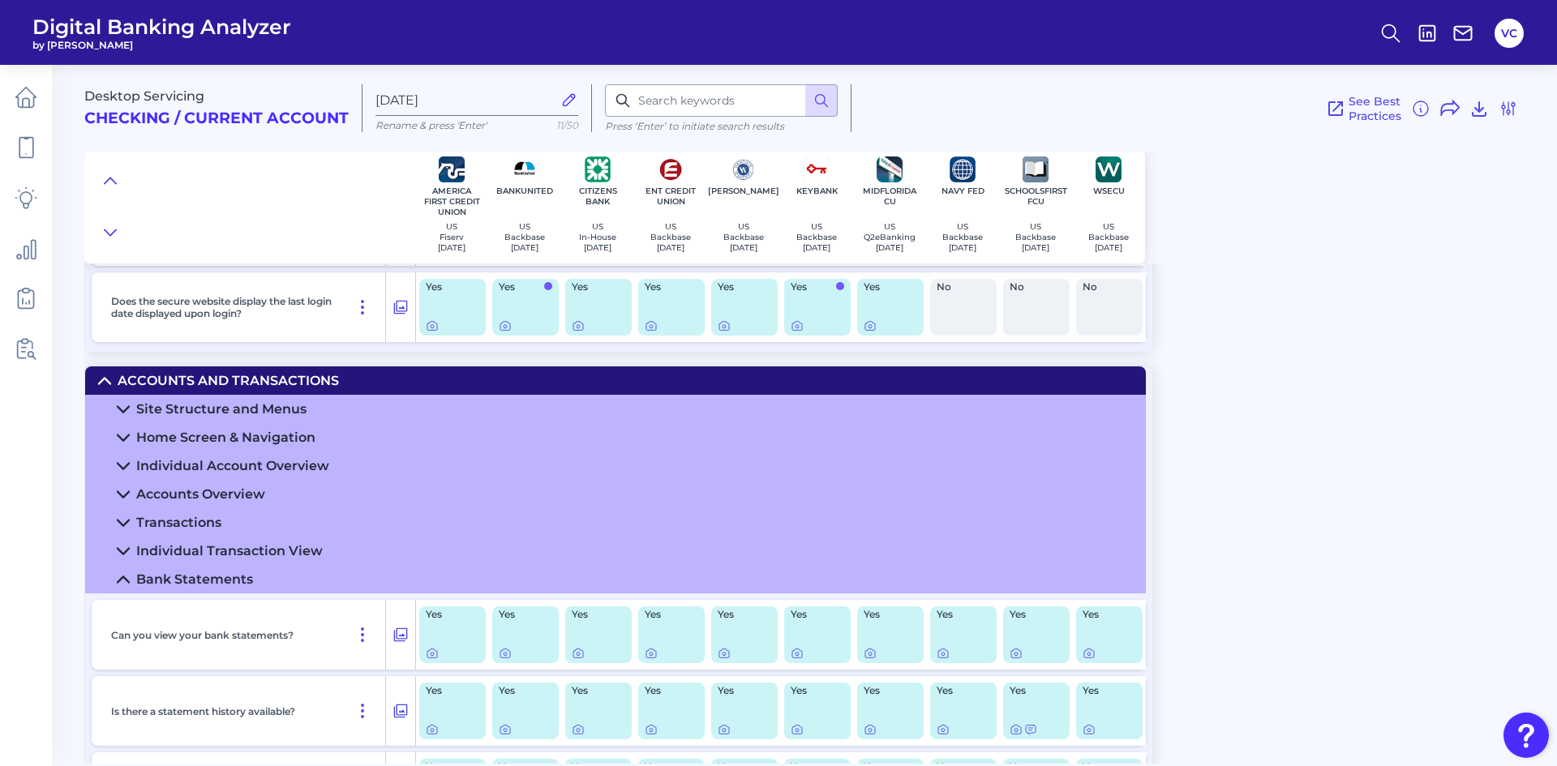
click at [242, 579] on div "Bank Statements" at bounding box center [194, 579] width 117 height 15
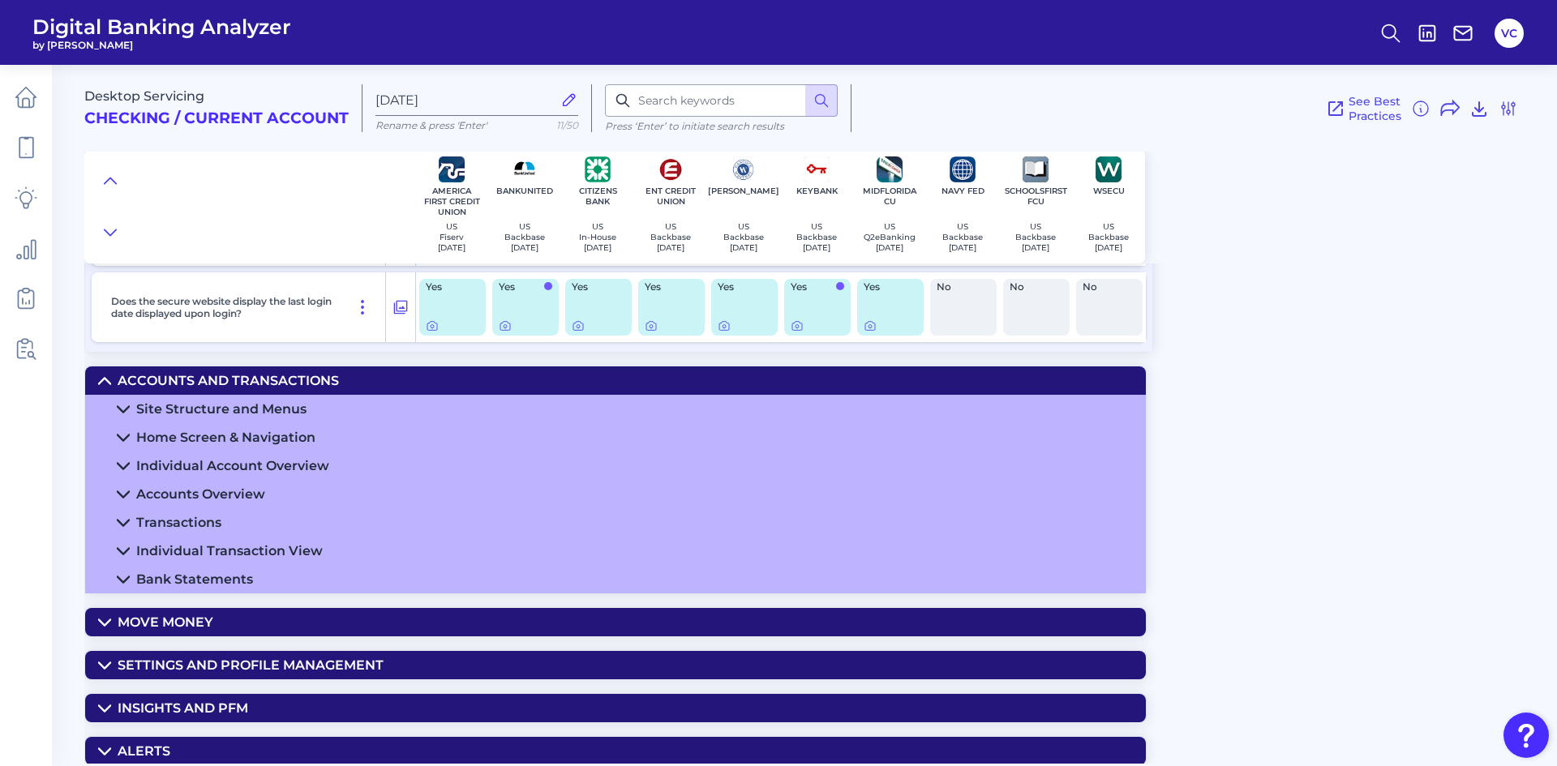
click at [258, 482] on summary "Accounts Overview" at bounding box center [615, 494] width 1060 height 28
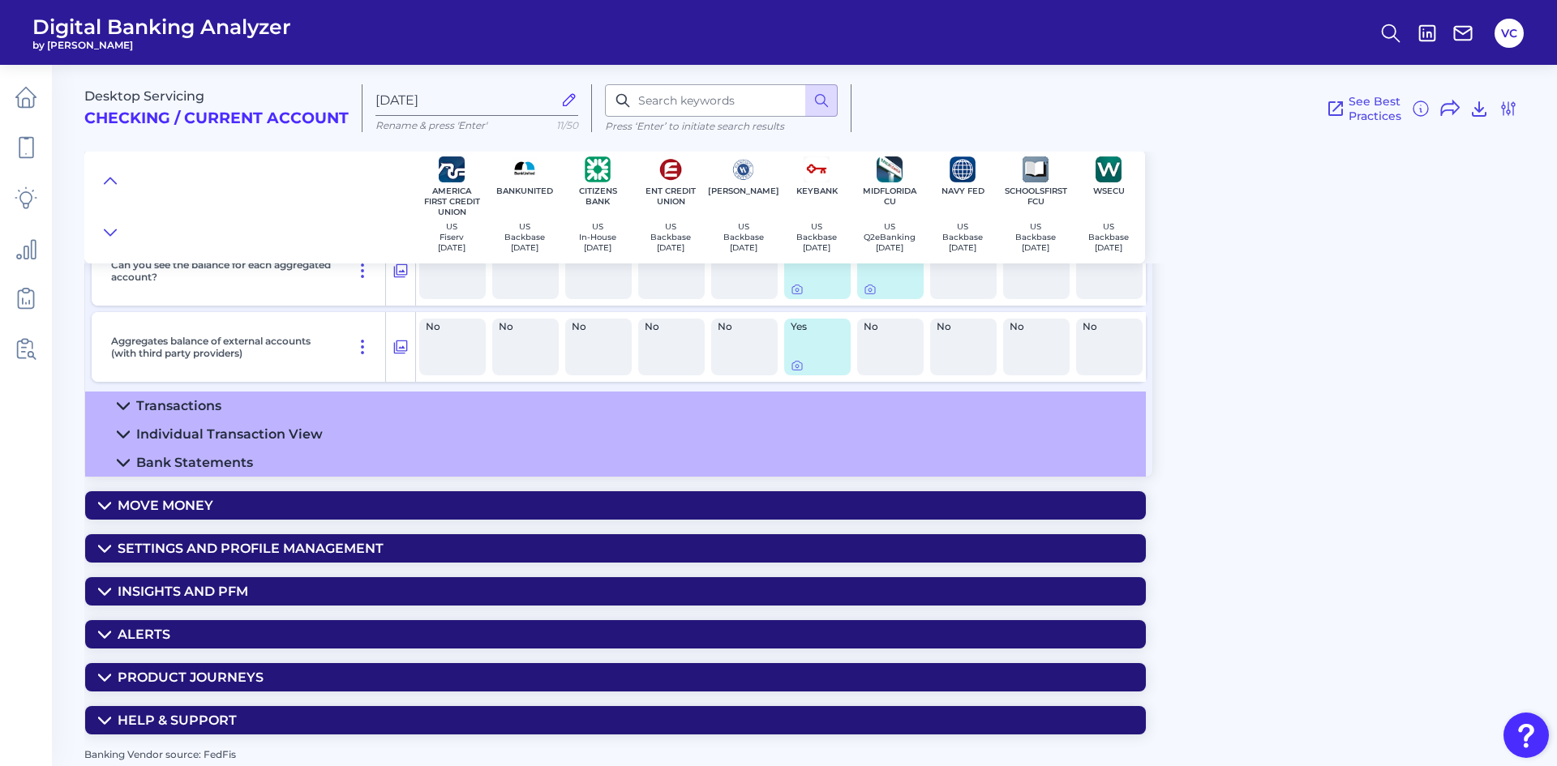
scroll to position [1404, 0]
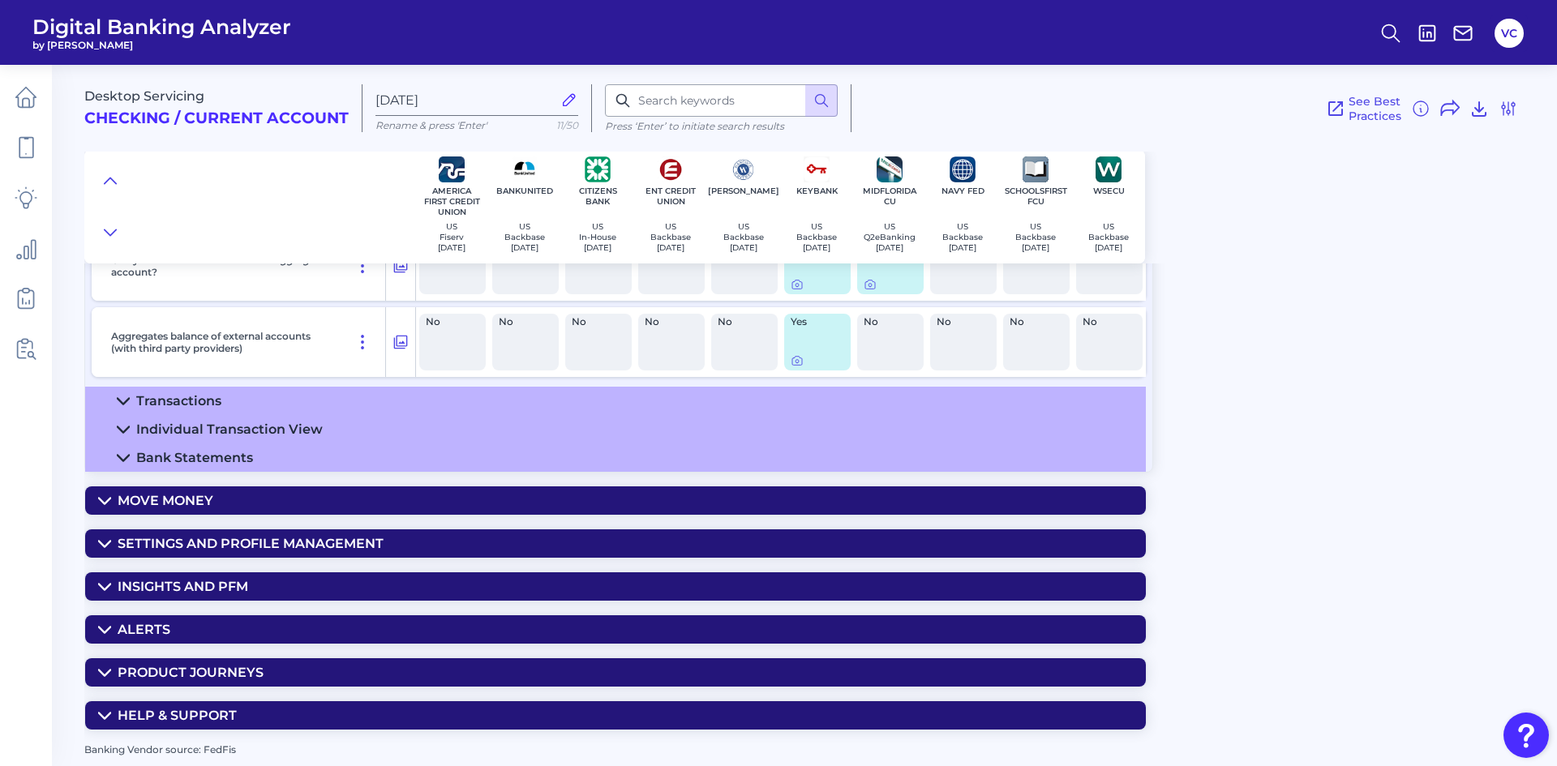
click at [261, 537] on div "Settings and Profile Management" at bounding box center [251, 543] width 266 height 15
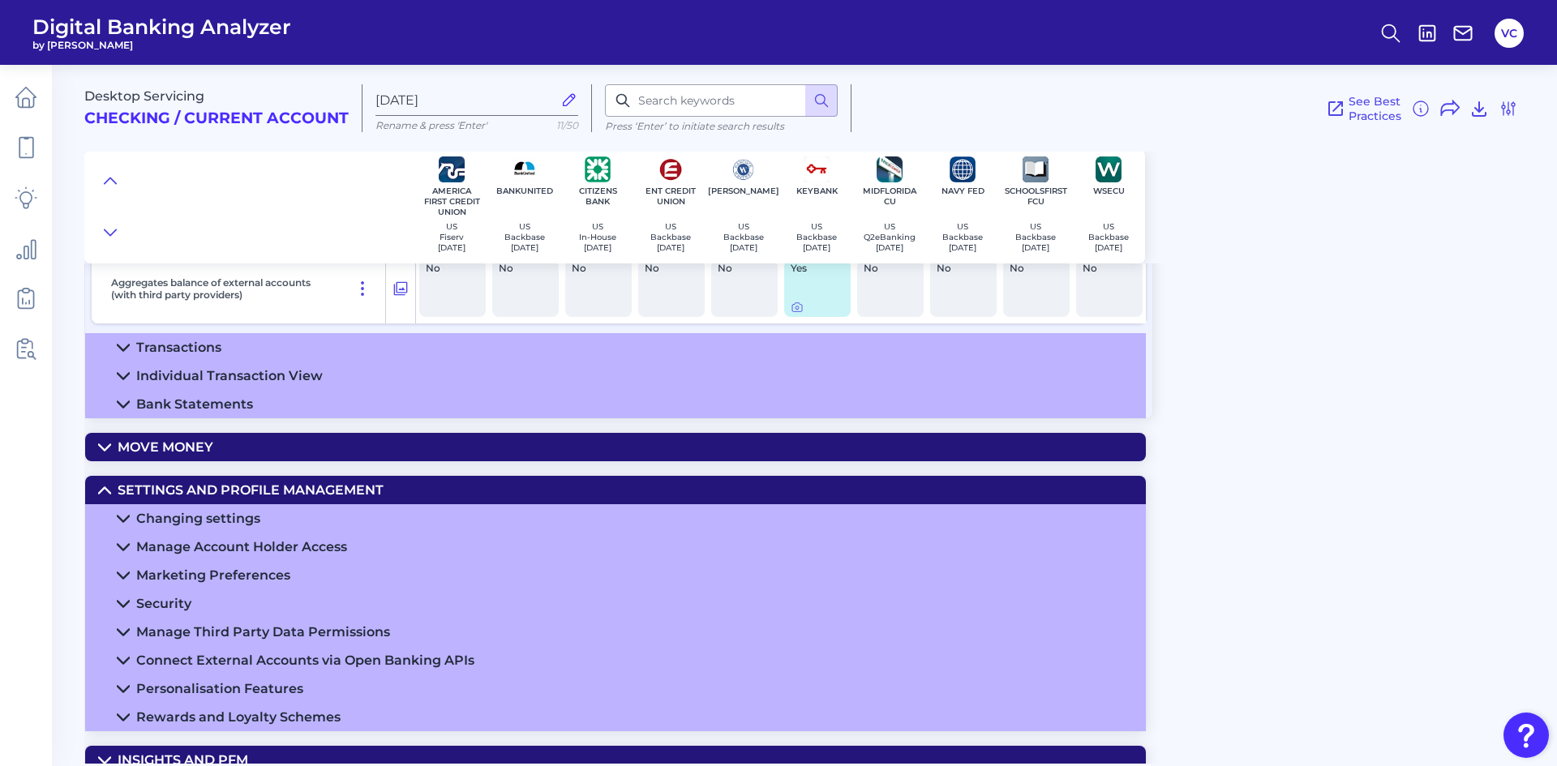
scroll to position [1485, 0]
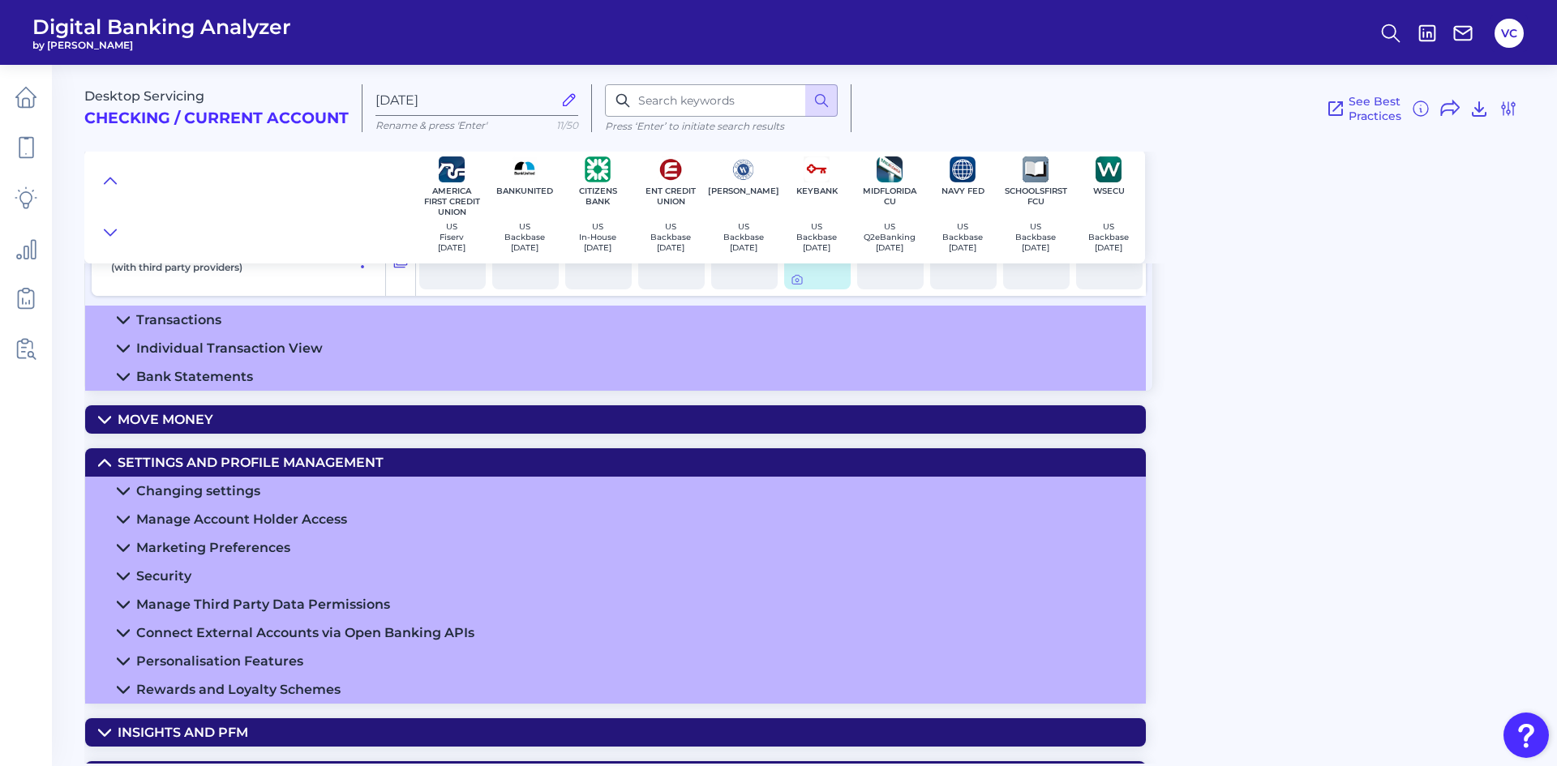
click at [237, 493] on div "Changing settings" at bounding box center [198, 490] width 124 height 15
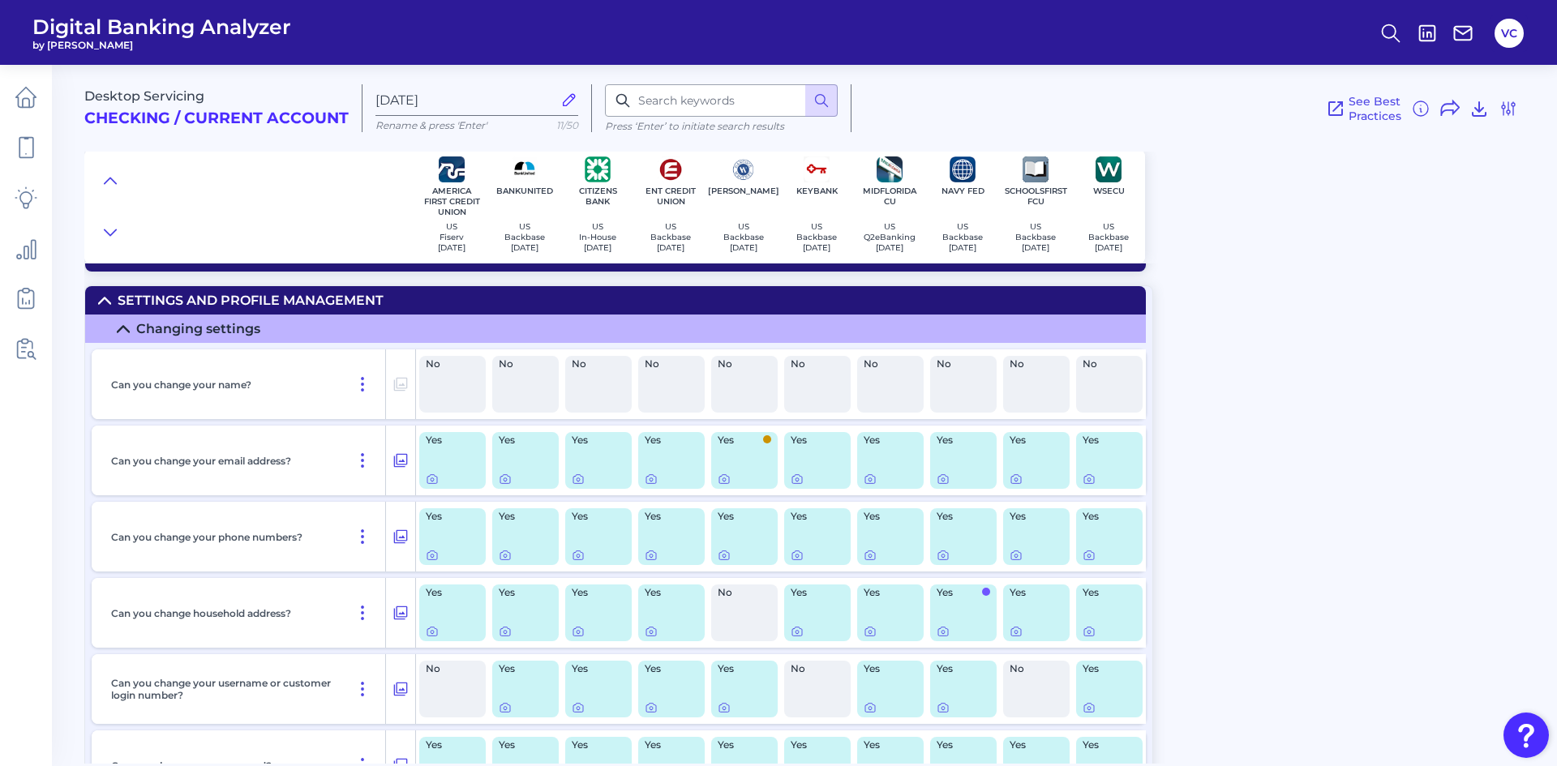
scroll to position [1566, 0]
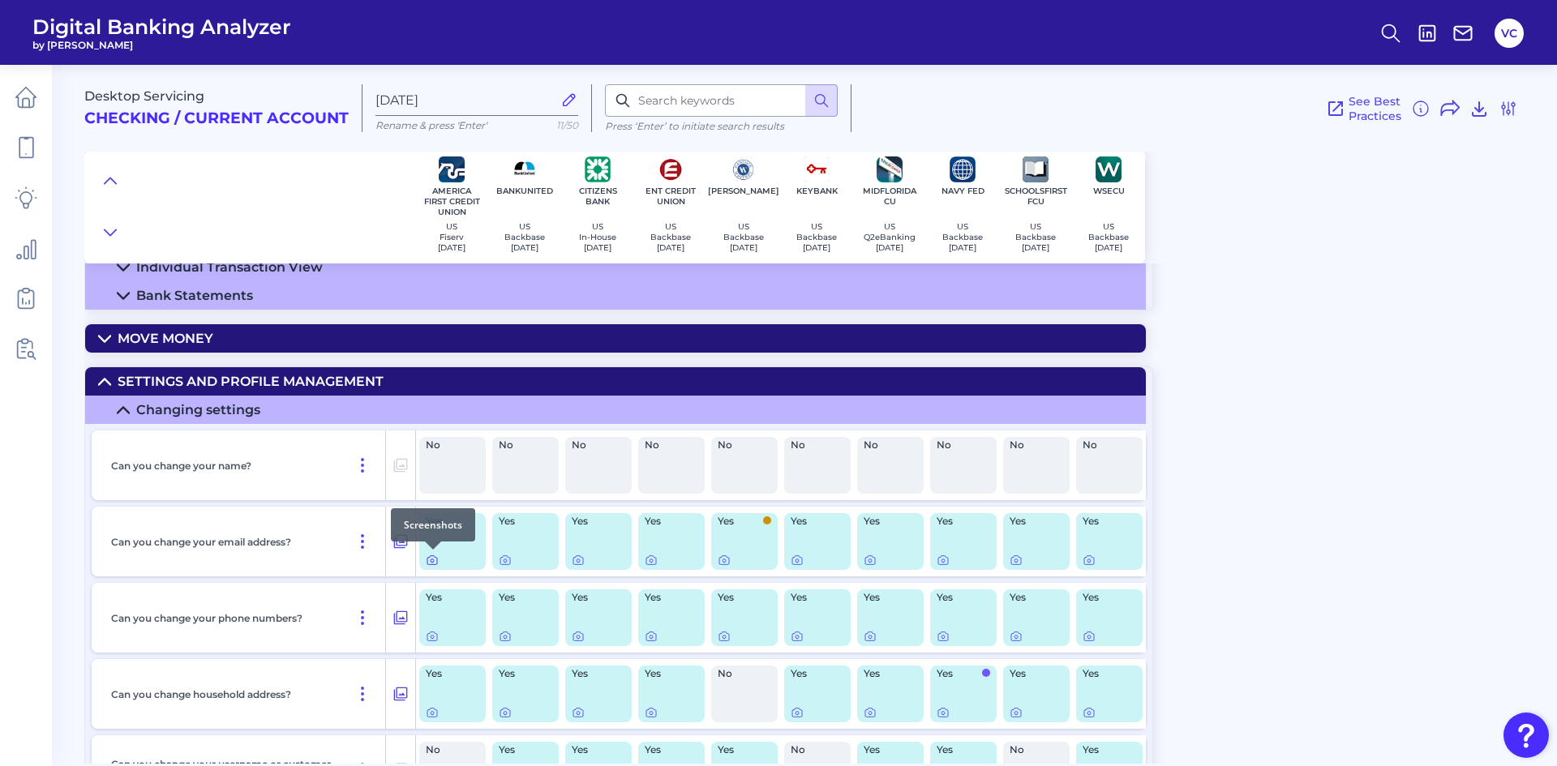
click at [434, 564] on icon at bounding box center [432, 560] width 10 height 9
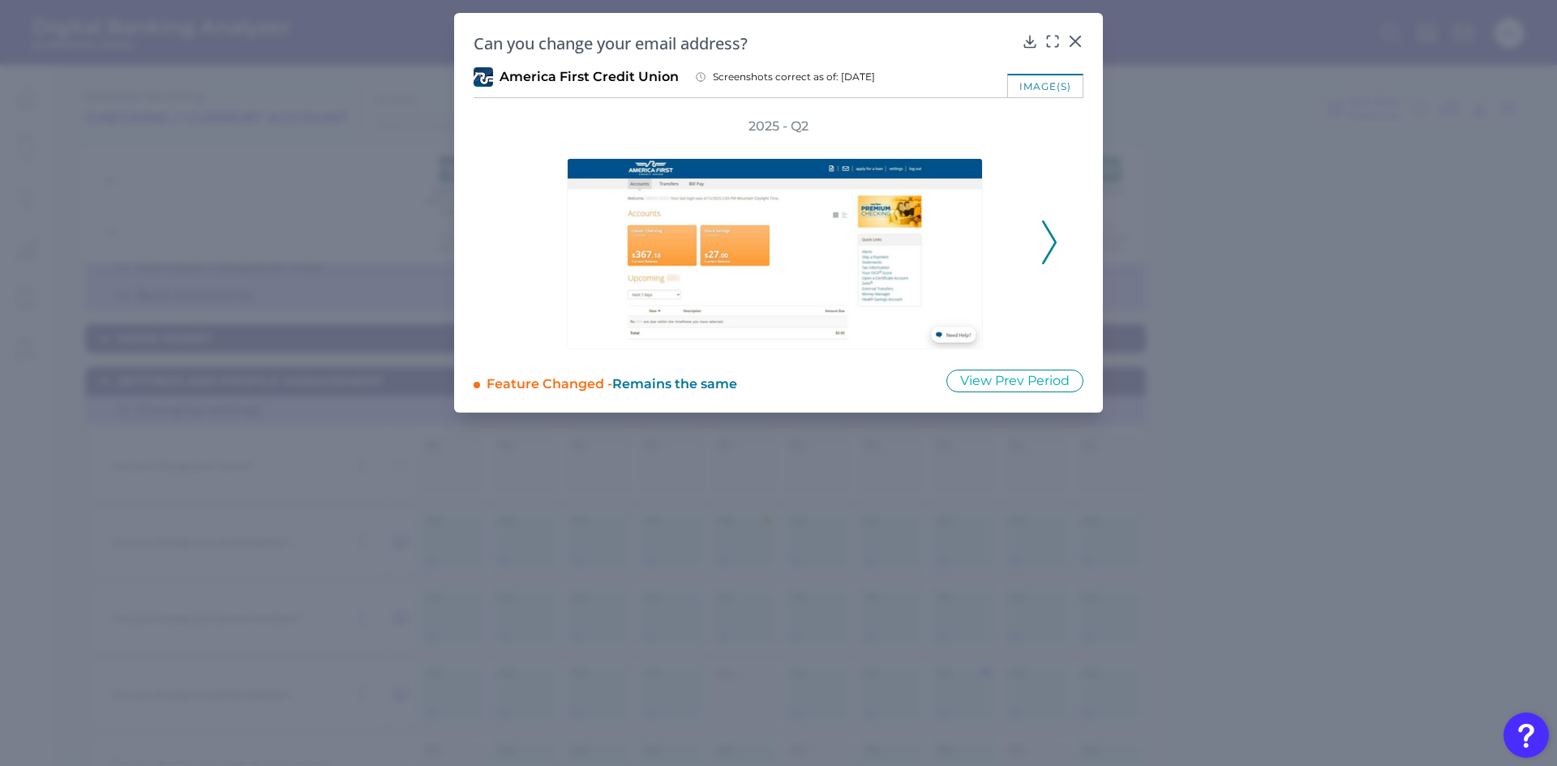
click at [1054, 246] on polyline at bounding box center [1049, 241] width 12 height 41
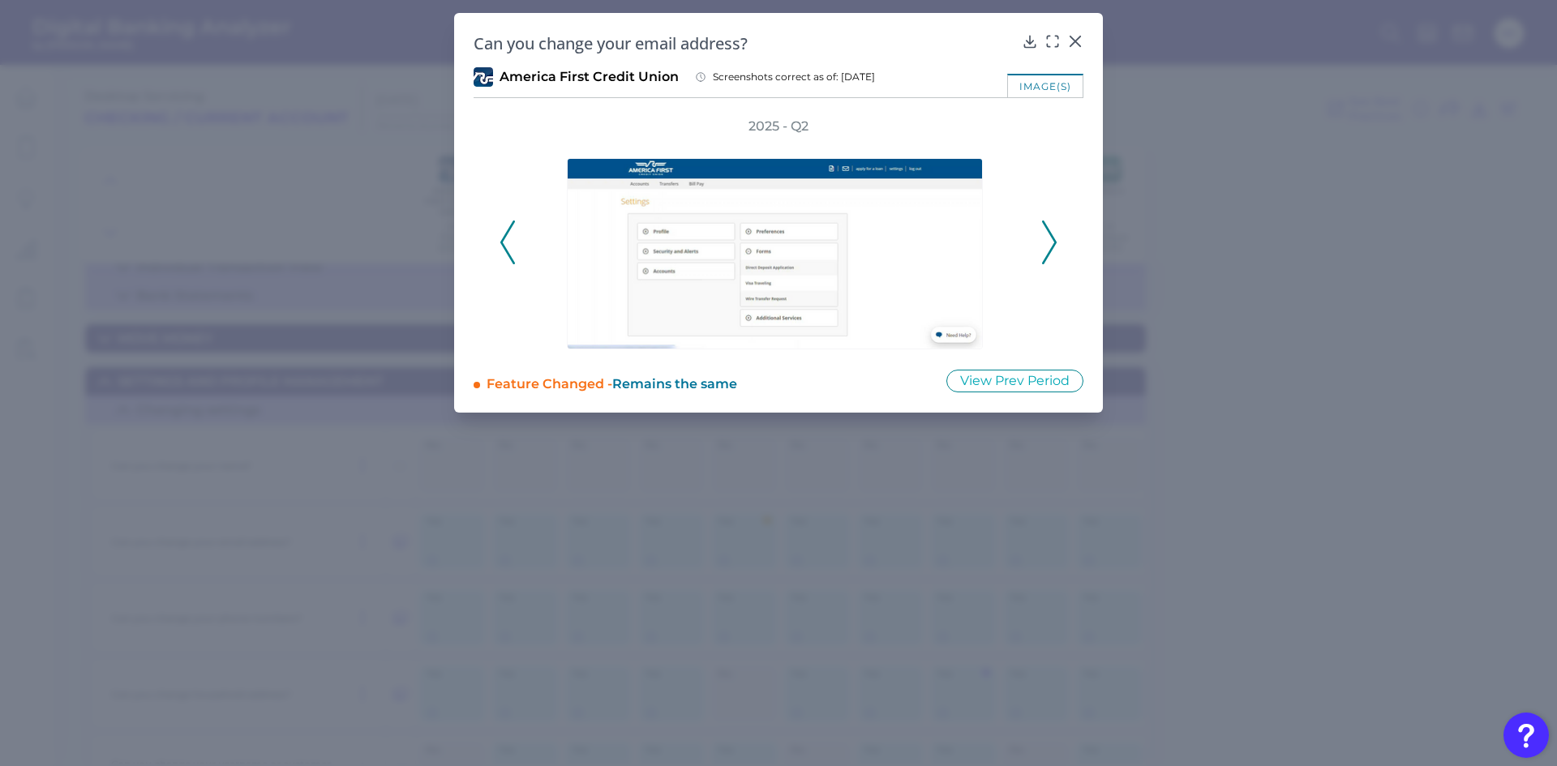
click at [1054, 246] on polyline at bounding box center [1049, 241] width 12 height 41
click at [1077, 42] on icon at bounding box center [1075, 41] width 16 height 16
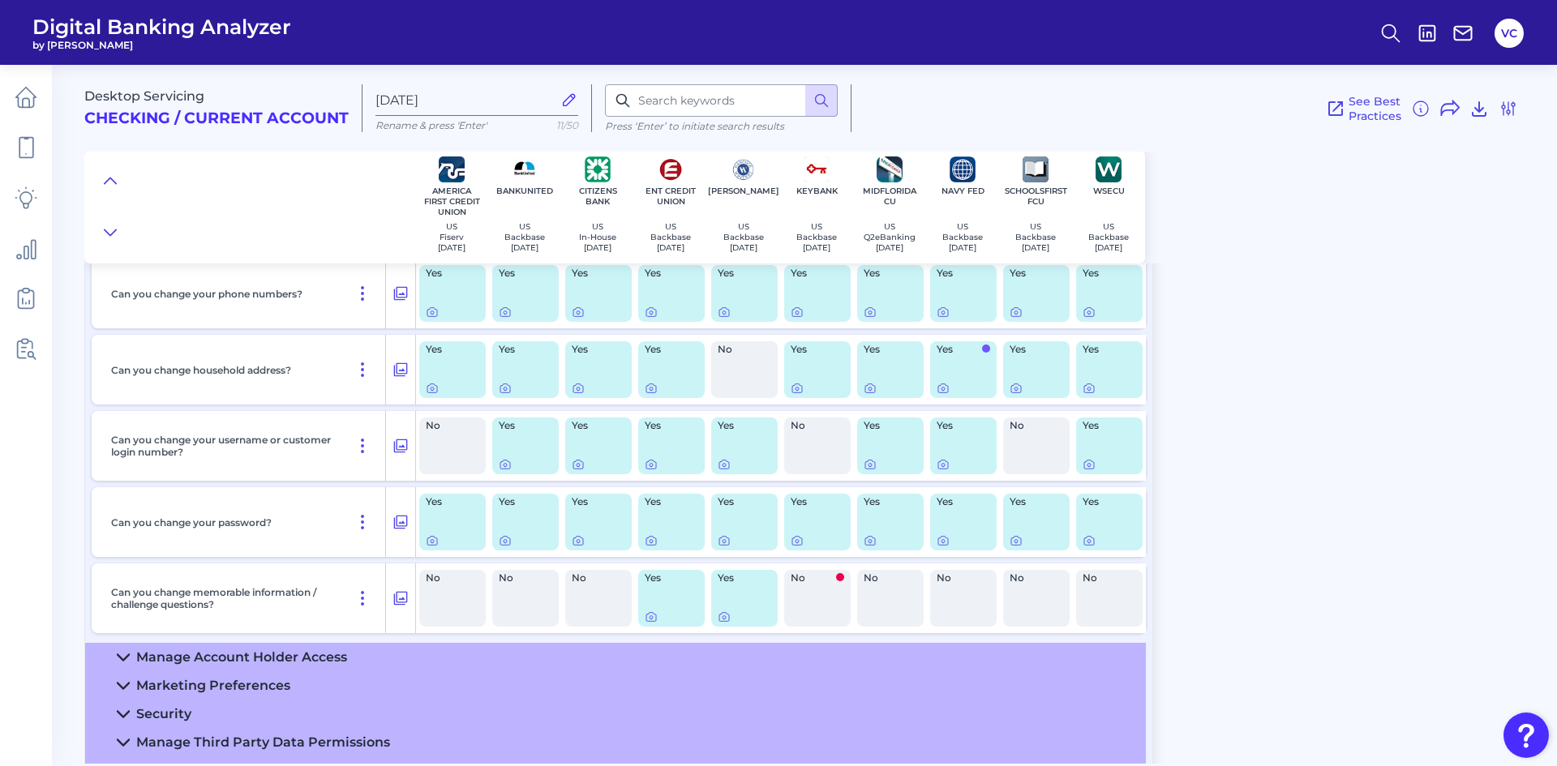
scroll to position [1972, 0]
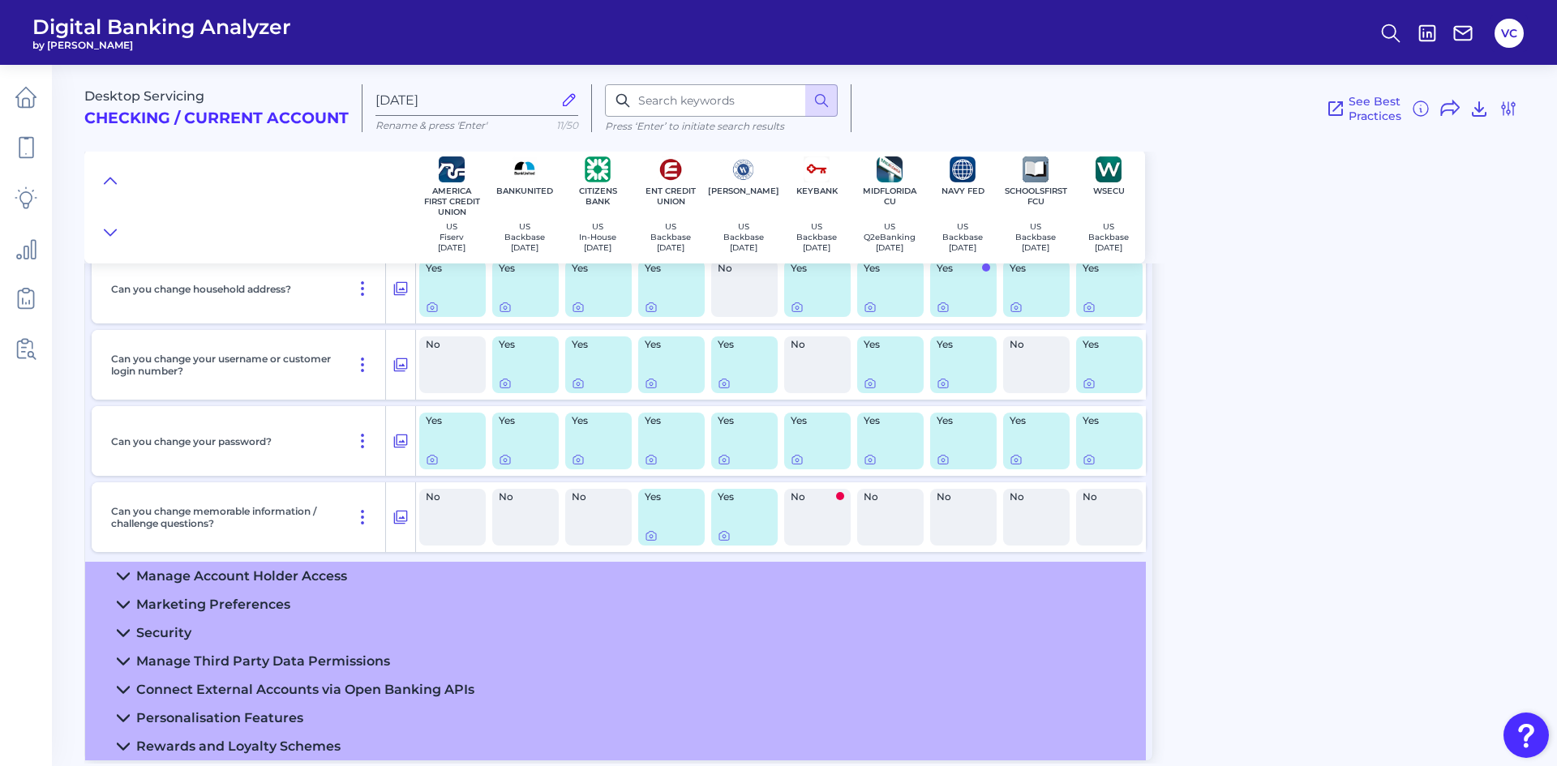
click at [212, 575] on div "Manage Account Holder Access" at bounding box center [241, 575] width 211 height 15
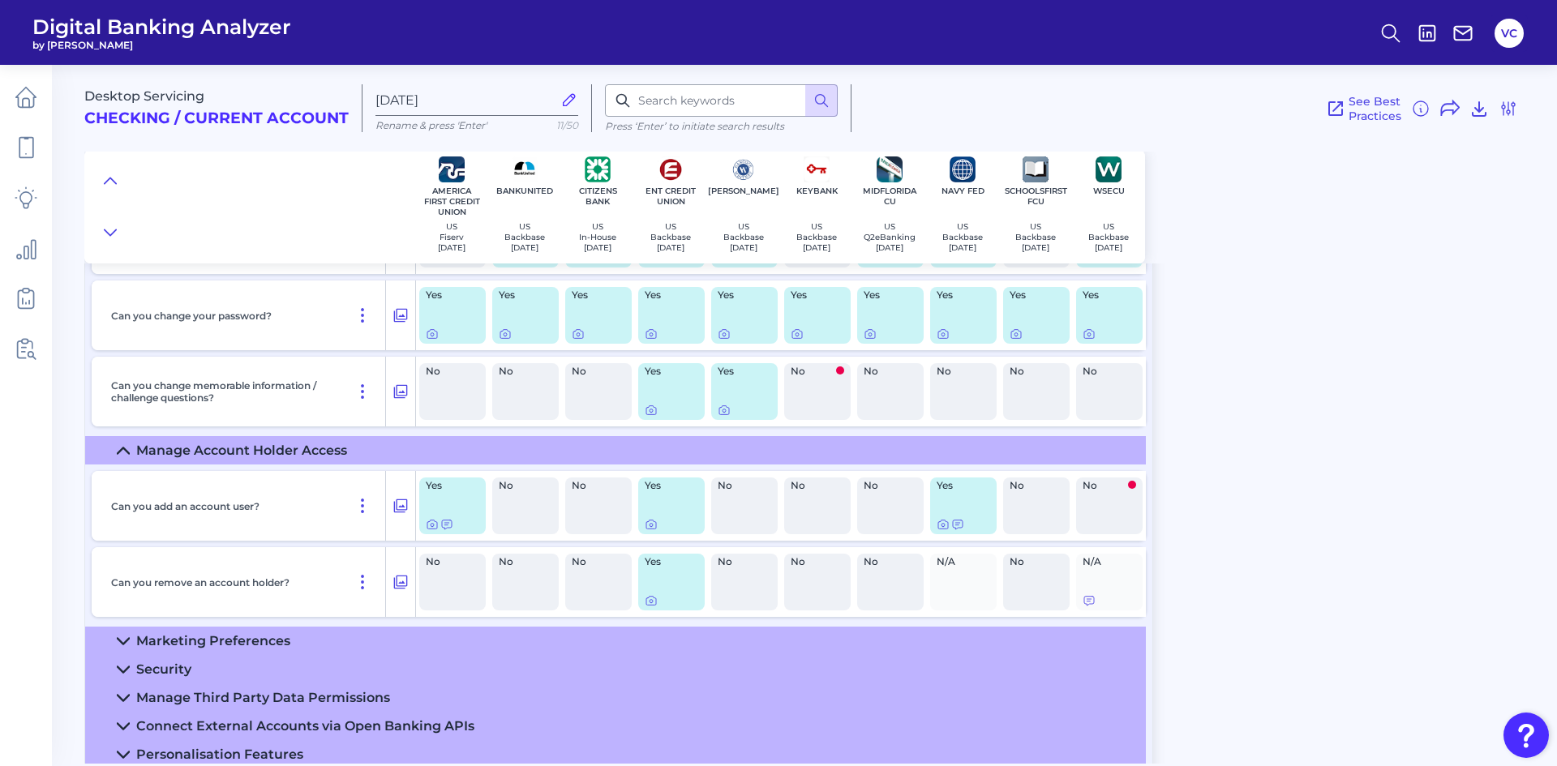
scroll to position [2134, 0]
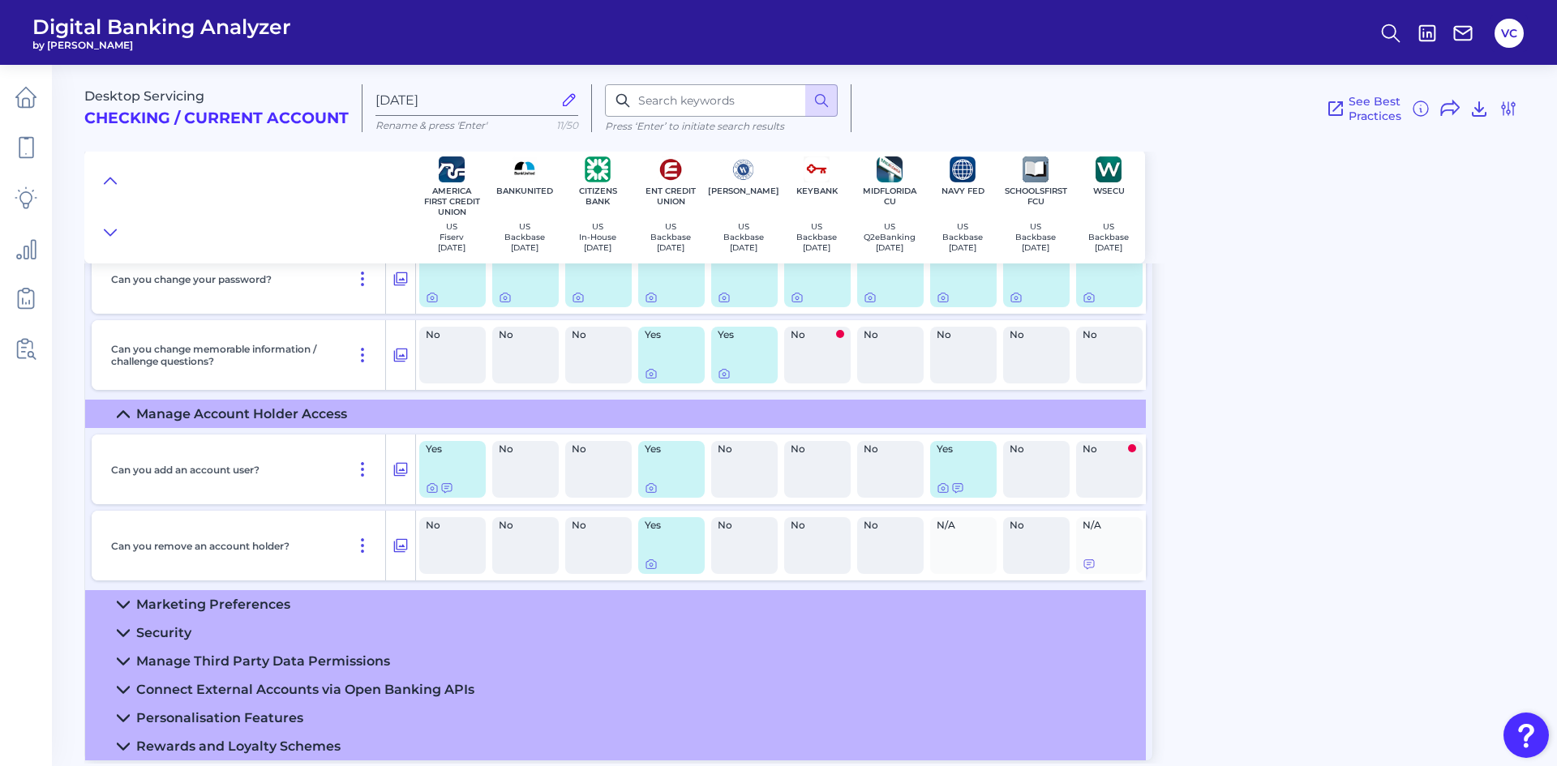
click at [223, 603] on div "Marketing Preferences" at bounding box center [213, 604] width 154 height 15
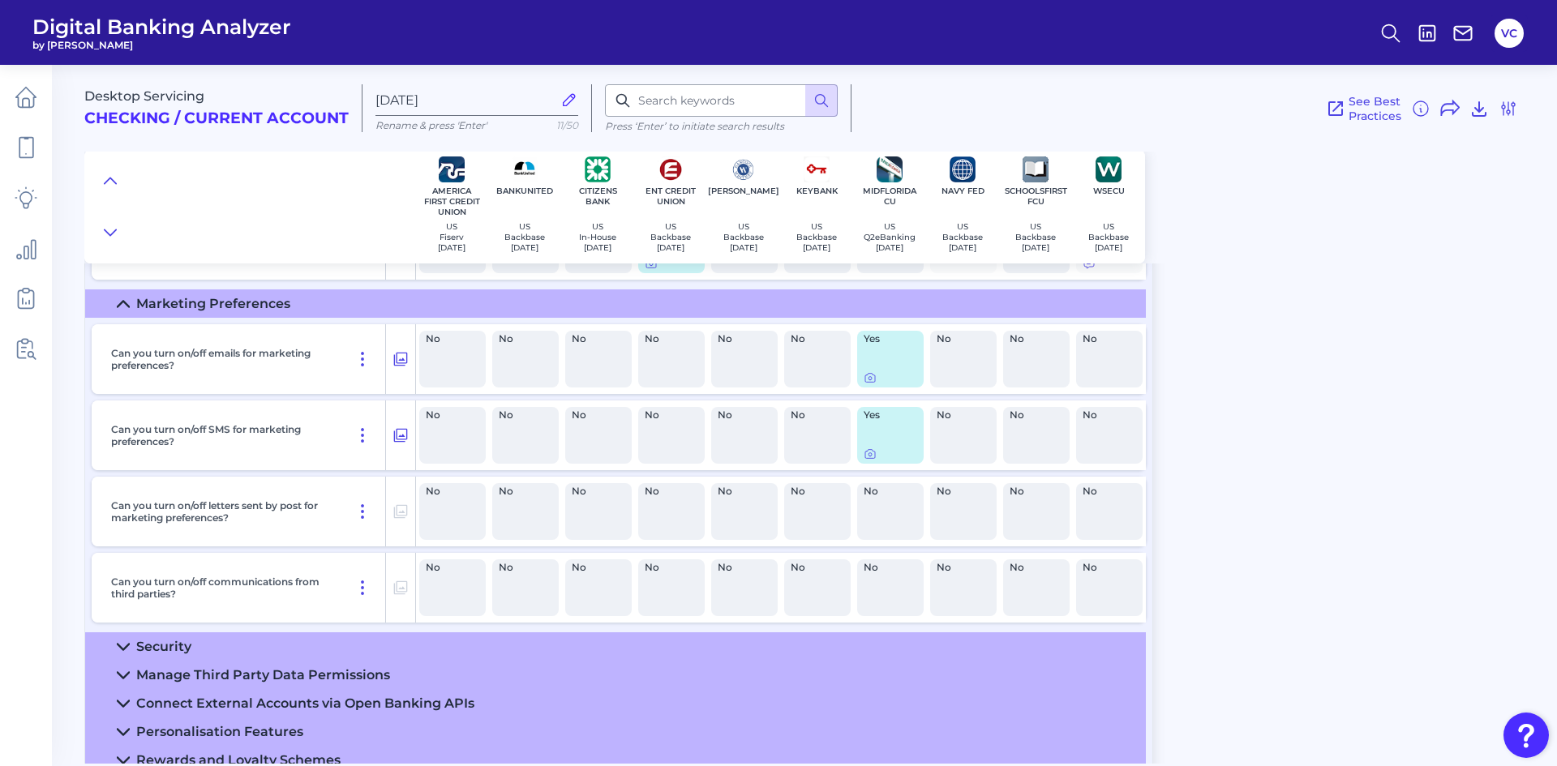
scroll to position [2458, 0]
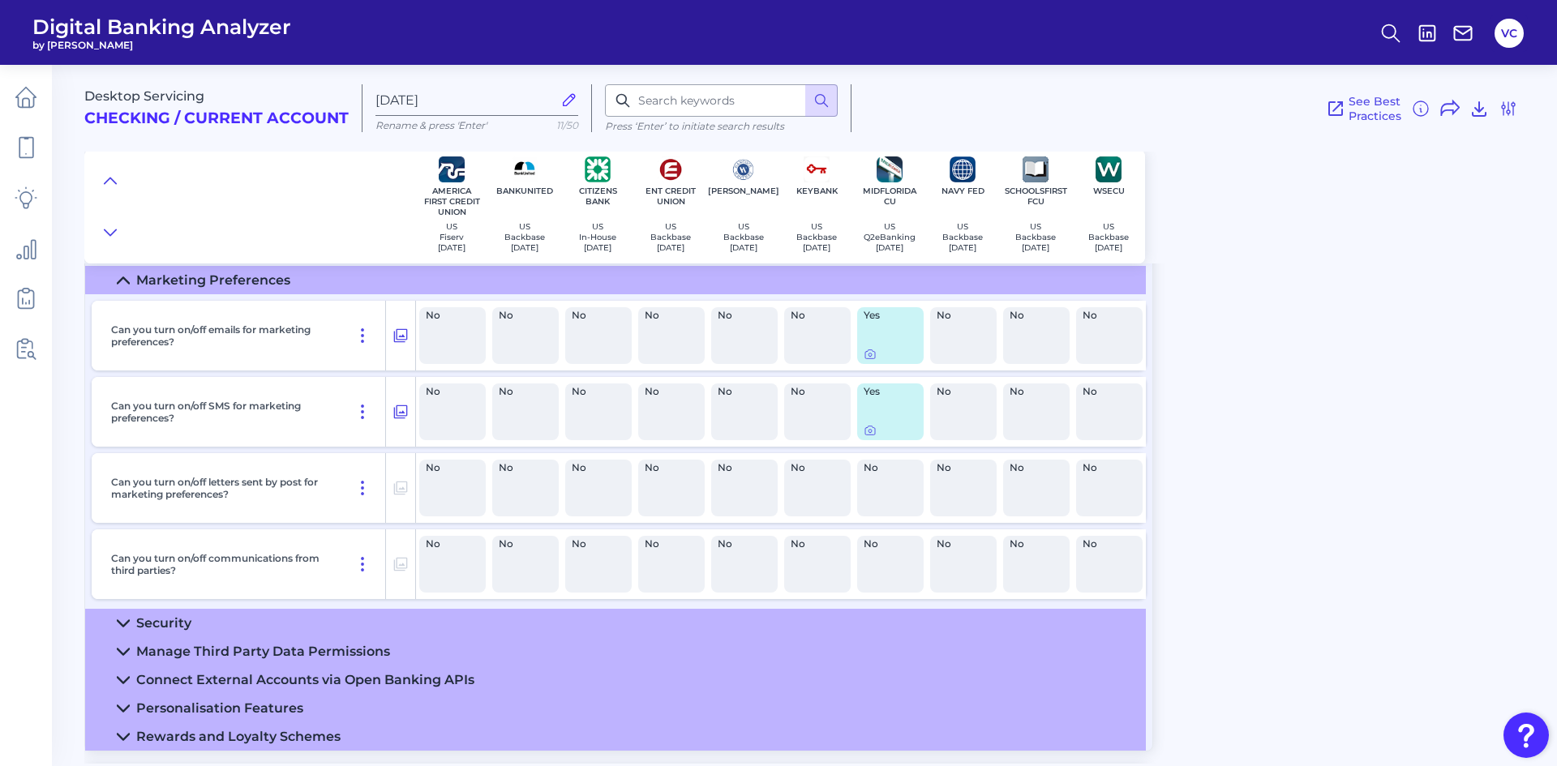
click at [182, 627] on div "Security" at bounding box center [163, 622] width 55 height 15
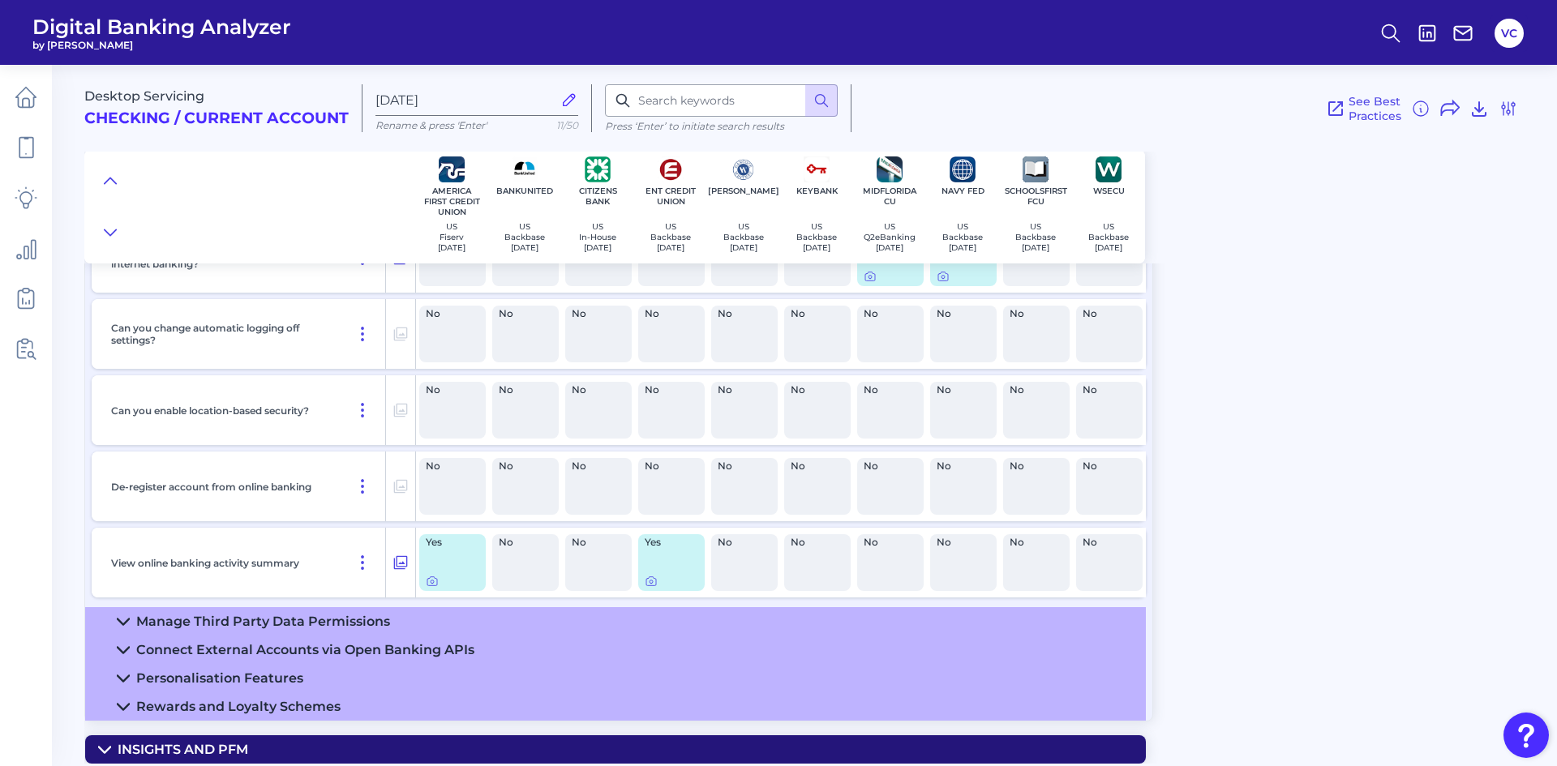
scroll to position [3107, 0]
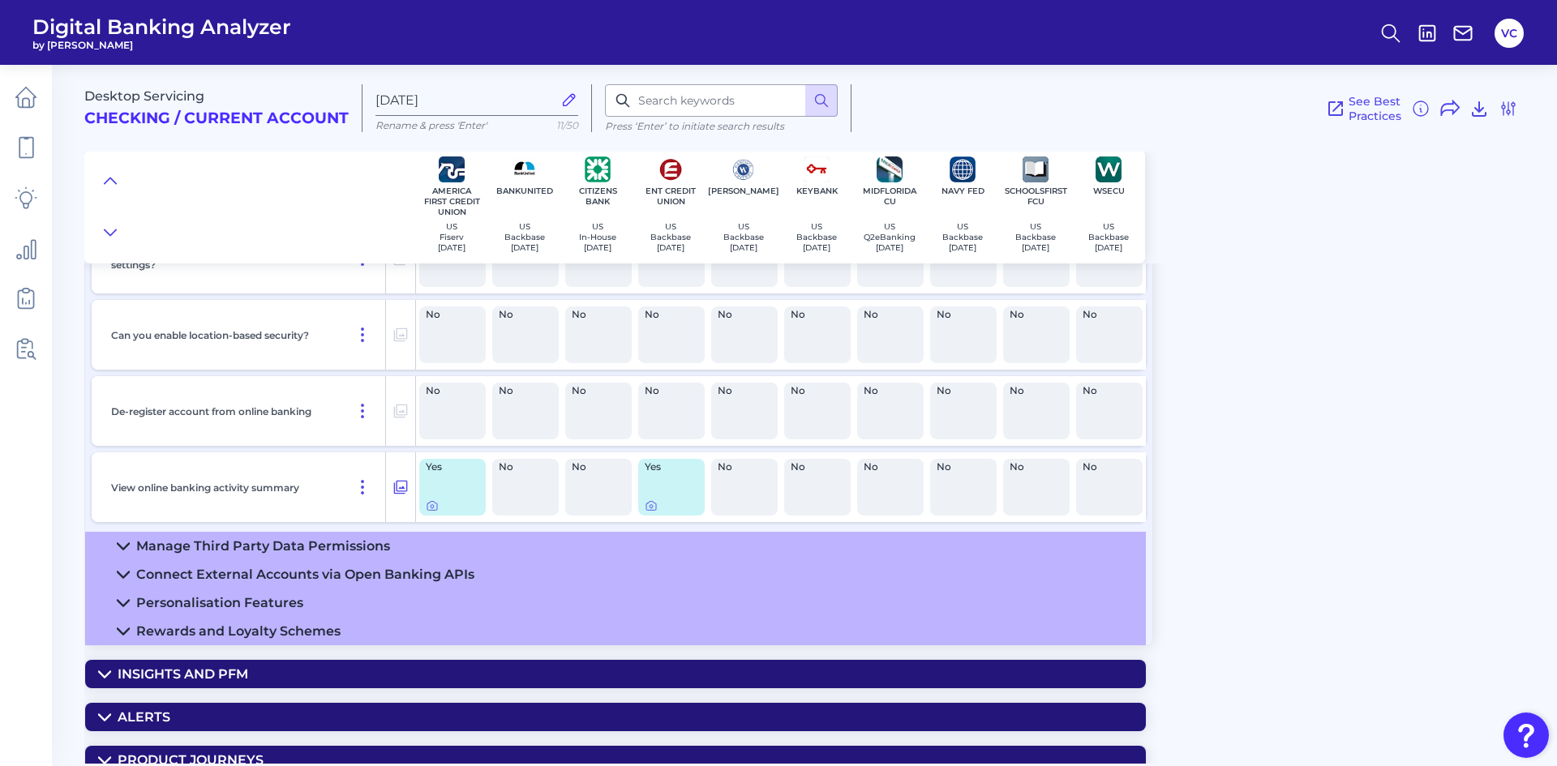
click at [258, 546] on div "Manage Third Party Data Permissions" at bounding box center [263, 545] width 254 height 15
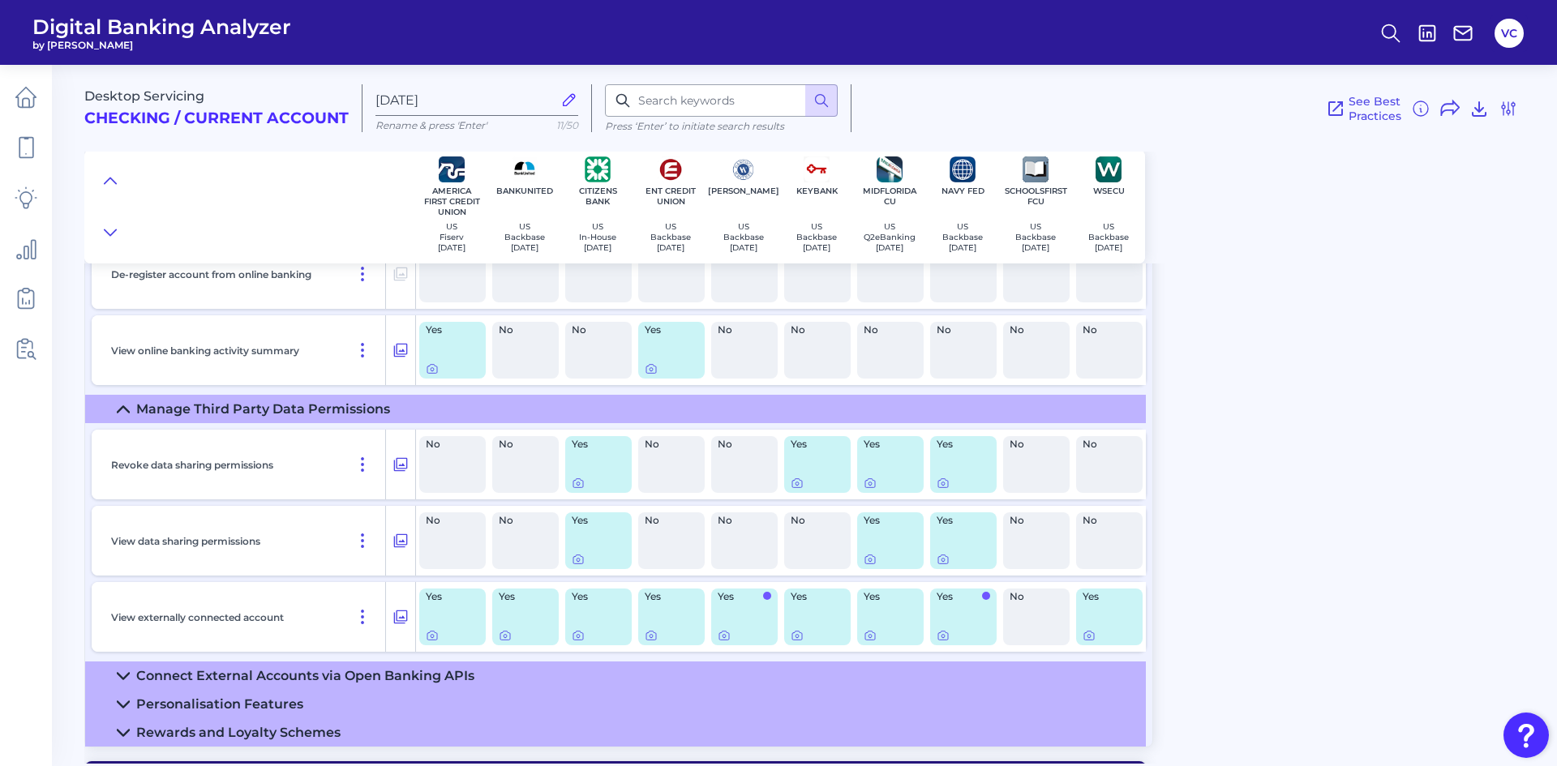
scroll to position [3269, 0]
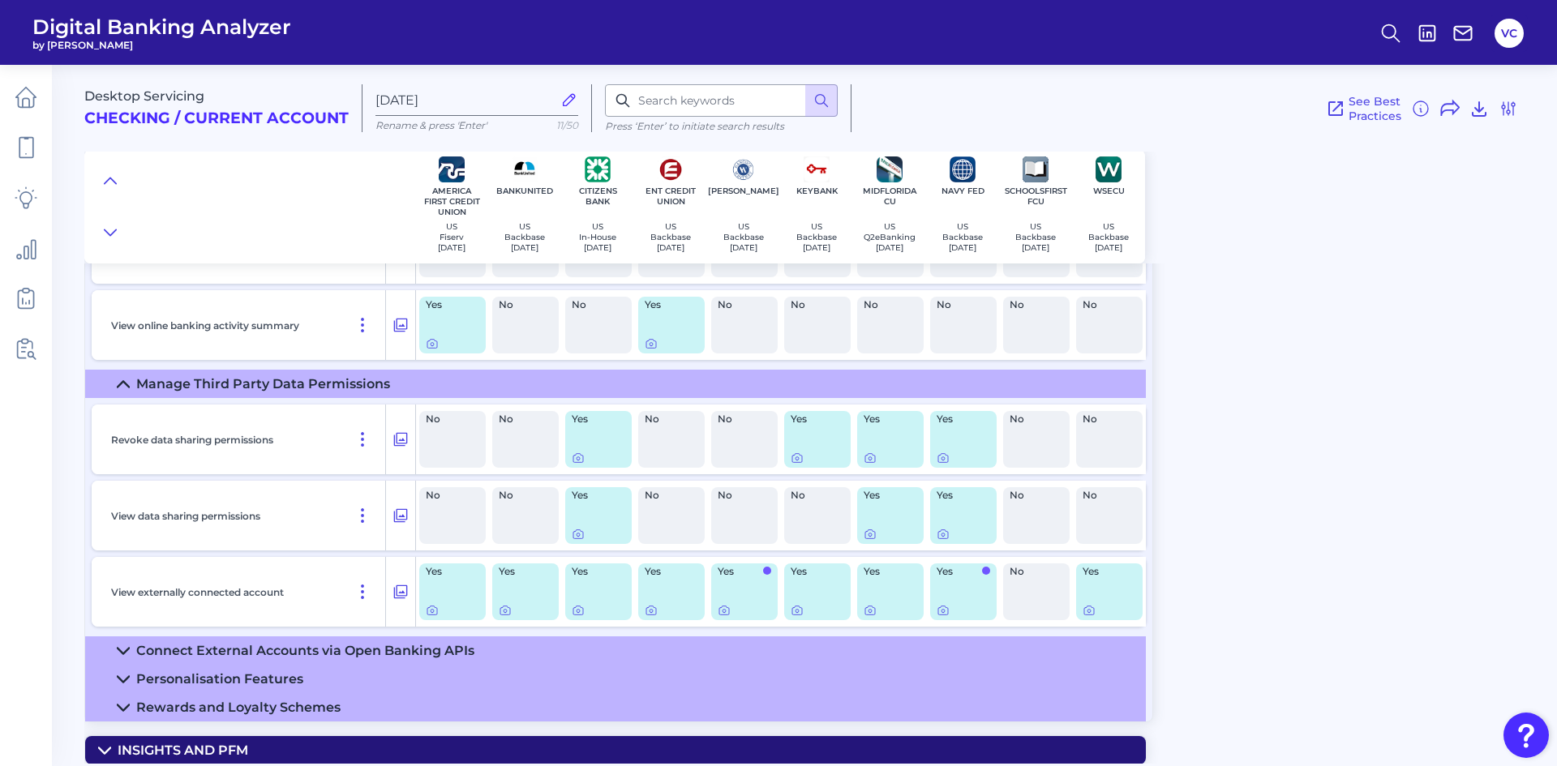
click at [238, 649] on div "Connect External Accounts via Open Banking APIs" at bounding box center [305, 650] width 338 height 15
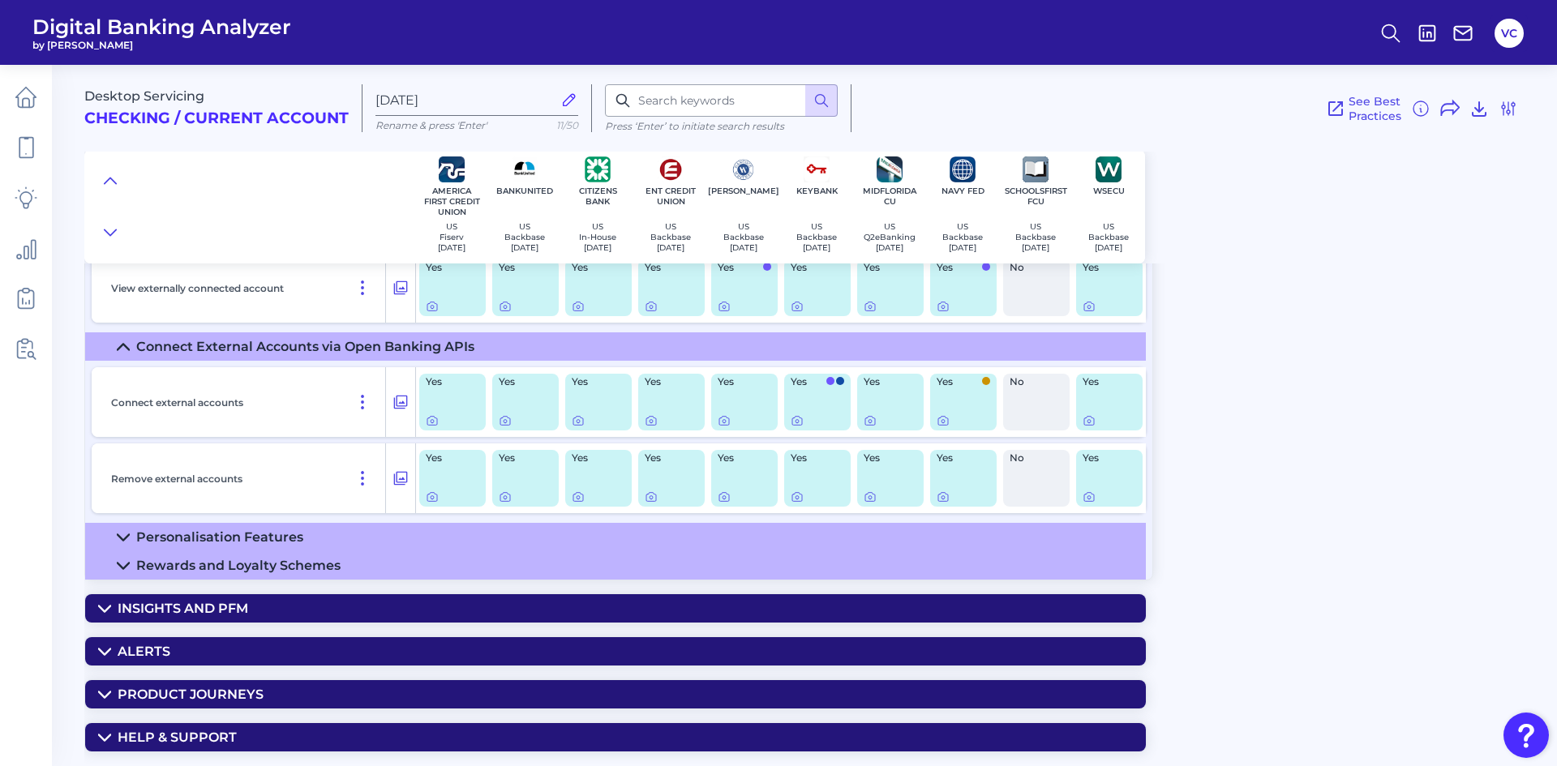
scroll to position [3593, 0]
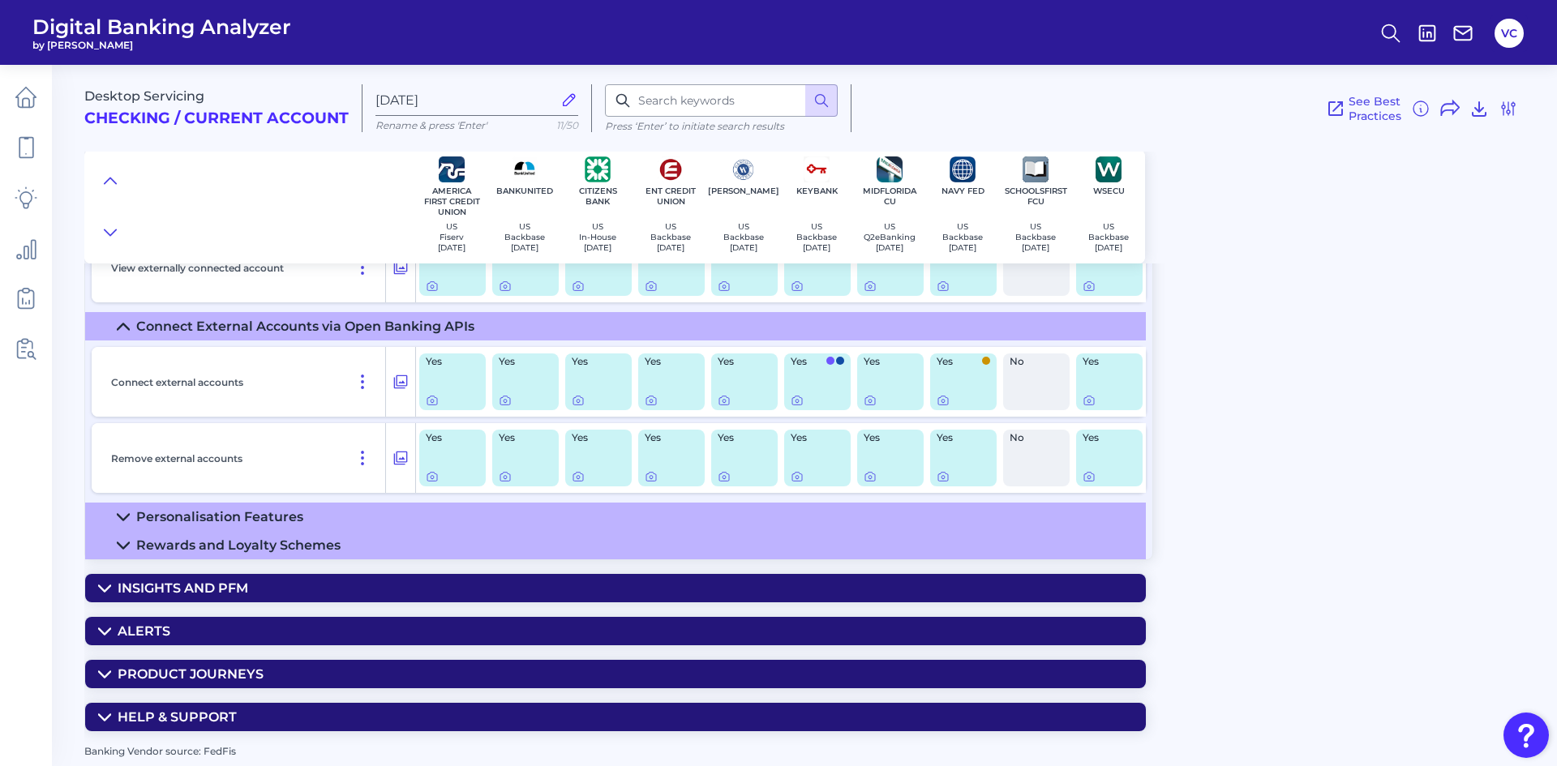
click at [259, 519] on div "Personalisation Features" at bounding box center [219, 516] width 167 height 15
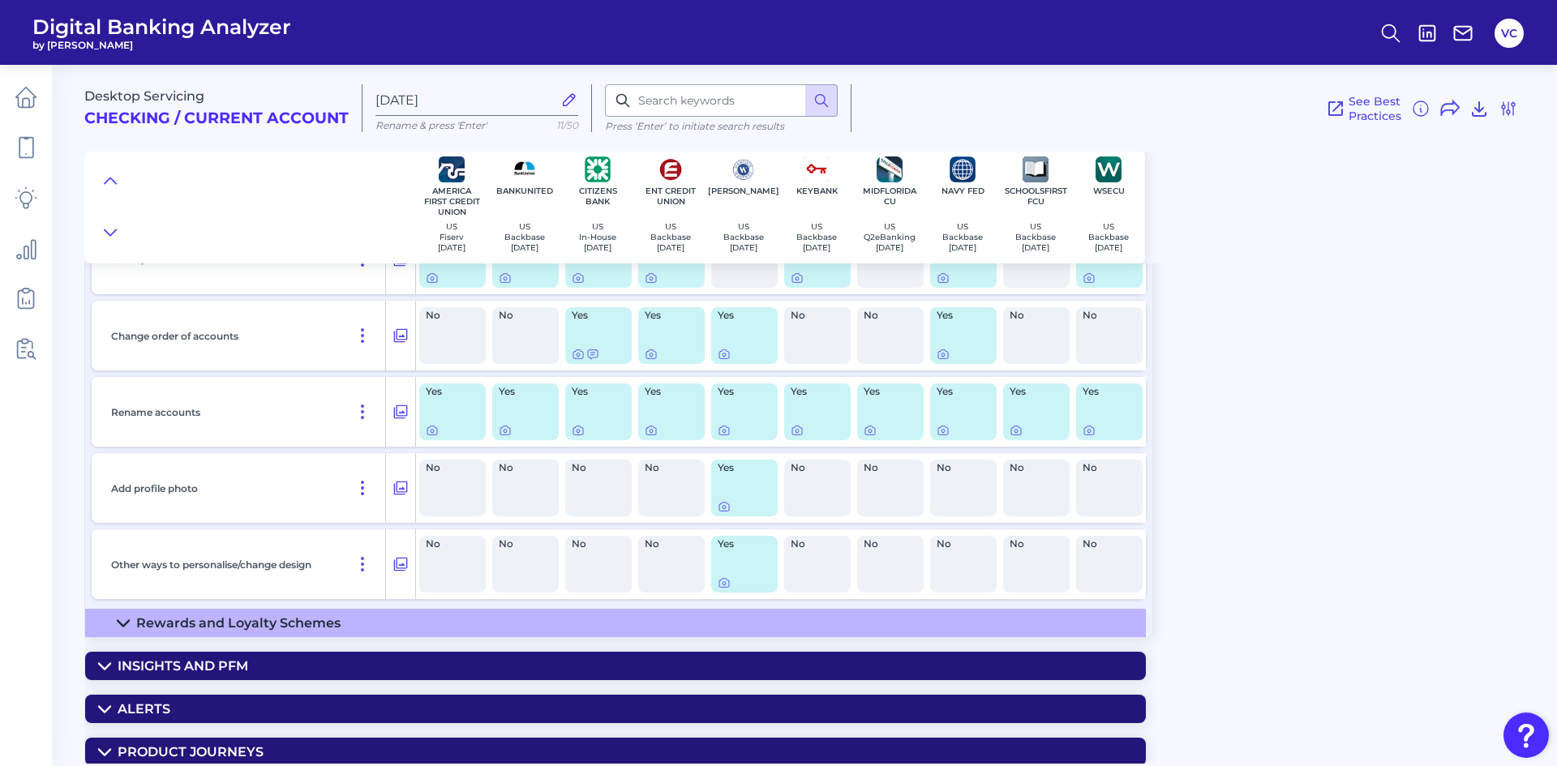
scroll to position [4079, 0]
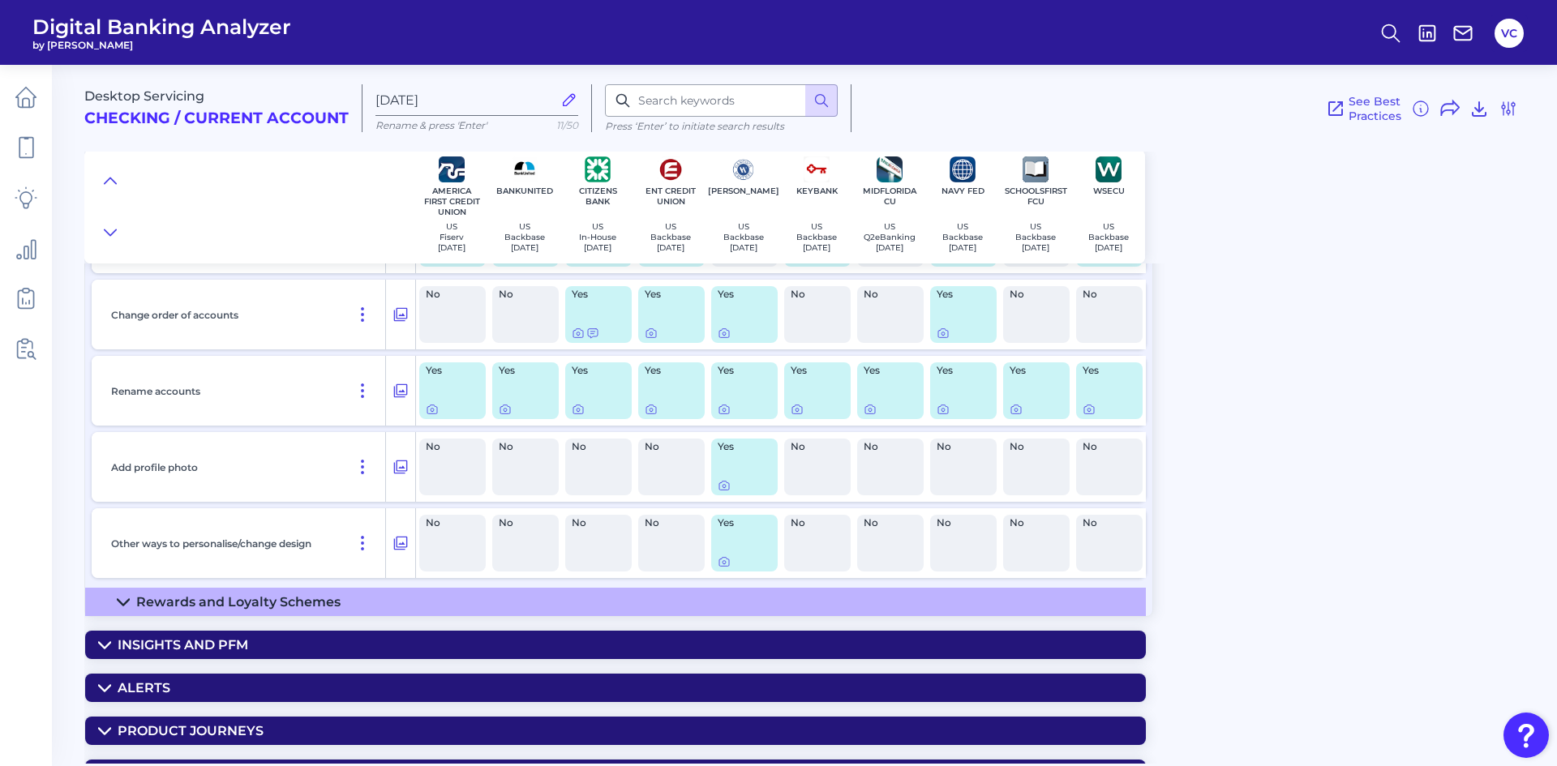
click at [242, 604] on div "Rewards and Loyalty Schemes" at bounding box center [238, 601] width 204 height 15
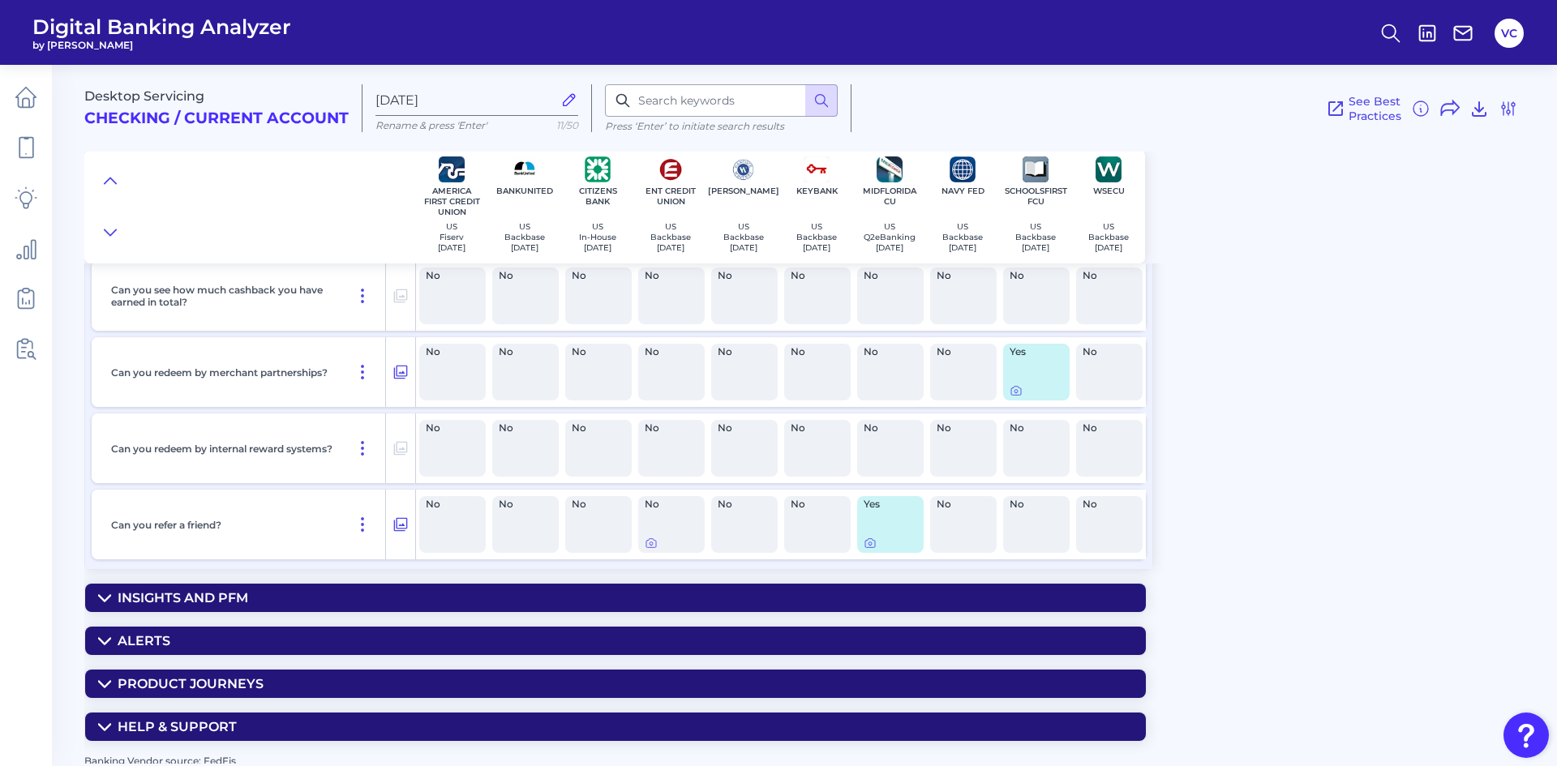
scroll to position [4757, 0]
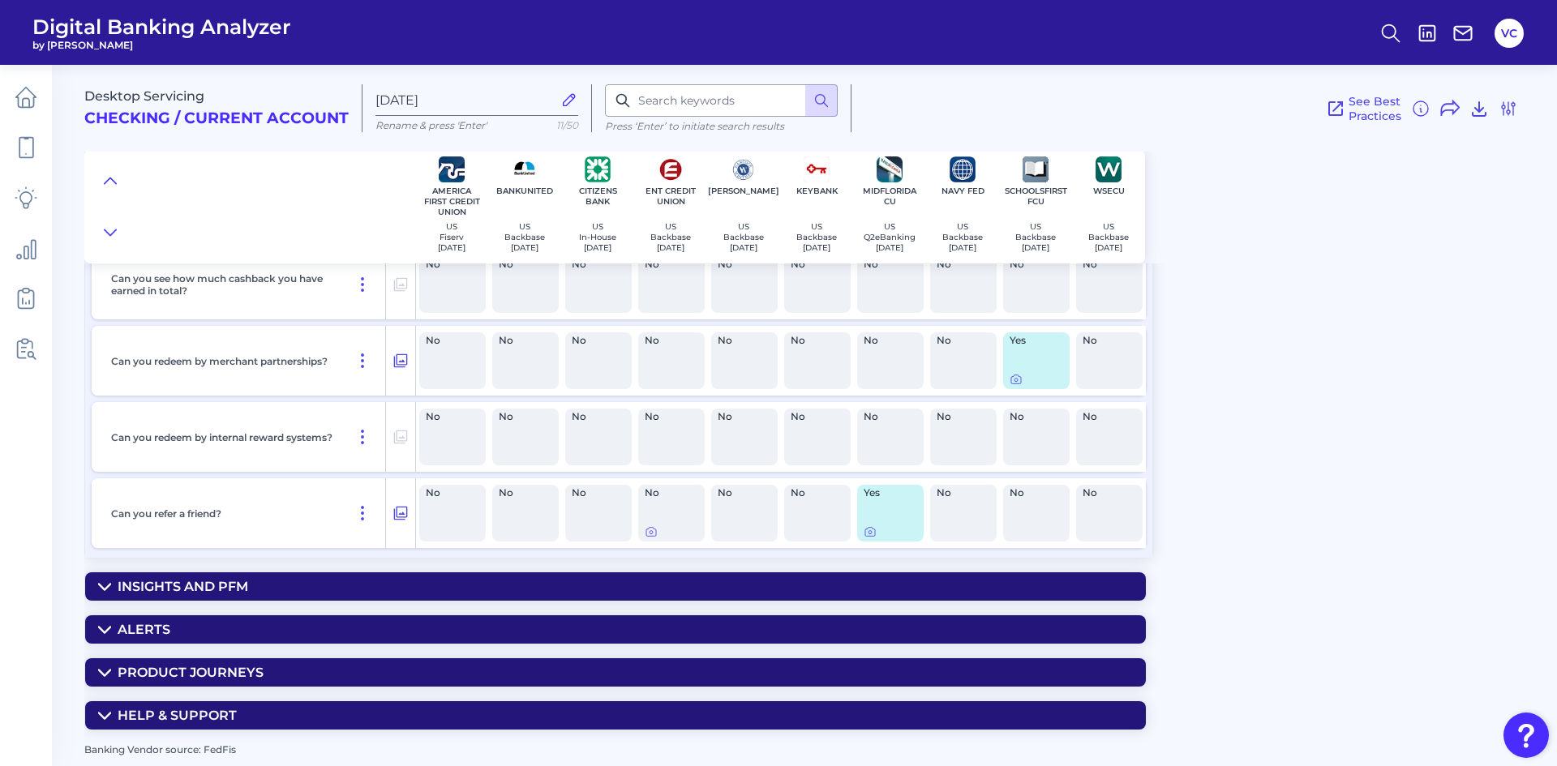
click at [242, 589] on div "Insights and PFM" at bounding box center [183, 586] width 131 height 15
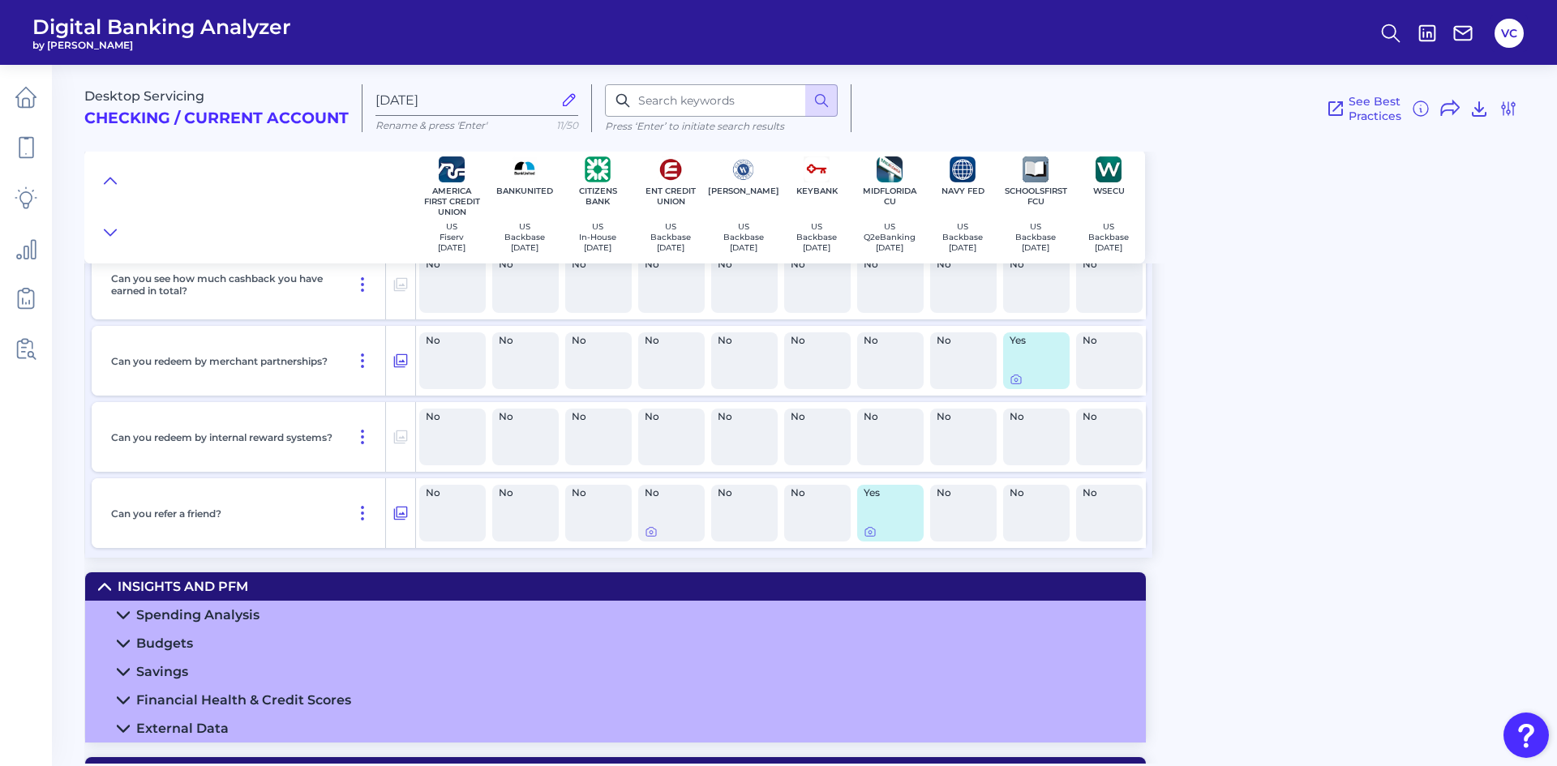
click at [212, 619] on div "Spending Analysis" at bounding box center [197, 614] width 123 height 15
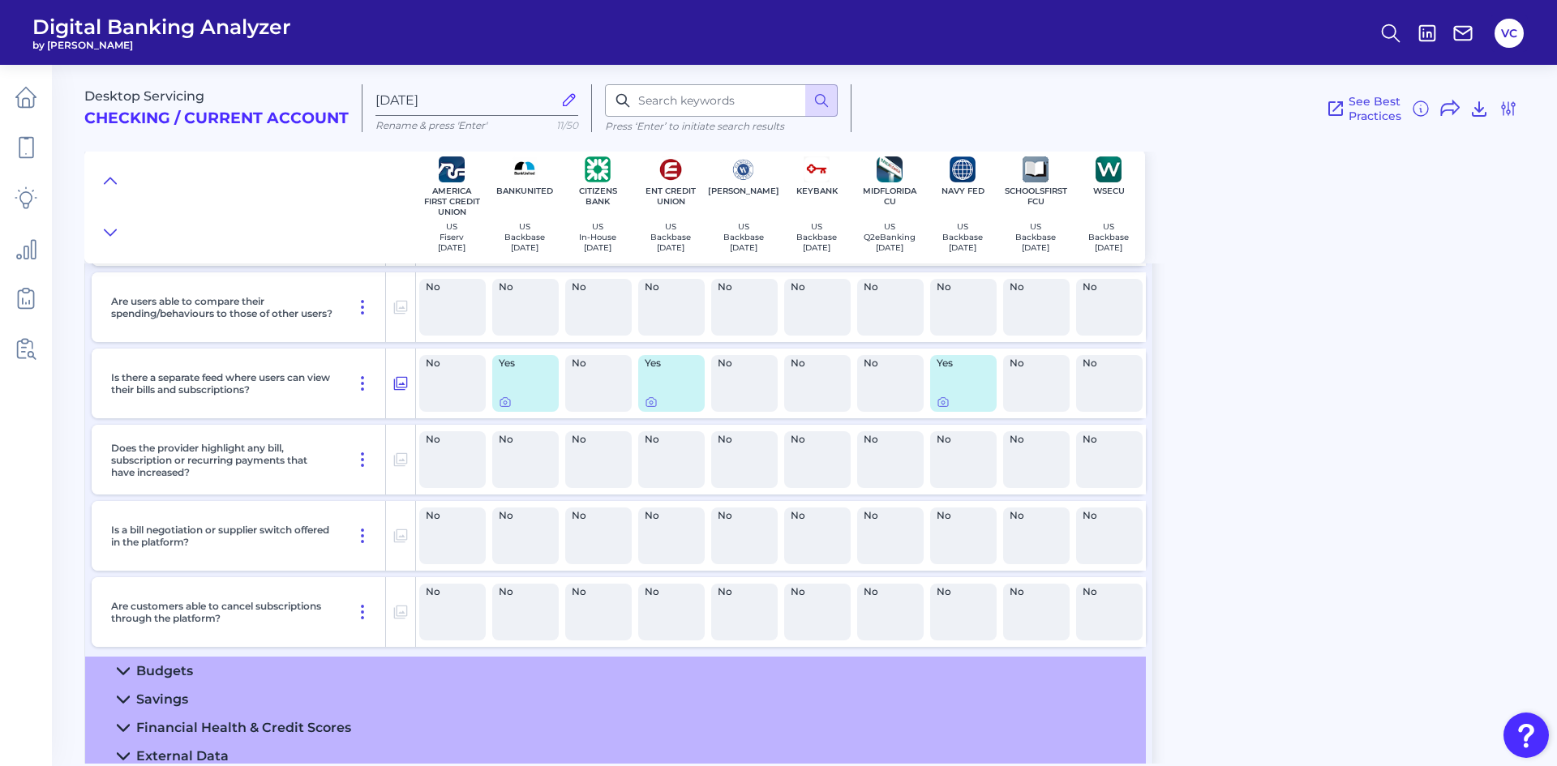
scroll to position [5811, 0]
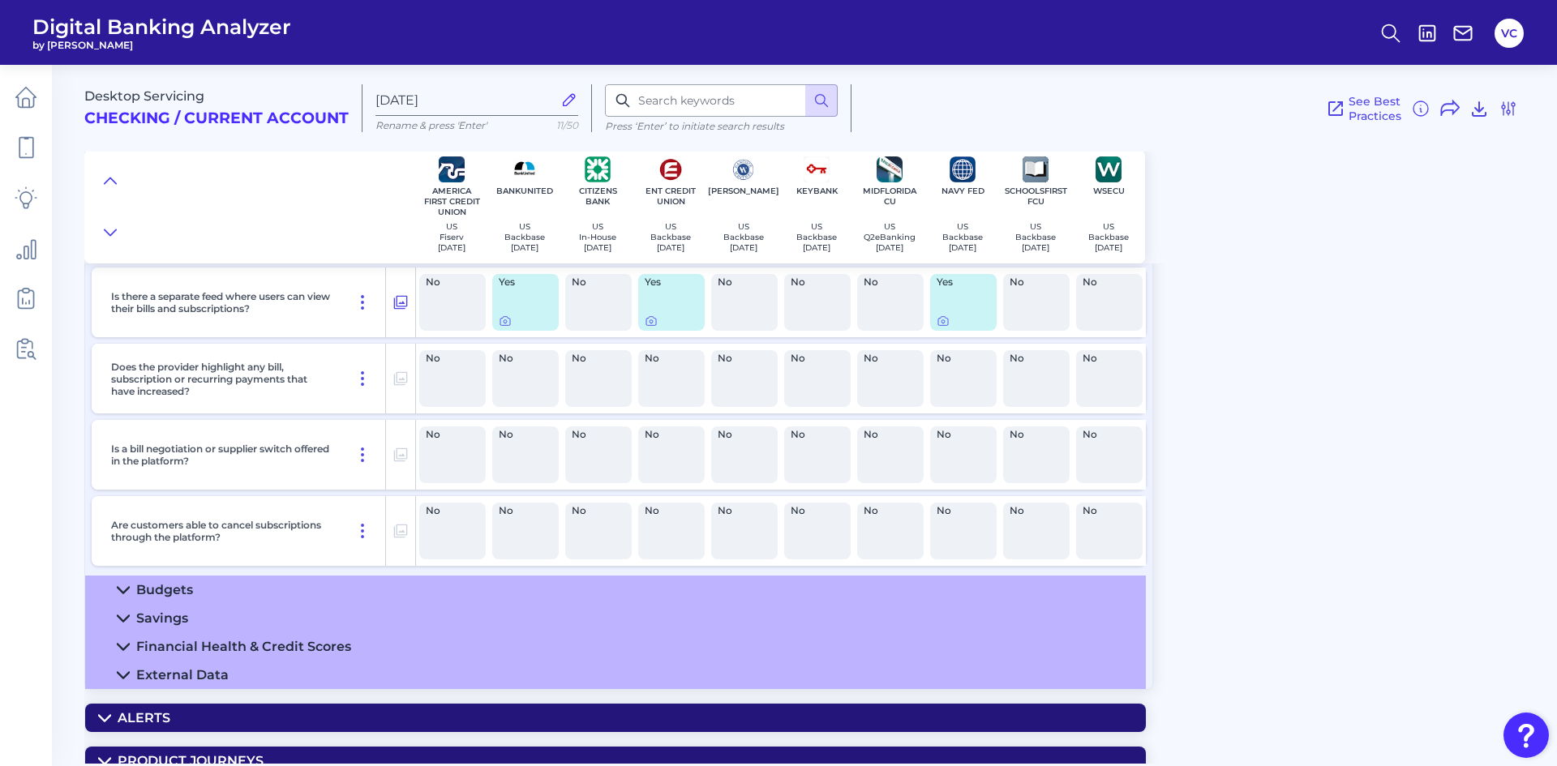
click at [218, 650] on div "Financial Health & Credit Scores" at bounding box center [243, 646] width 215 height 15
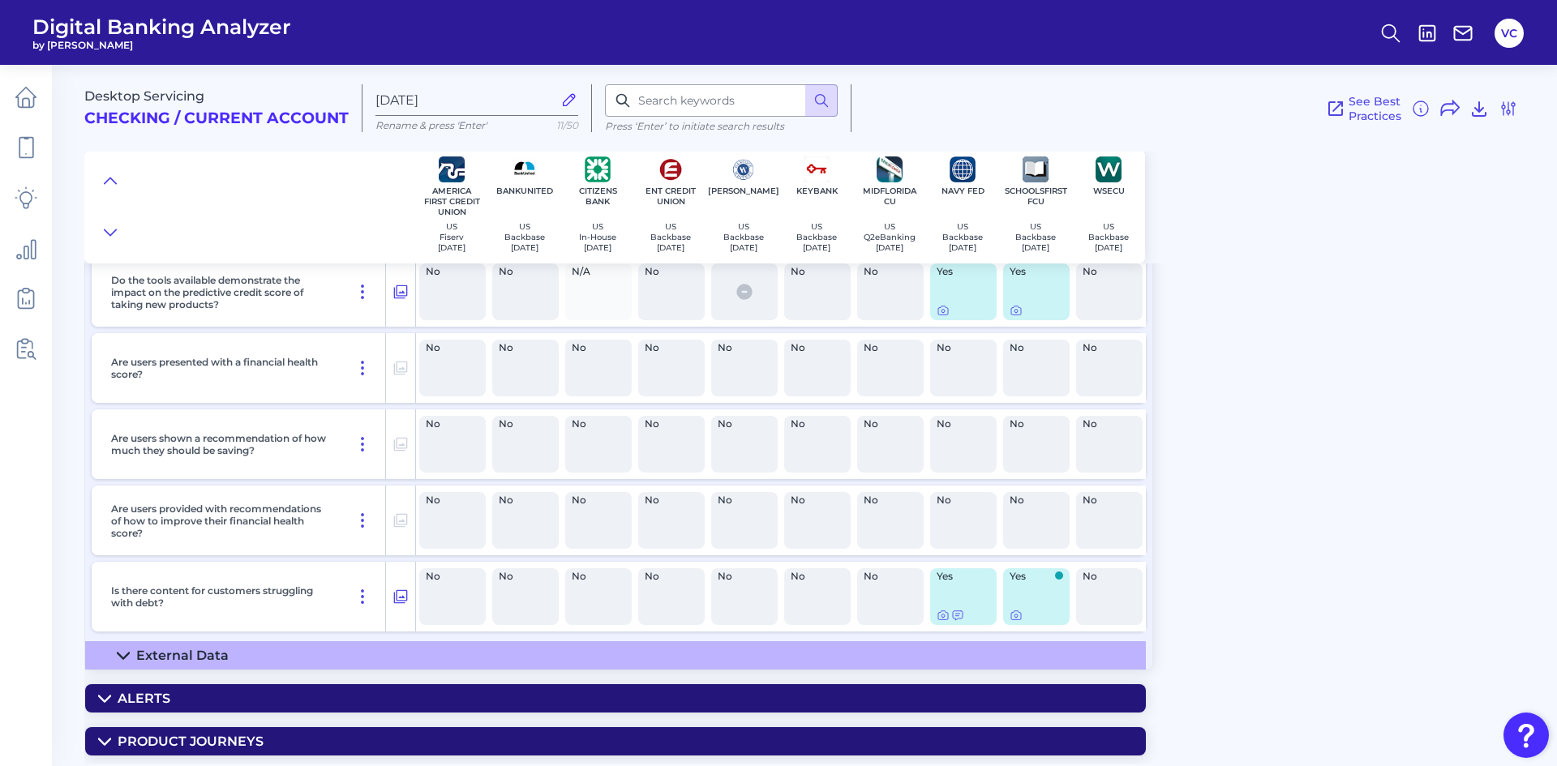
scroll to position [6460, 0]
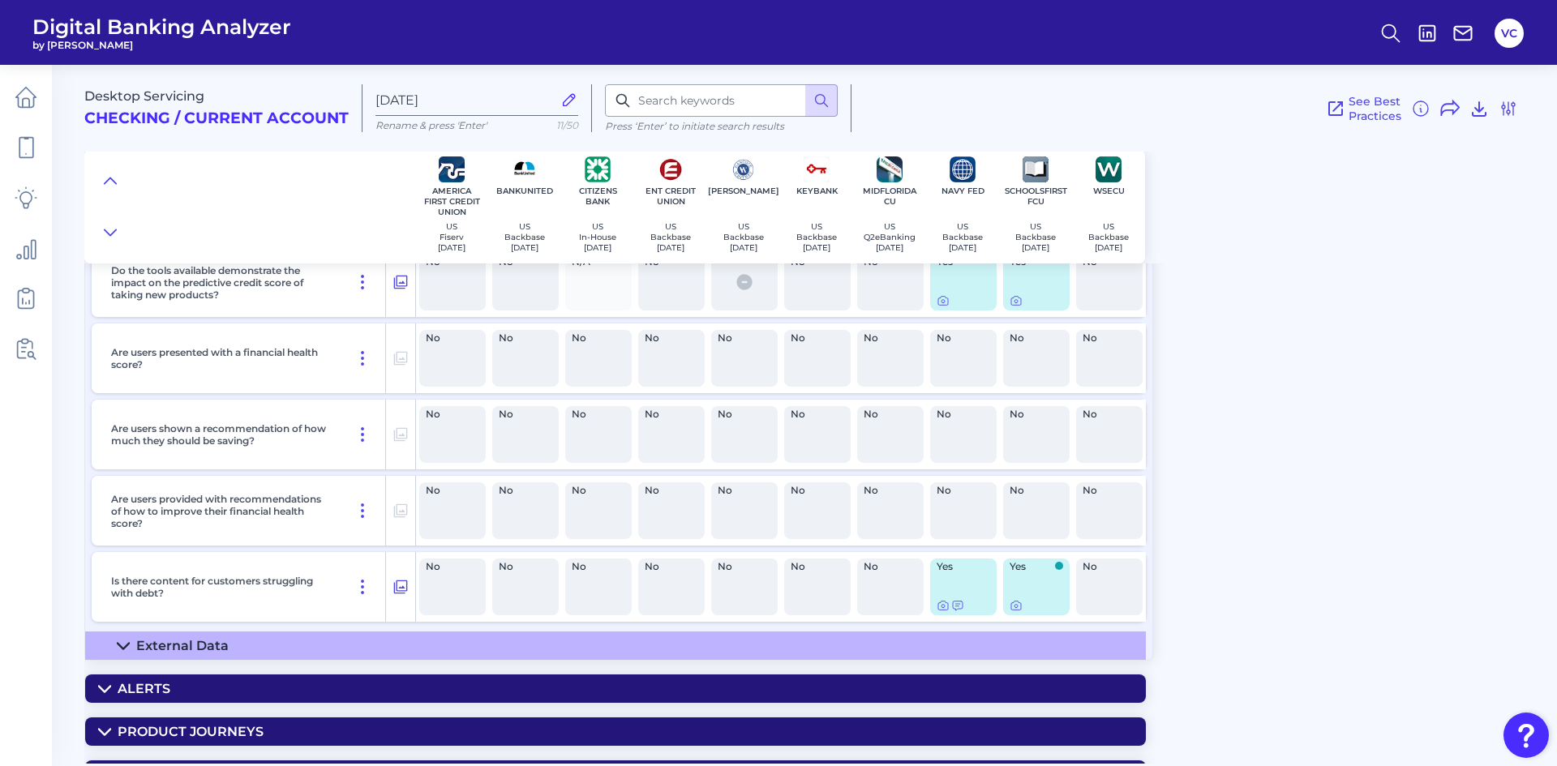
click at [216, 649] on div "External Data" at bounding box center [182, 645] width 92 height 15
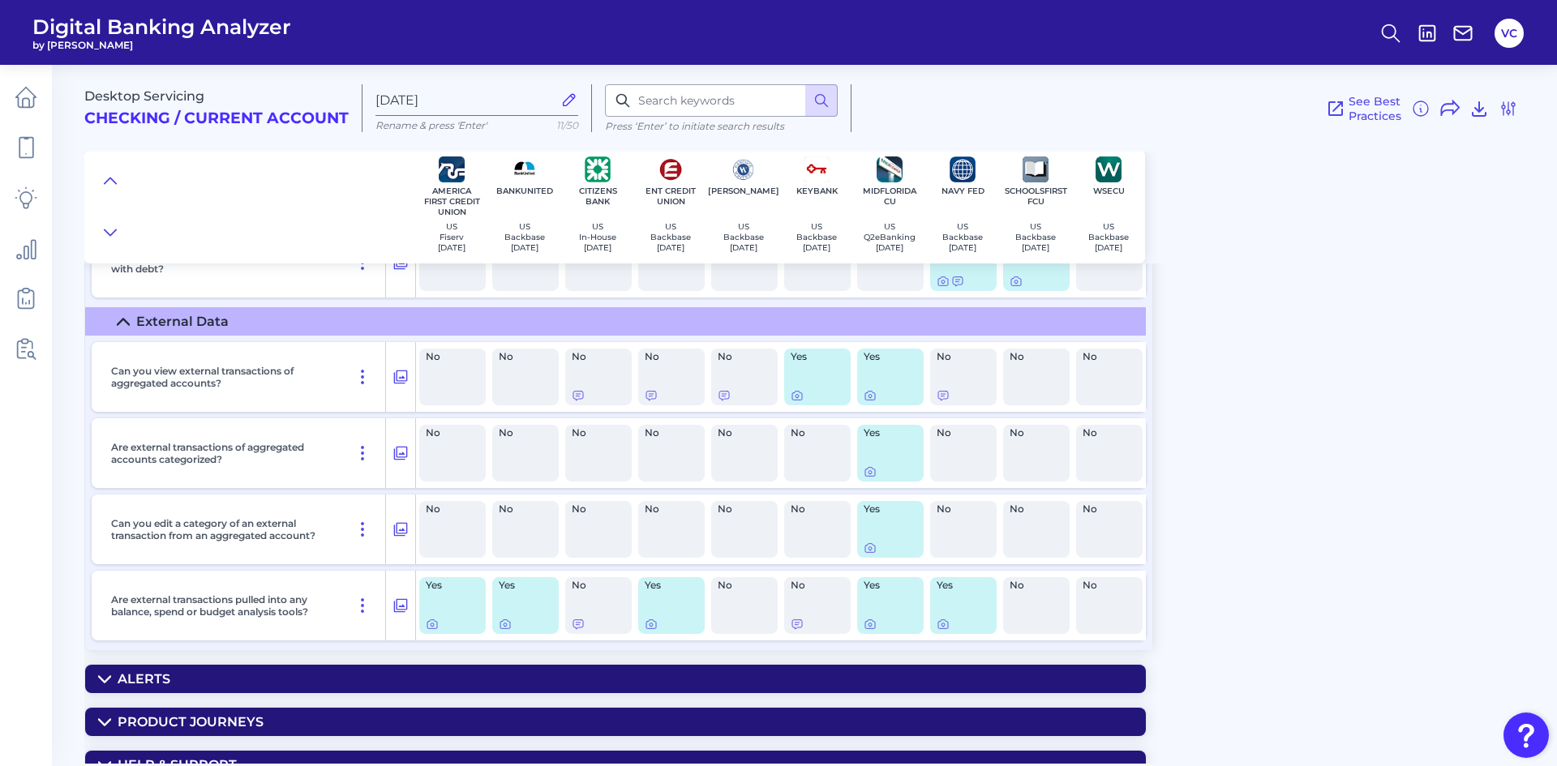
scroll to position [6833, 0]
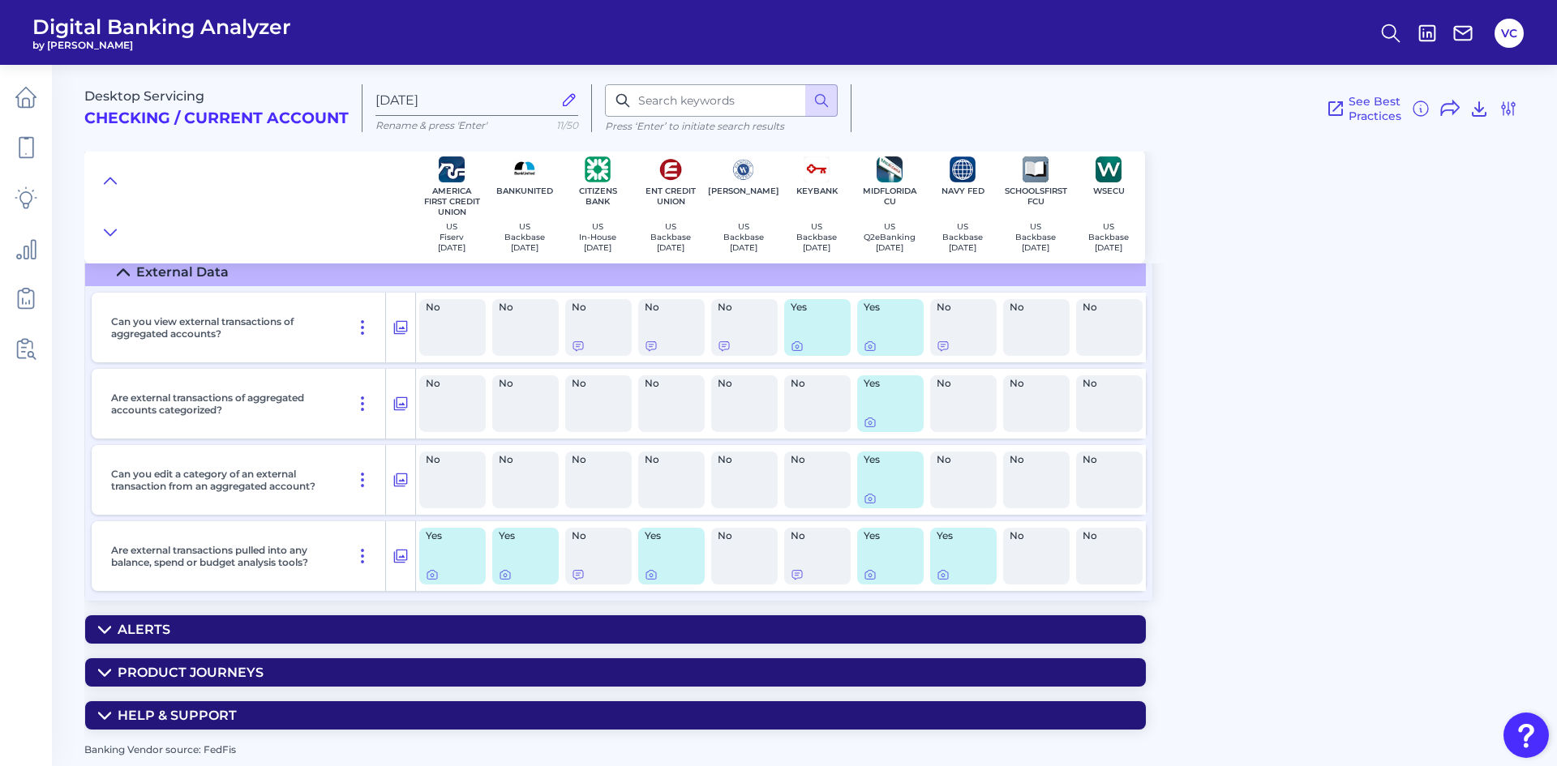
click at [214, 630] on summary "Alerts" at bounding box center [615, 629] width 1060 height 28
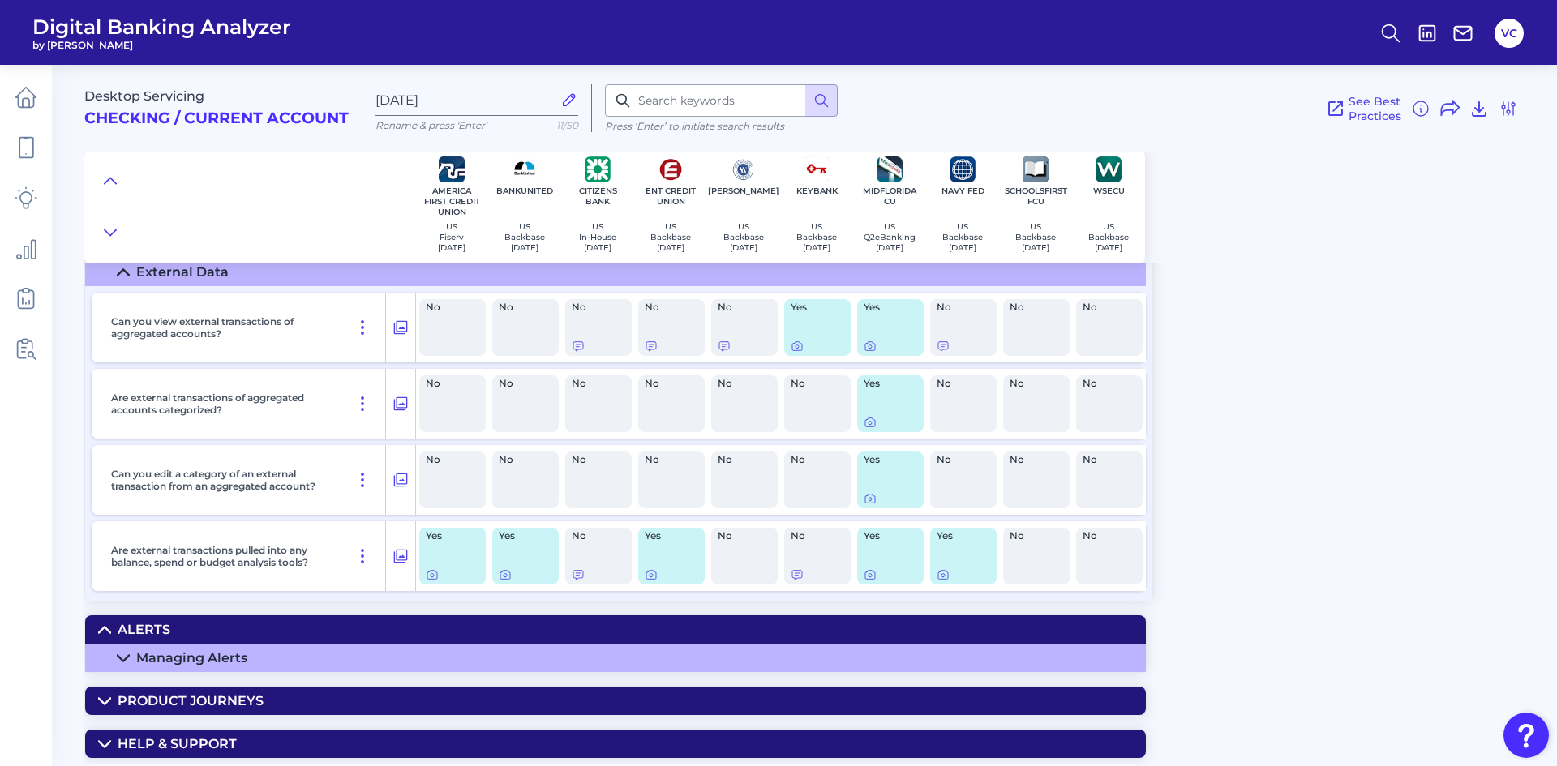
click at [215, 655] on div "Managing Alerts" at bounding box center [191, 657] width 111 height 15
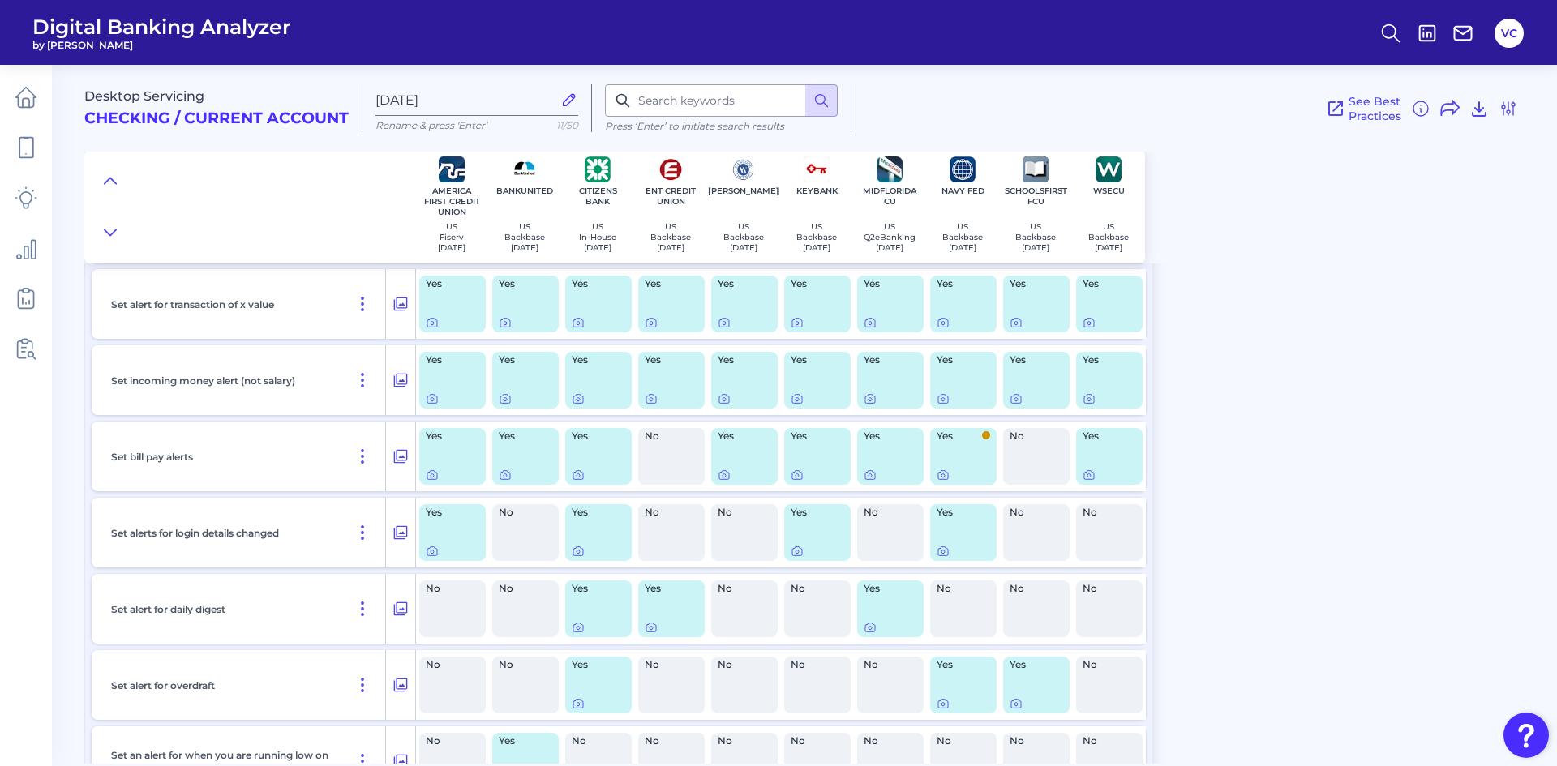
scroll to position [8130, 0]
